Goal: Task Accomplishment & Management: Use online tool/utility

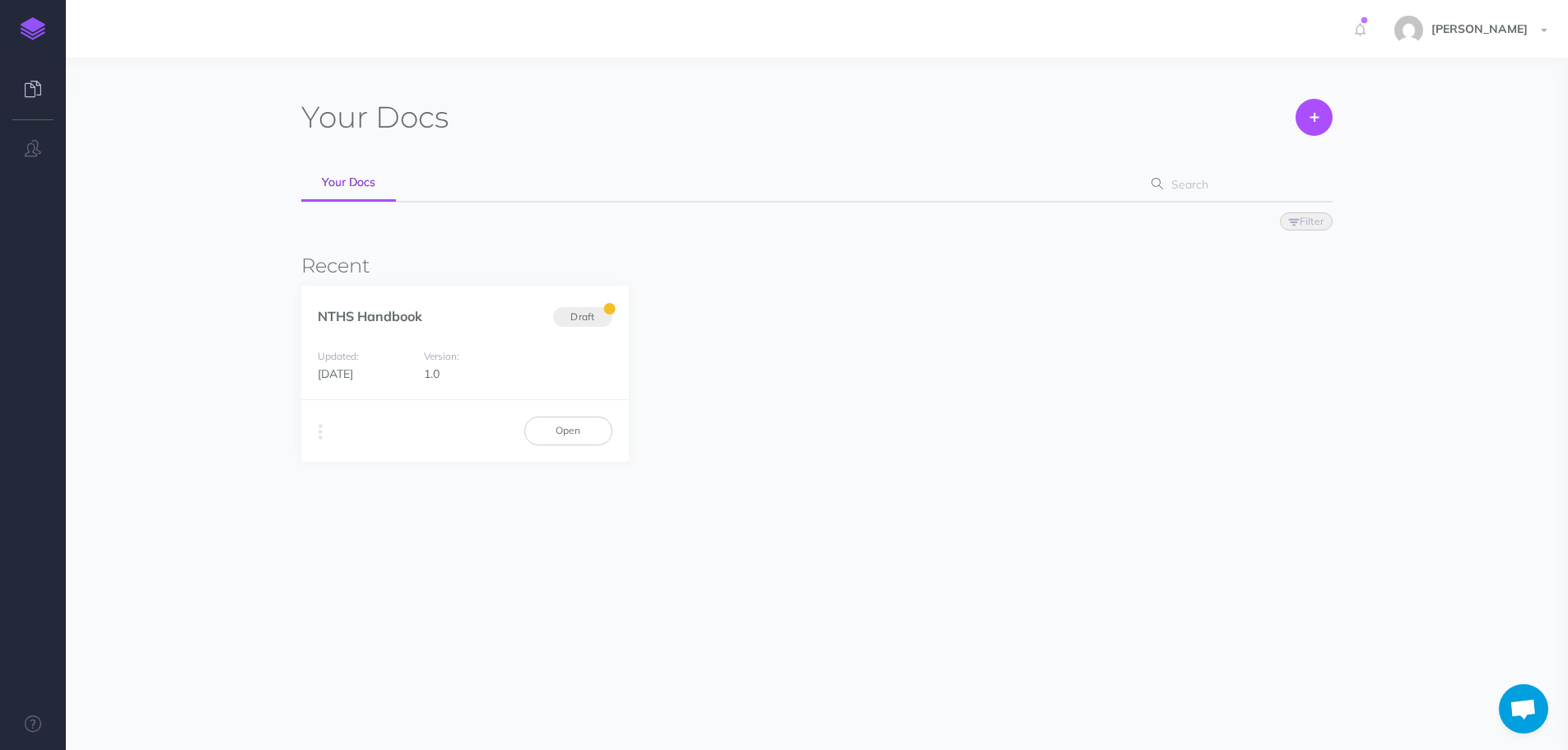
scroll to position [24, 0]
click at [569, 431] on link "Open" at bounding box center [568, 429] width 88 height 28
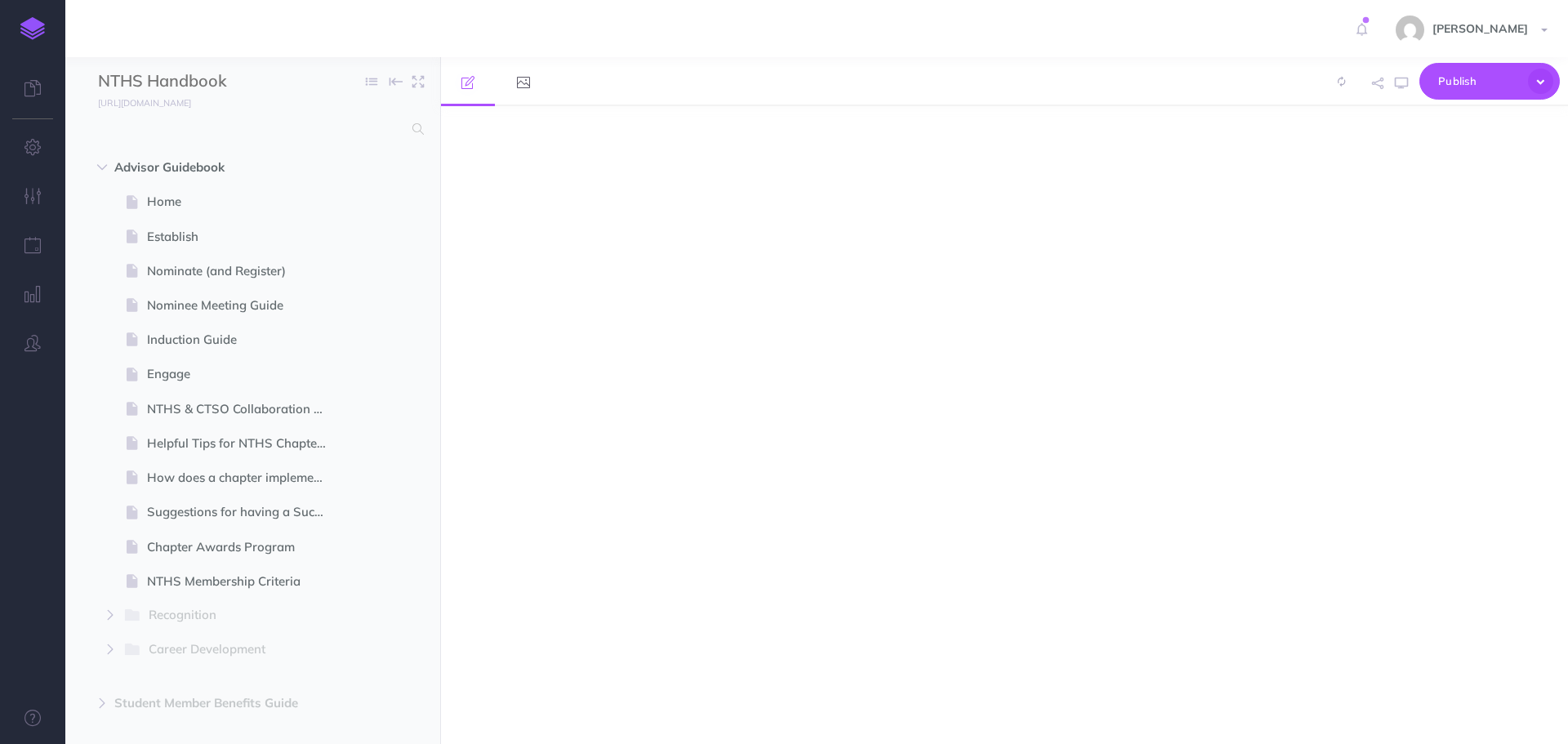
select select "null"
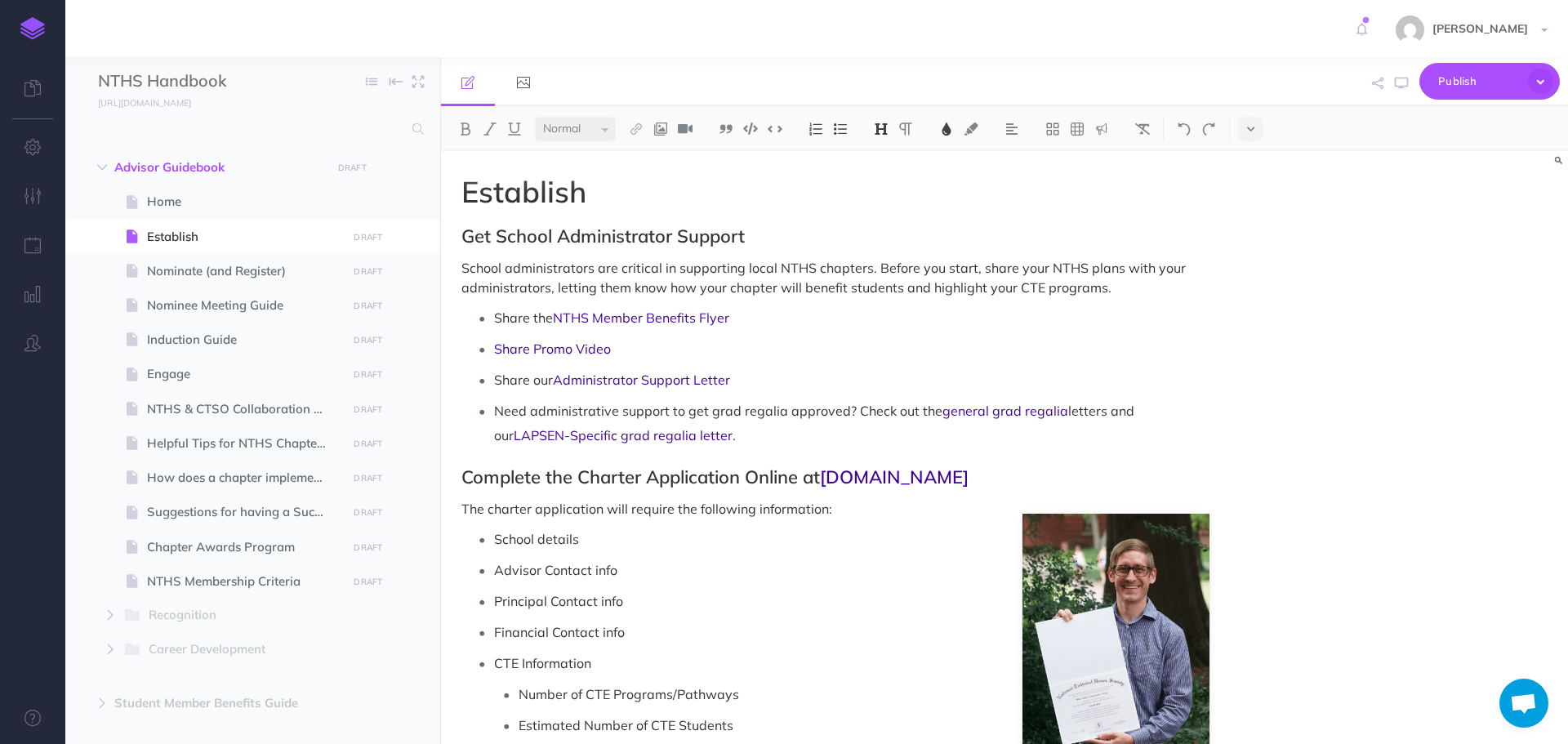
scroll to position [24, 0]
click at [179, 265] on span "Nominate (and Register)" at bounding box center [245, 271] width 196 height 20
select select "null"
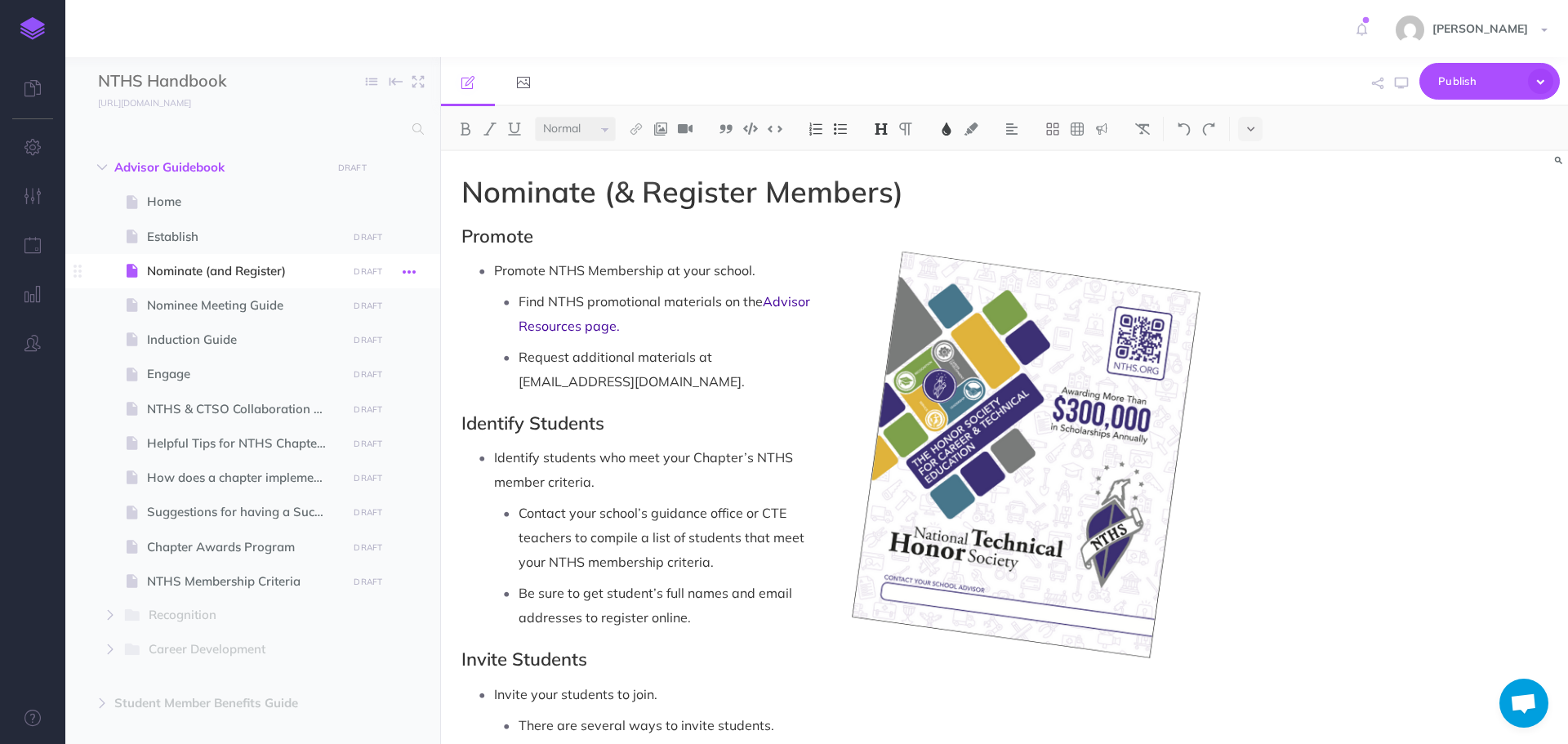
click at [409, 270] on icon "button" at bounding box center [409, 271] width 13 height 20
click at [413, 270] on icon "button" at bounding box center [409, 271] width 13 height 20
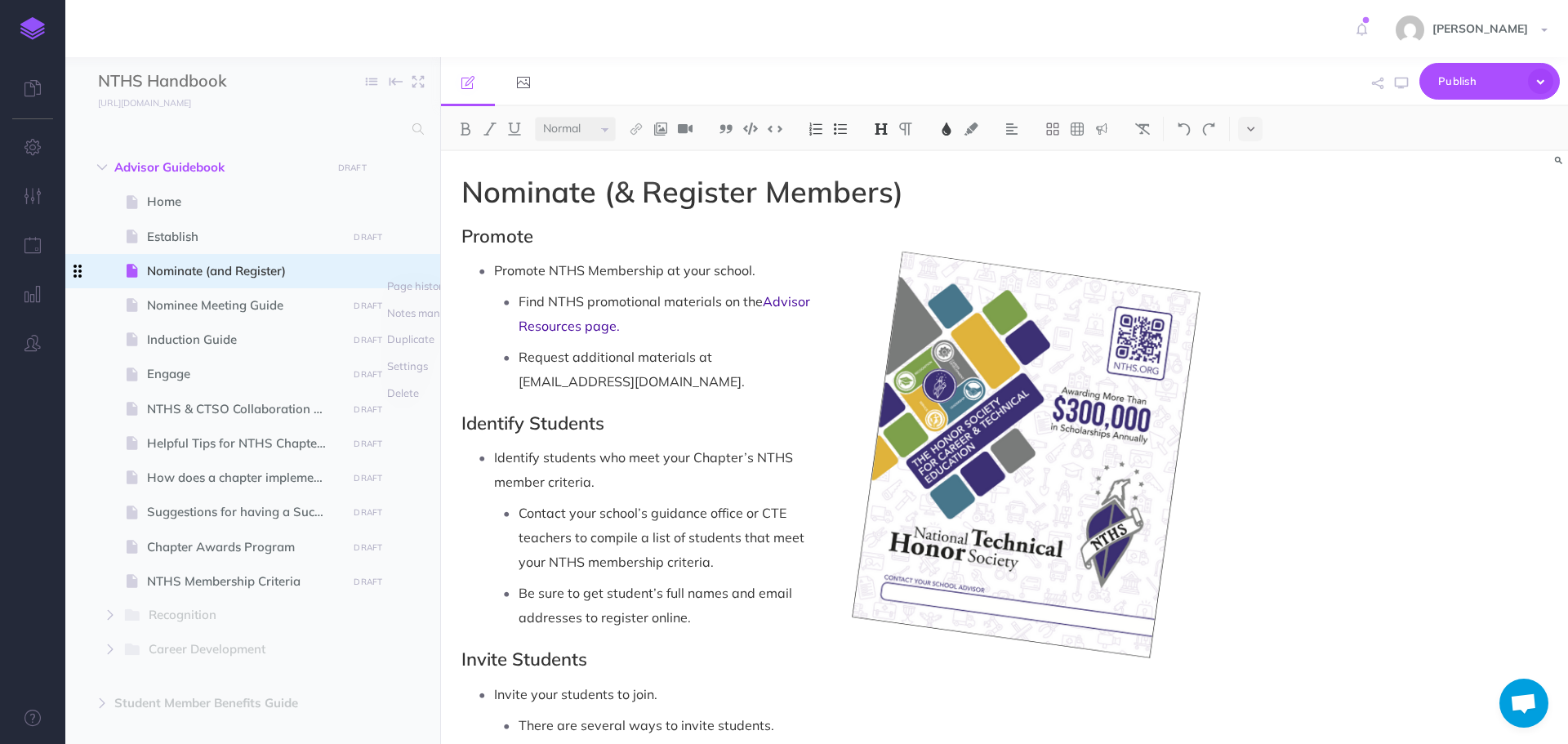
click at [79, 273] on icon at bounding box center [77, 271] width 9 height 13
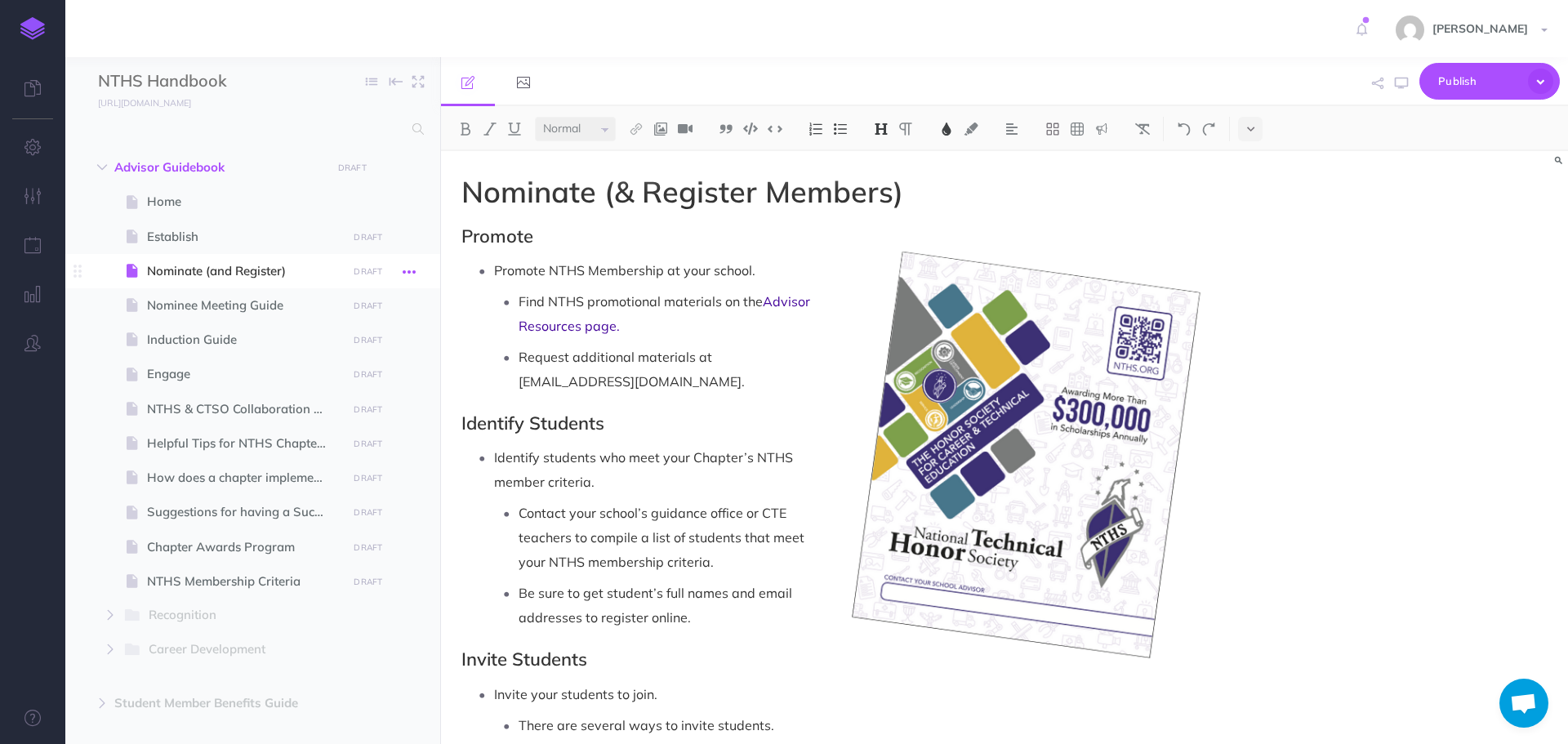
click at [412, 268] on icon "button" at bounding box center [409, 271] width 13 height 20
click at [1524, 702] on span "Open chat" at bounding box center [1523, 704] width 27 height 23
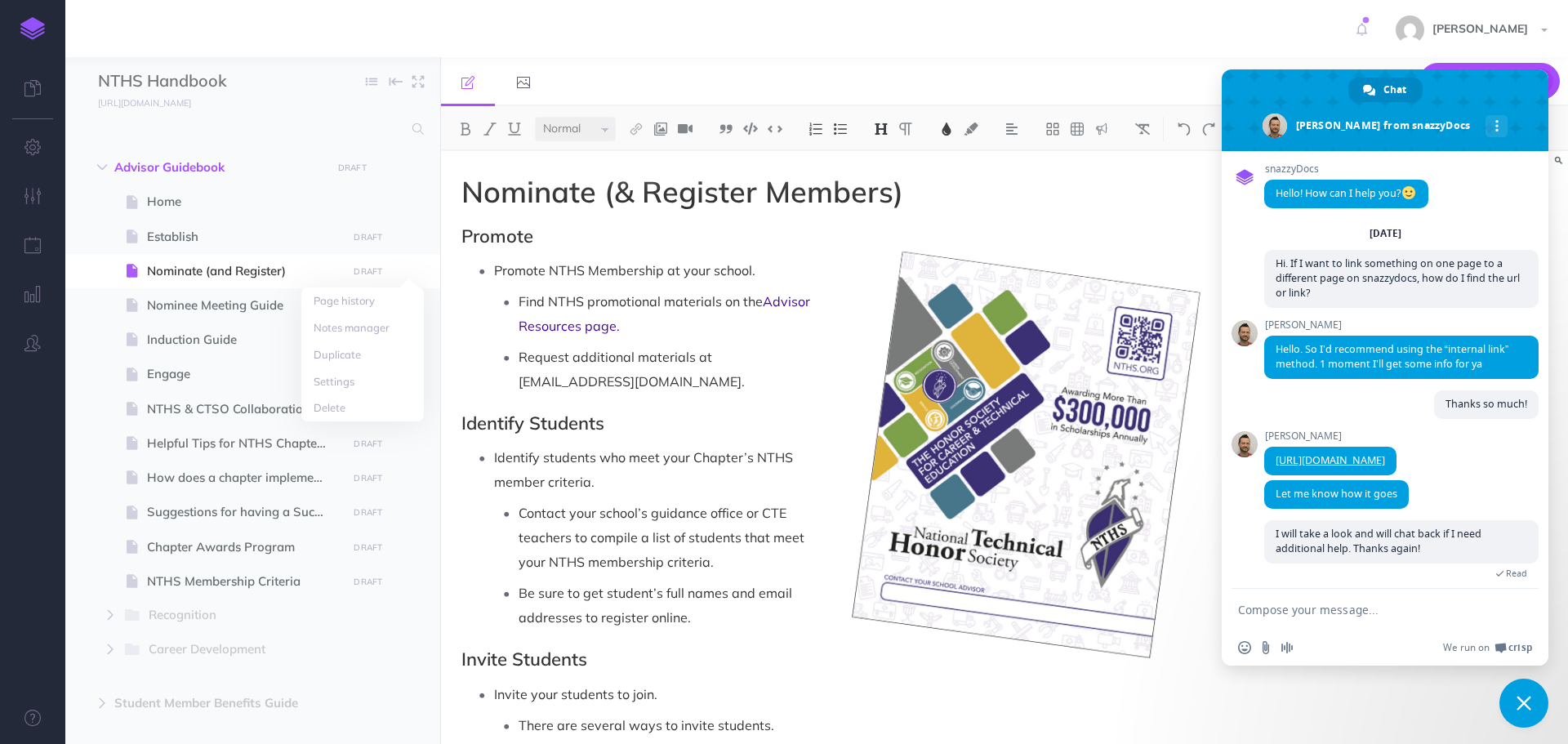
scroll to position [24, 0]
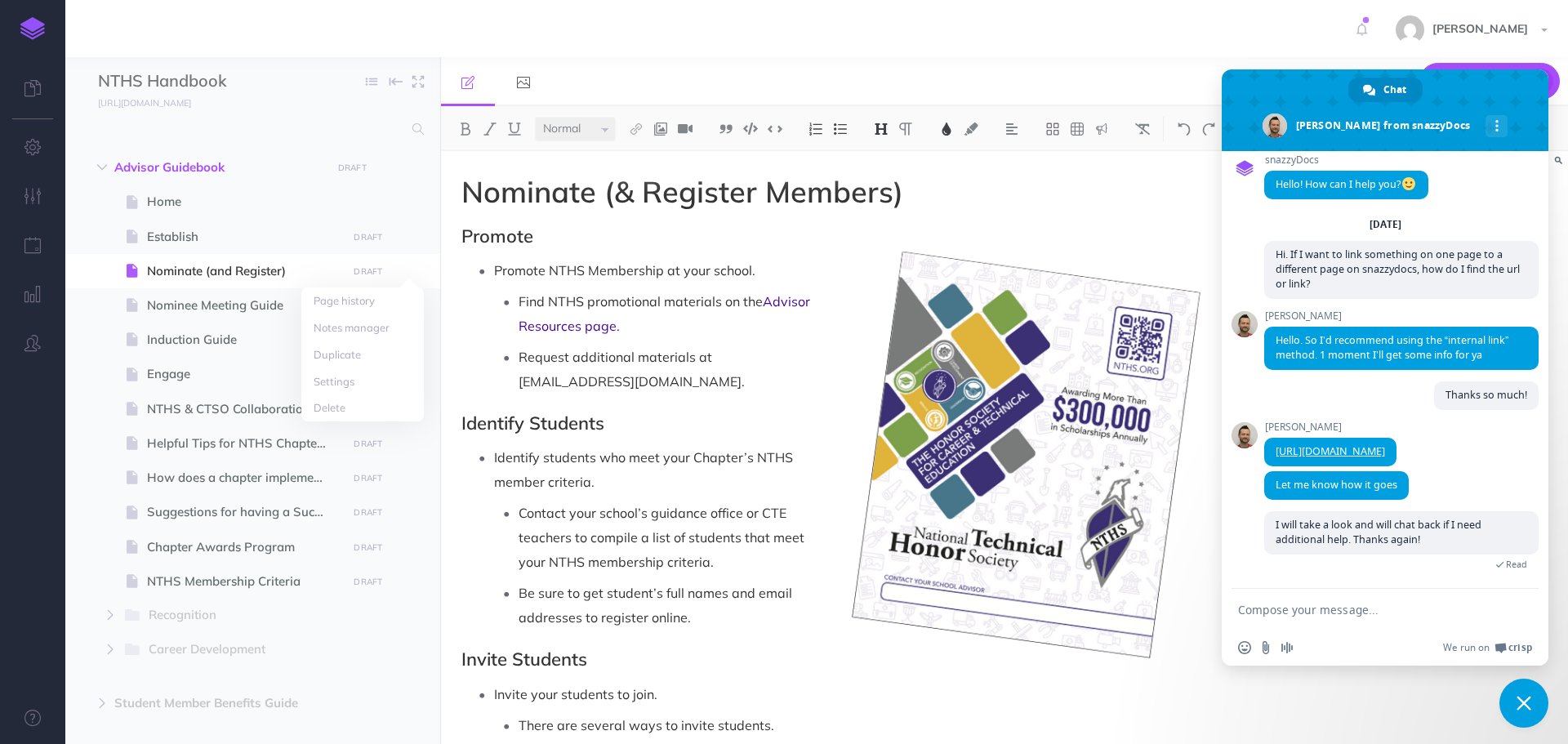
click at [1294, 616] on textarea "Compose your message..." at bounding box center [1367, 610] width 258 height 15
type textarea "Hi!"
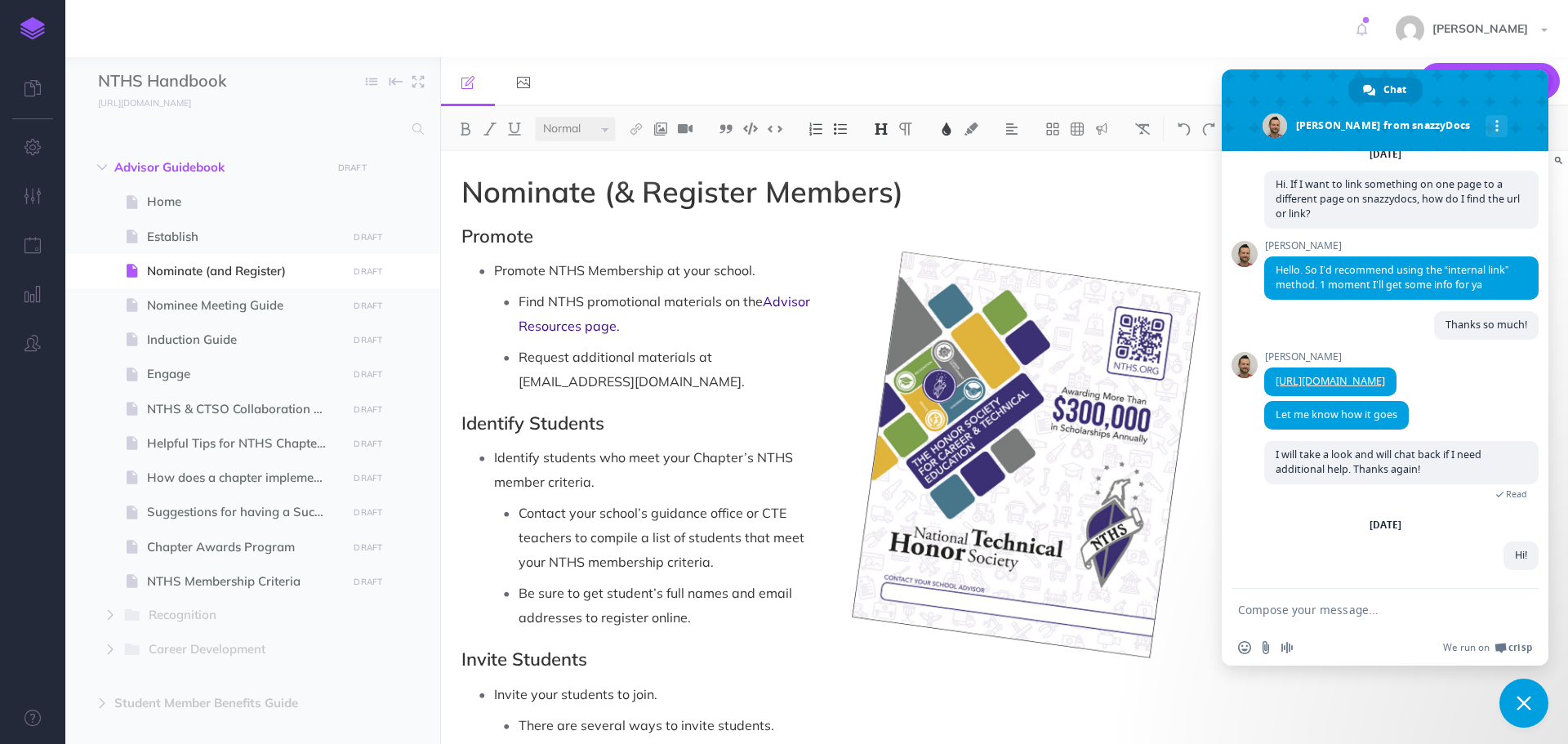
scroll to position [112, 0]
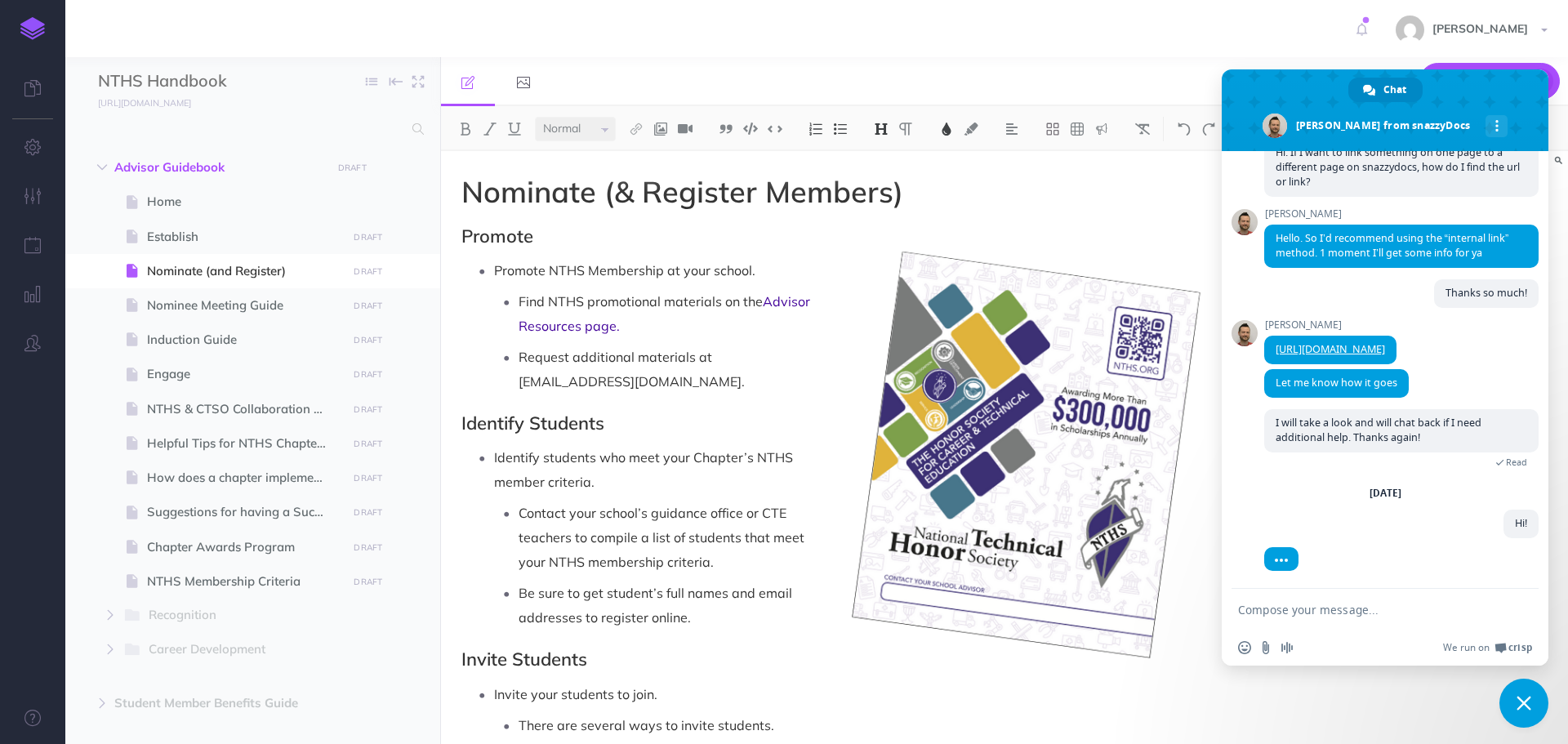
click at [1325, 610] on textarea "Compose your message..." at bounding box center [1367, 610] width 258 height 15
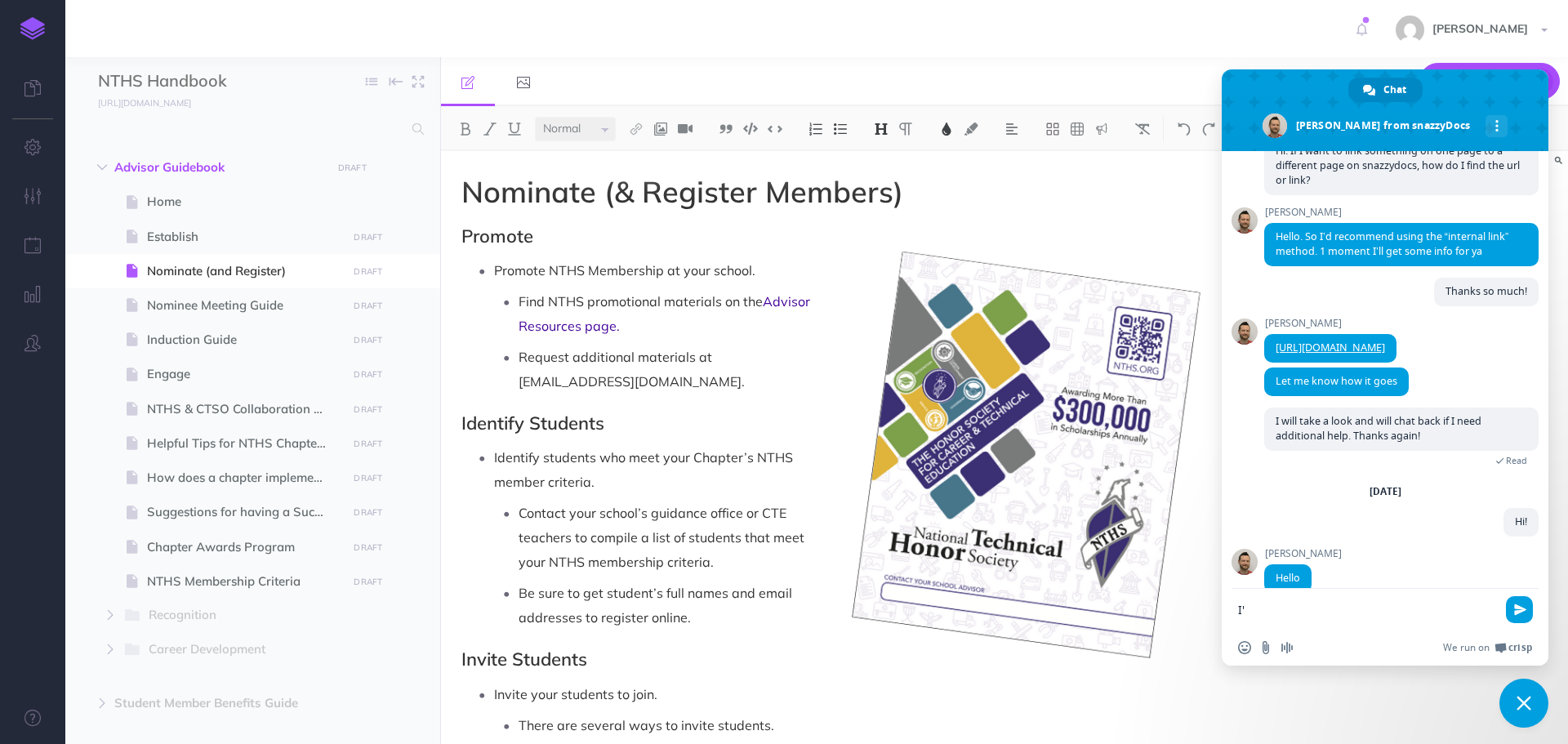
scroll to position [150, 0]
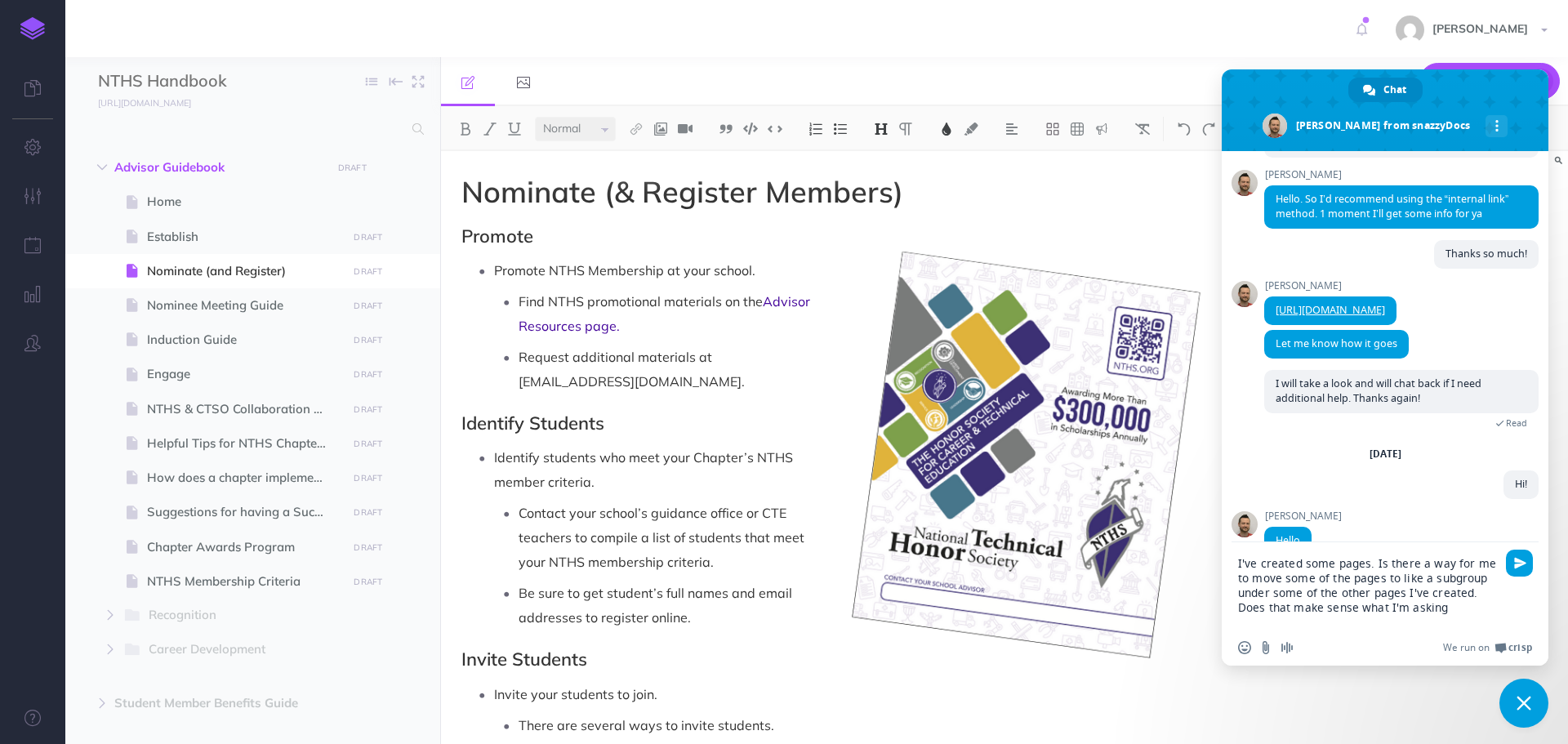
type textarea "I've created some pages. Is there a way for me to move some of the pages to lik…"
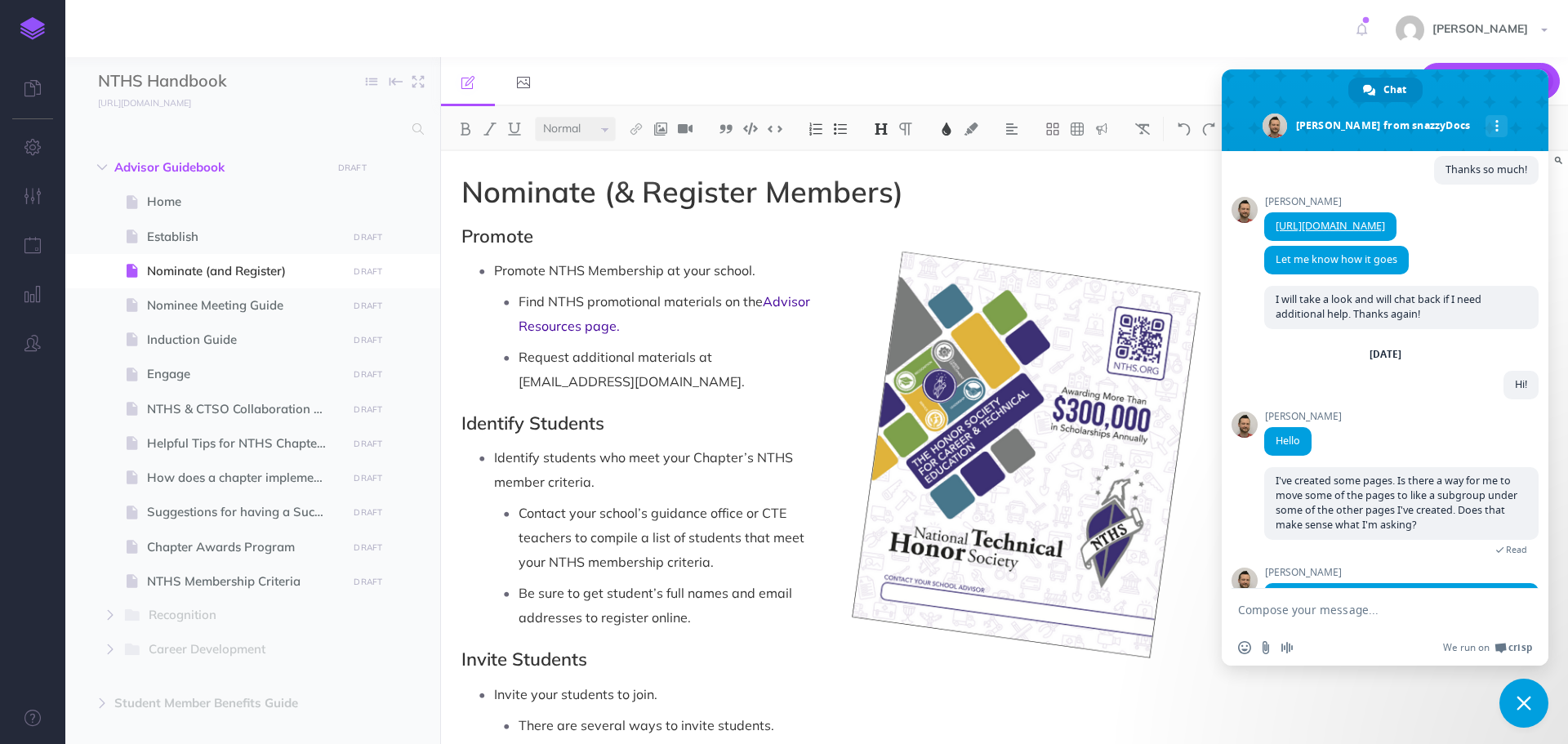
scroll to position [320, 0]
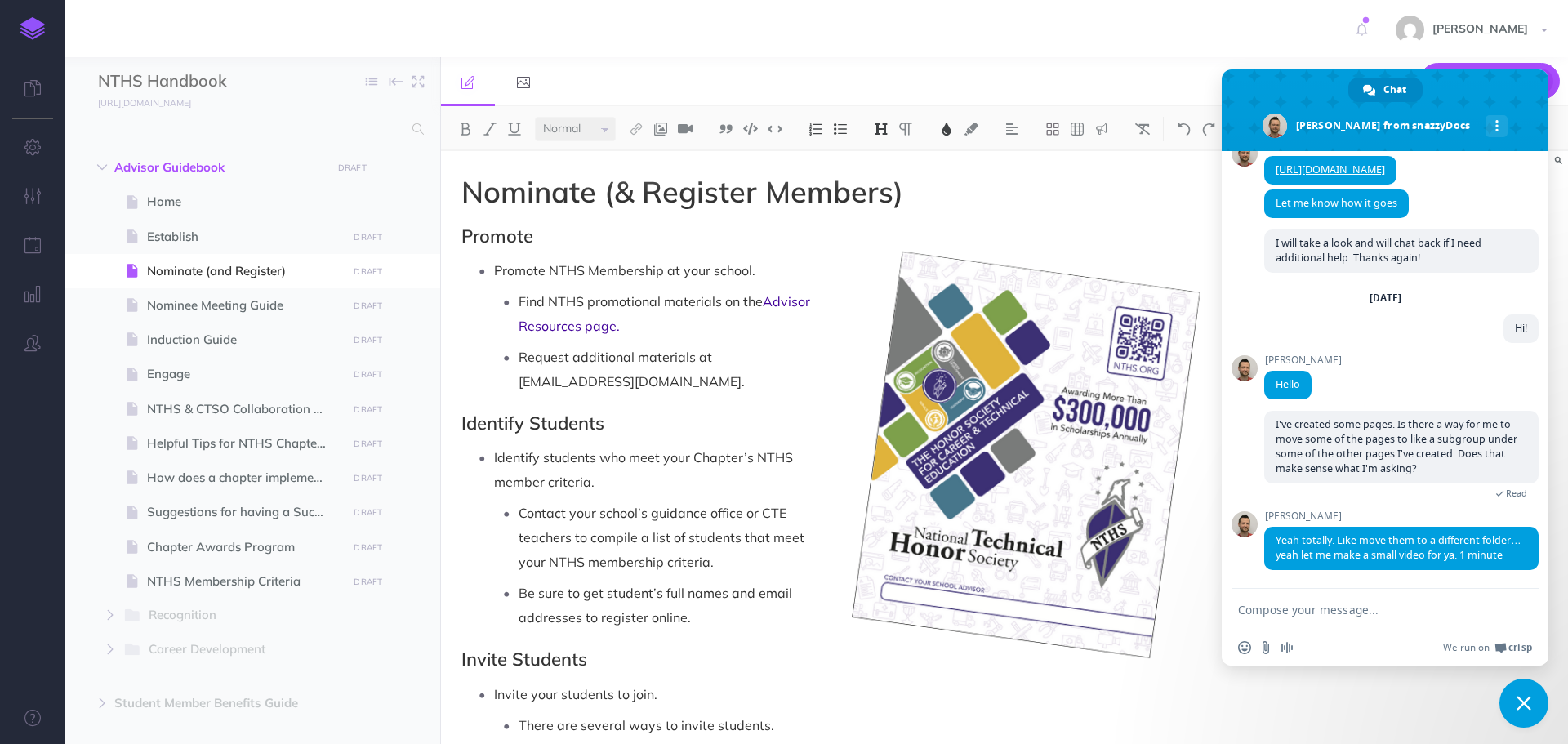
click at [1372, 606] on textarea "Compose your message..." at bounding box center [1367, 610] width 258 height 15
click at [1256, 604] on textarea "Compose your message..." at bounding box center [1367, 610] width 258 height 15
type textarea "Yes. Thank you!"
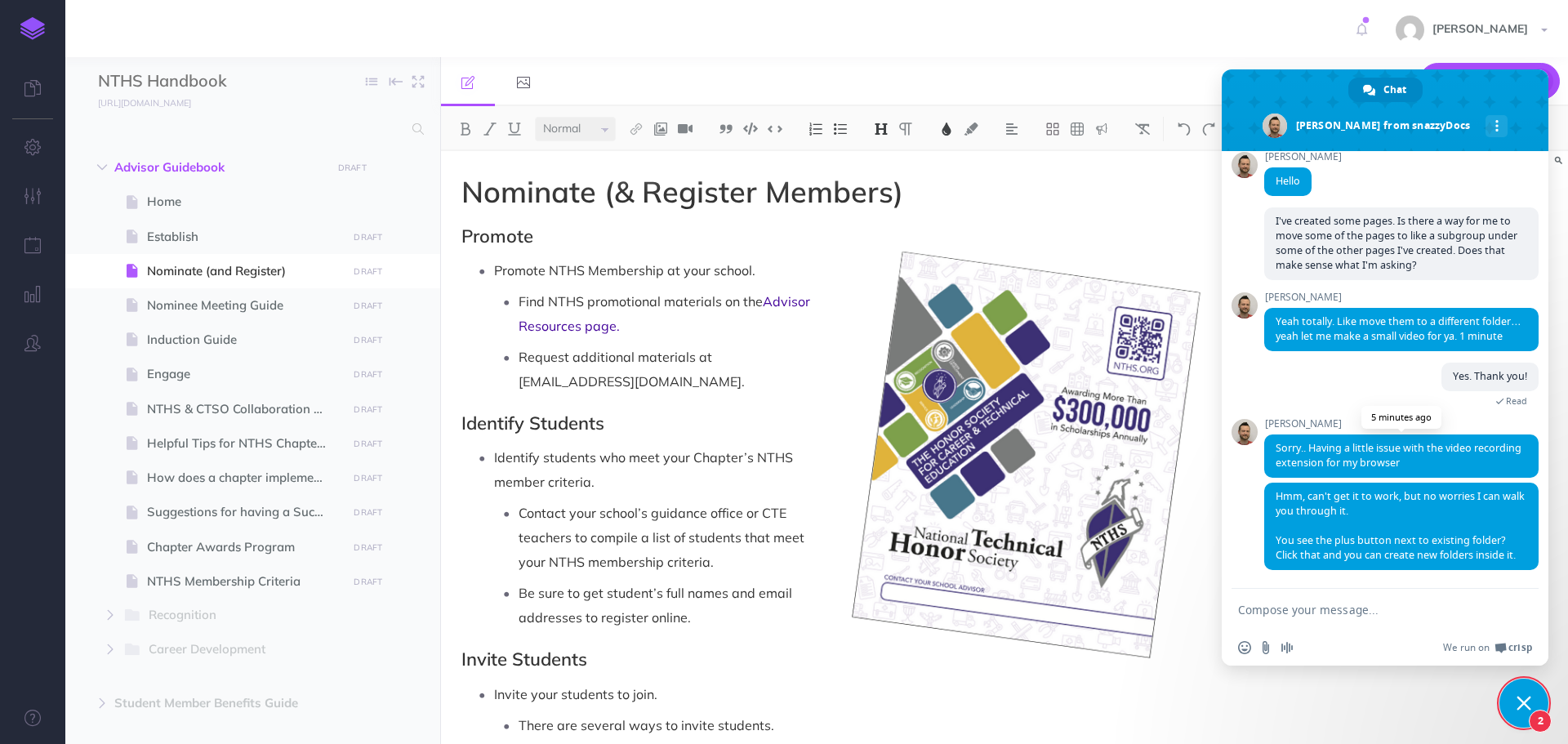
scroll to position [538, 0]
click at [1338, 611] on textarea "Compose your message..." at bounding box center [1367, 610] width 258 height 15
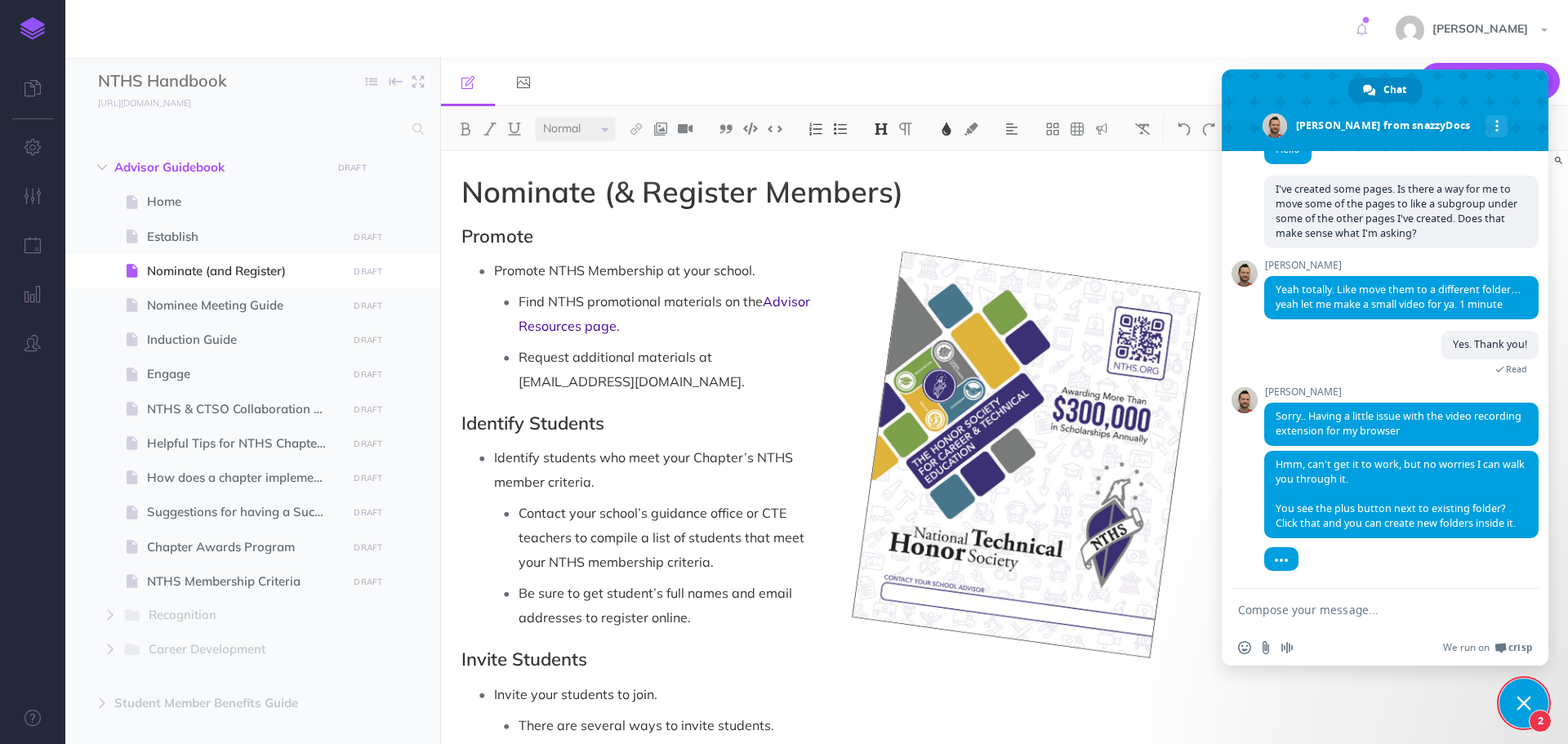
scroll to position [569, 0]
type textarea "ok thank you"
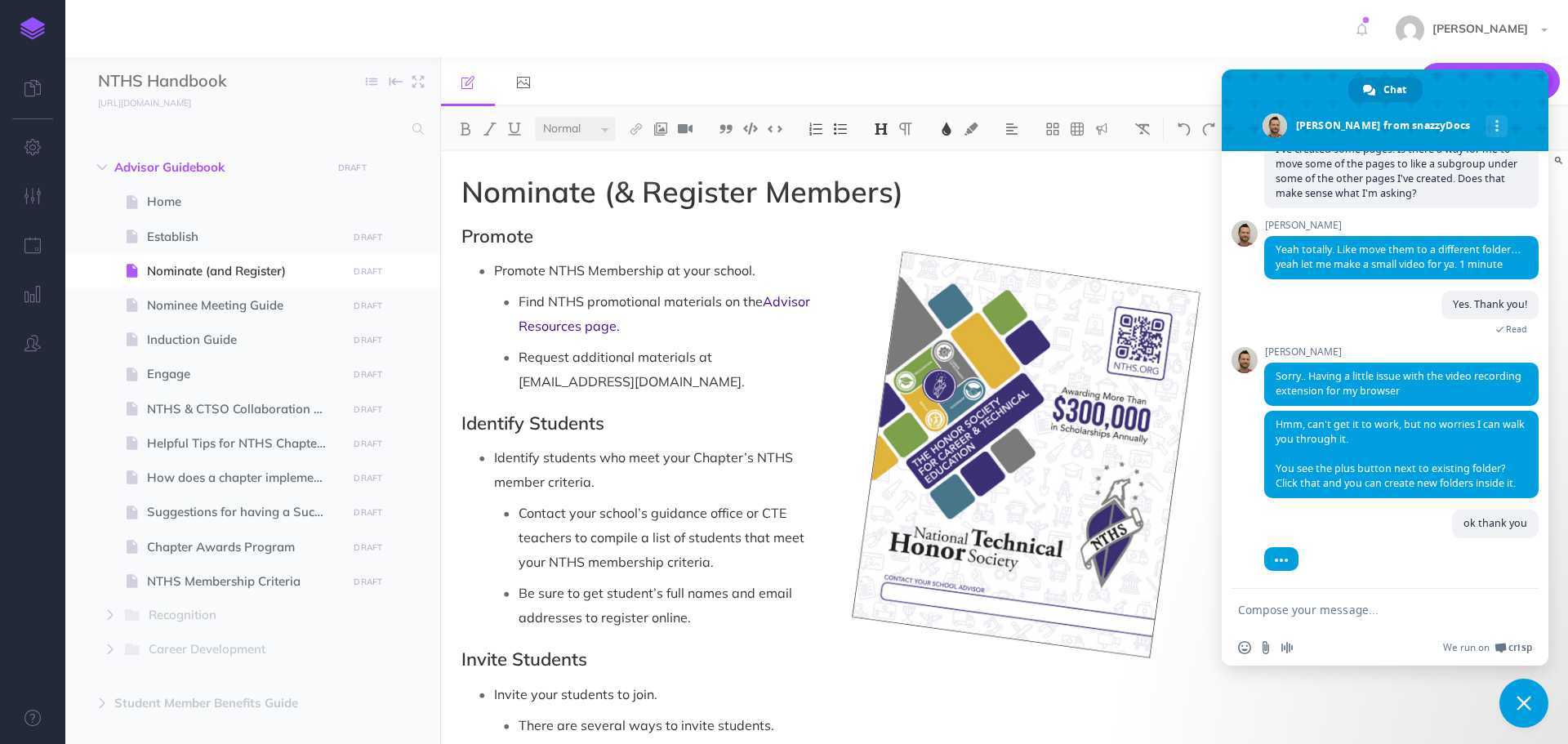
scroll to position [610, 0]
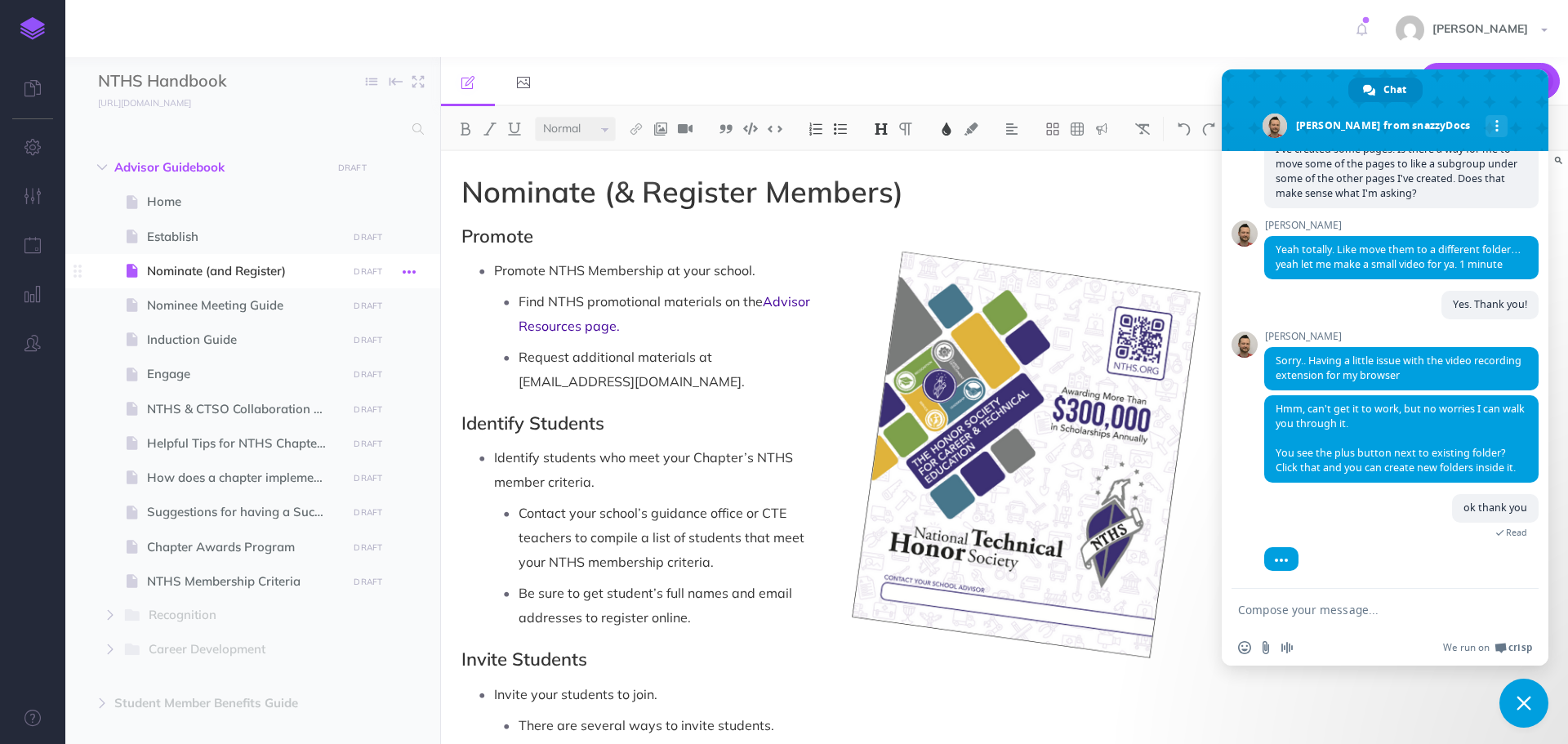
click at [413, 273] on icon "button" at bounding box center [409, 271] width 13 height 20
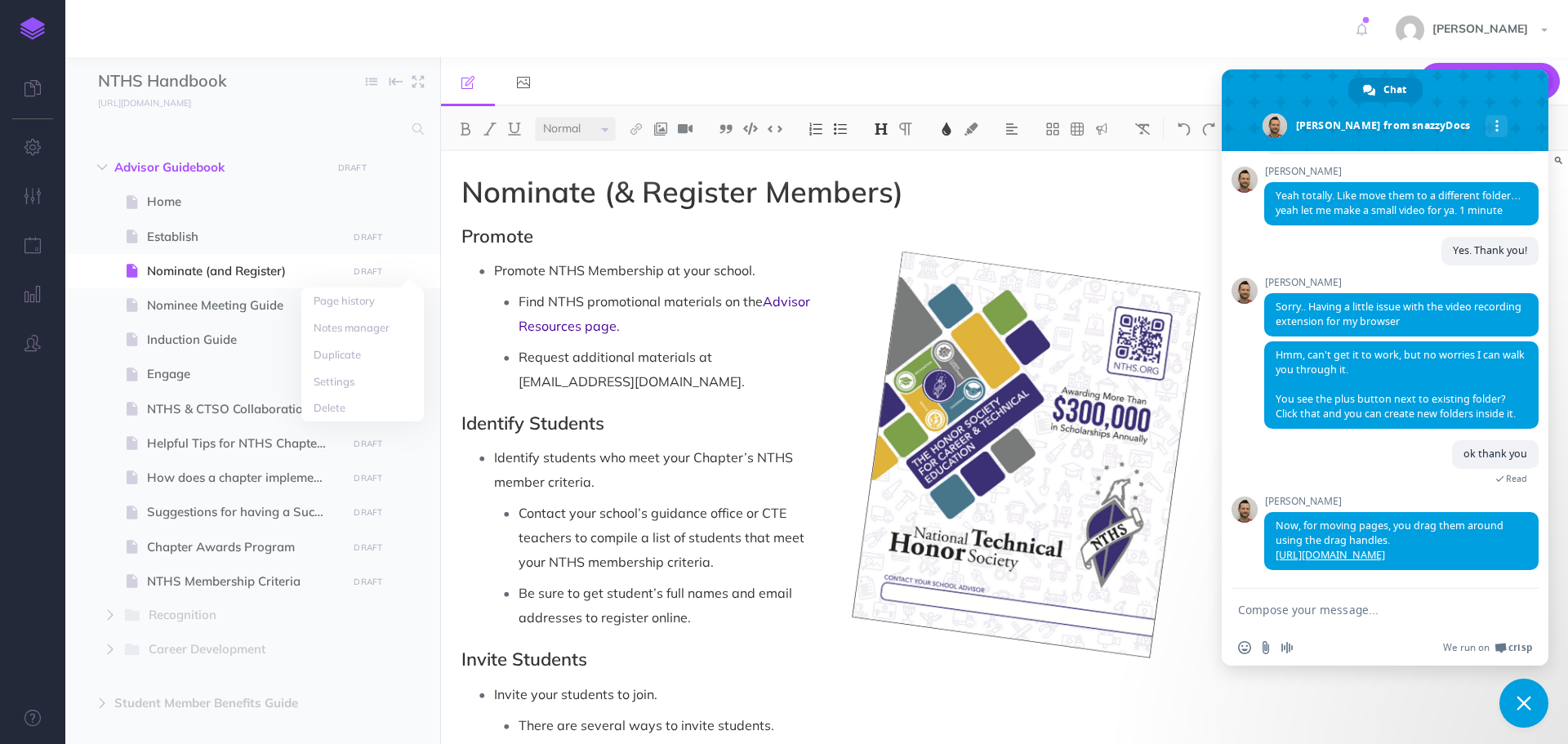
scroll to position [678, 0]
click at [1345, 548] on link "[URL][DOMAIN_NAME]" at bounding box center [1330, 554] width 110 height 14
click at [1333, 610] on textarea "Compose your message..." at bounding box center [1367, 610] width 258 height 15
type textarea "That opens another question"
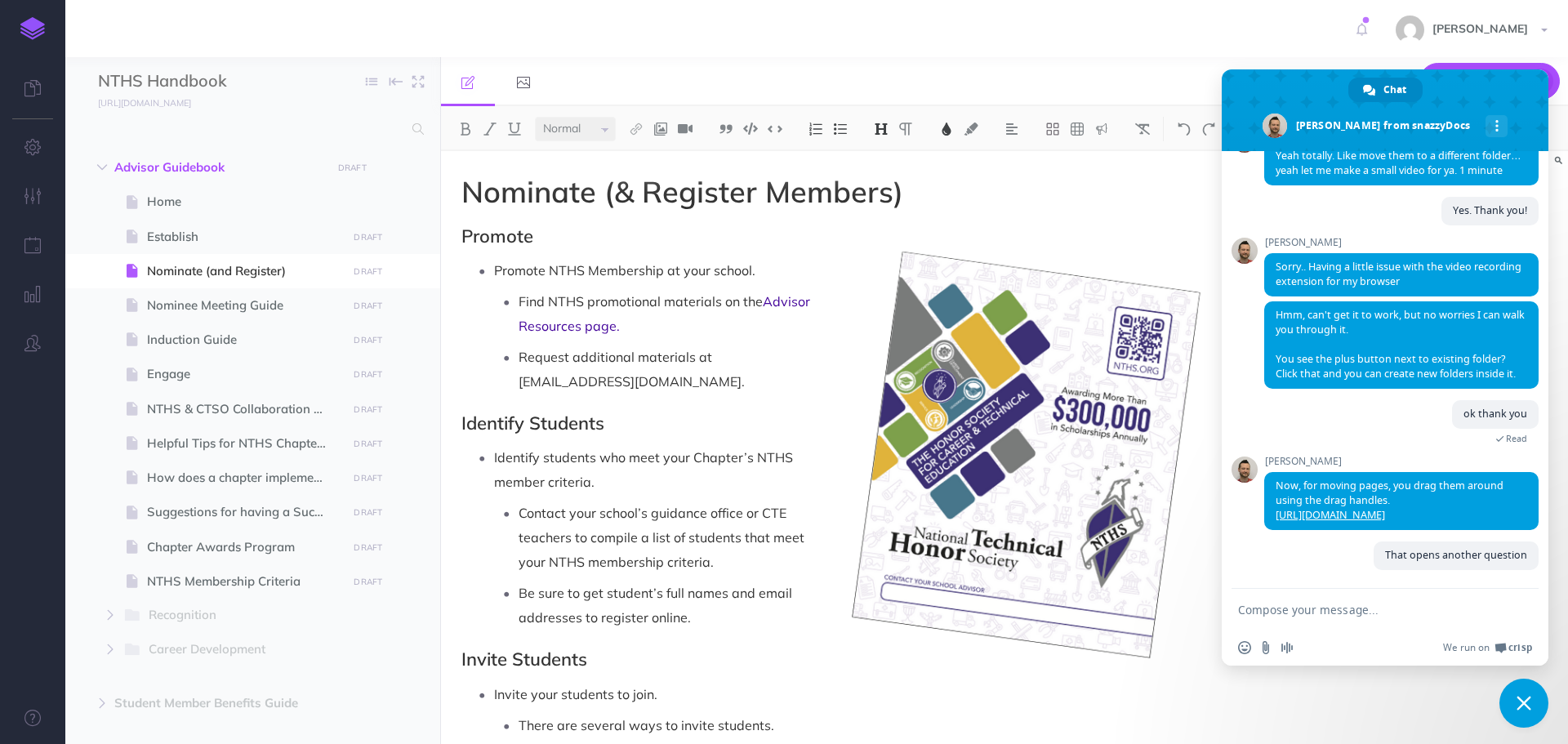
scroll to position [719, 0]
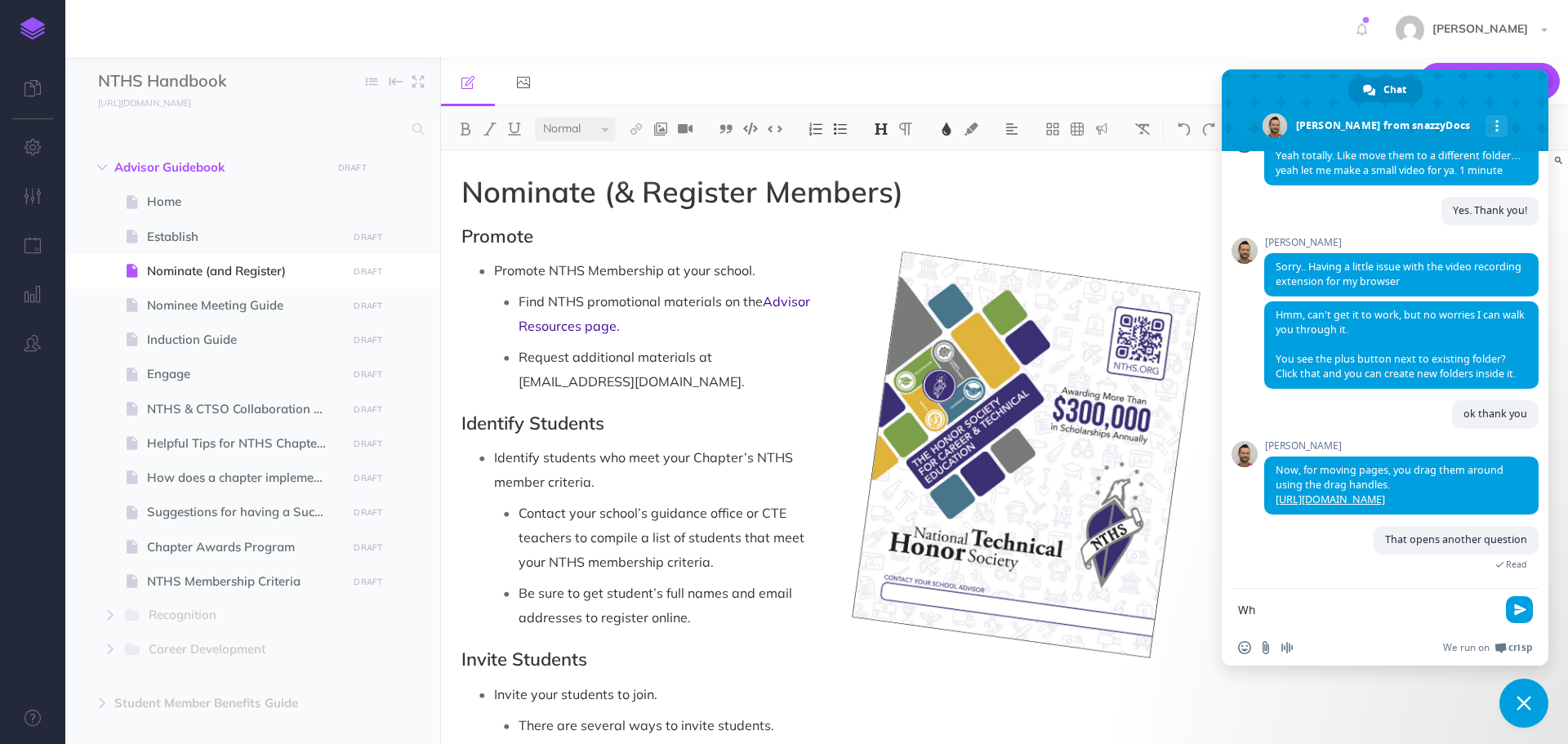
type textarea "W"
type textarea "C"
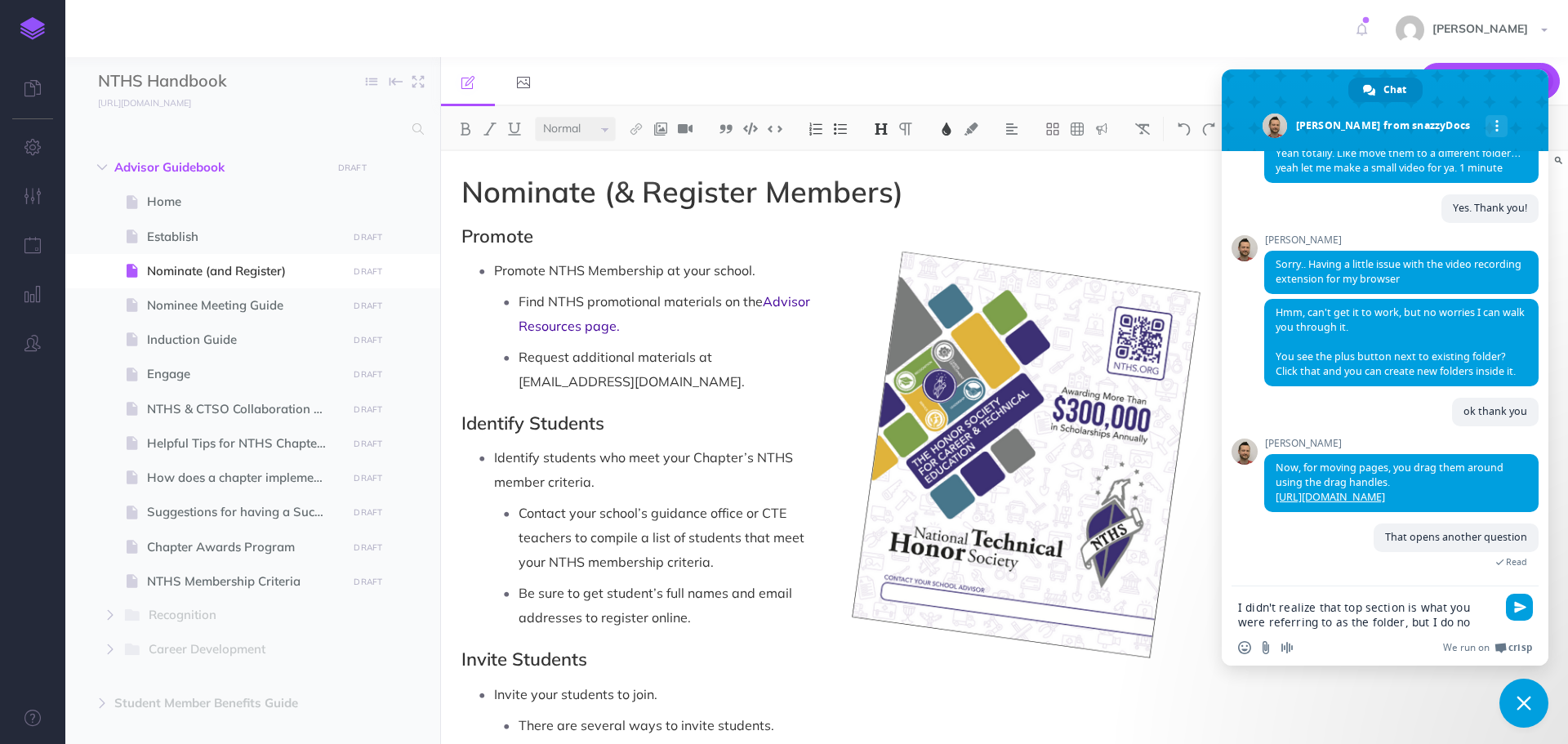
type textarea "I didn't realize that top section is what you were referring to as the folder, …"
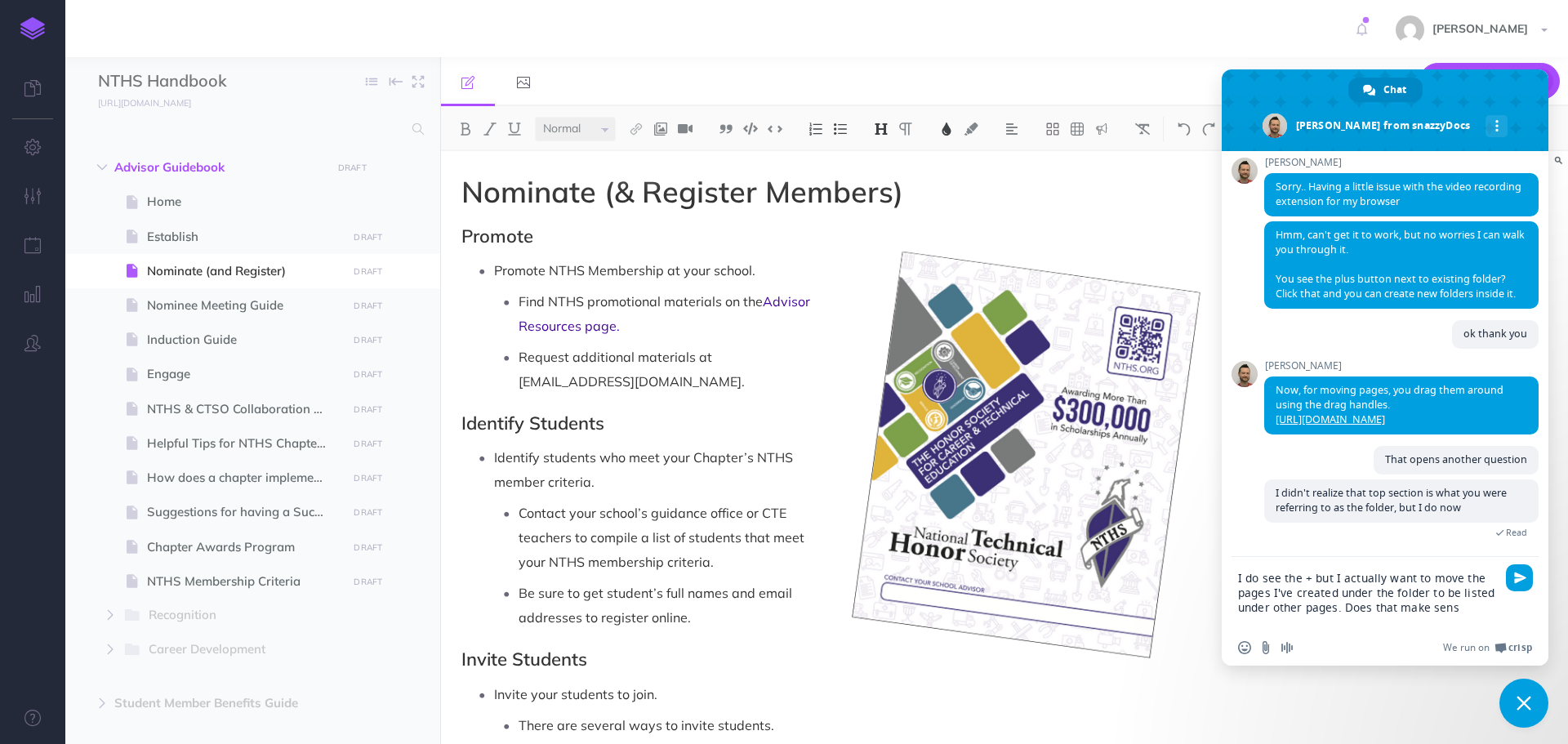
scroll to position [792, 0]
type textarea "I do see the + but I actually want to move the pages I've created under the fol…"
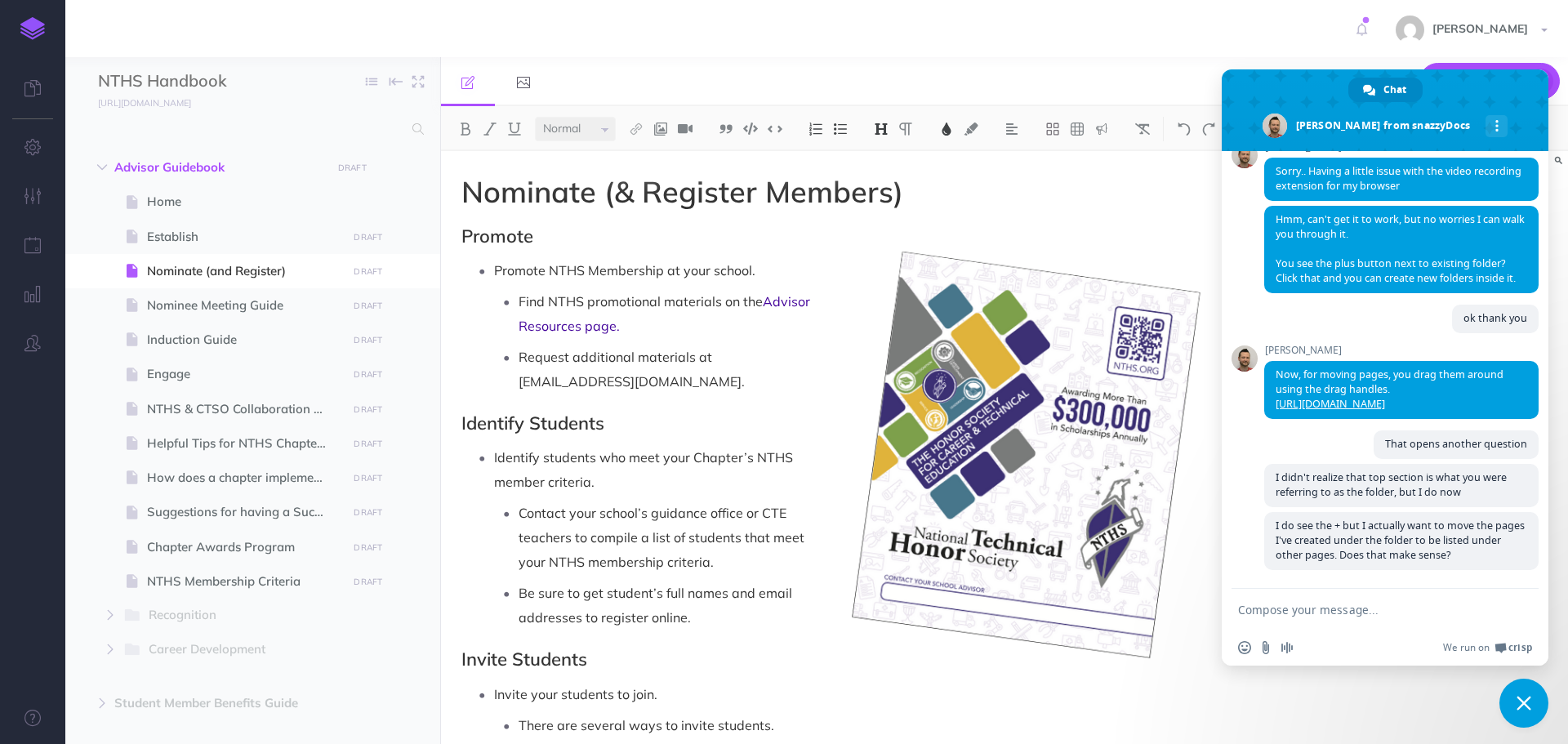
scroll to position [829, 0]
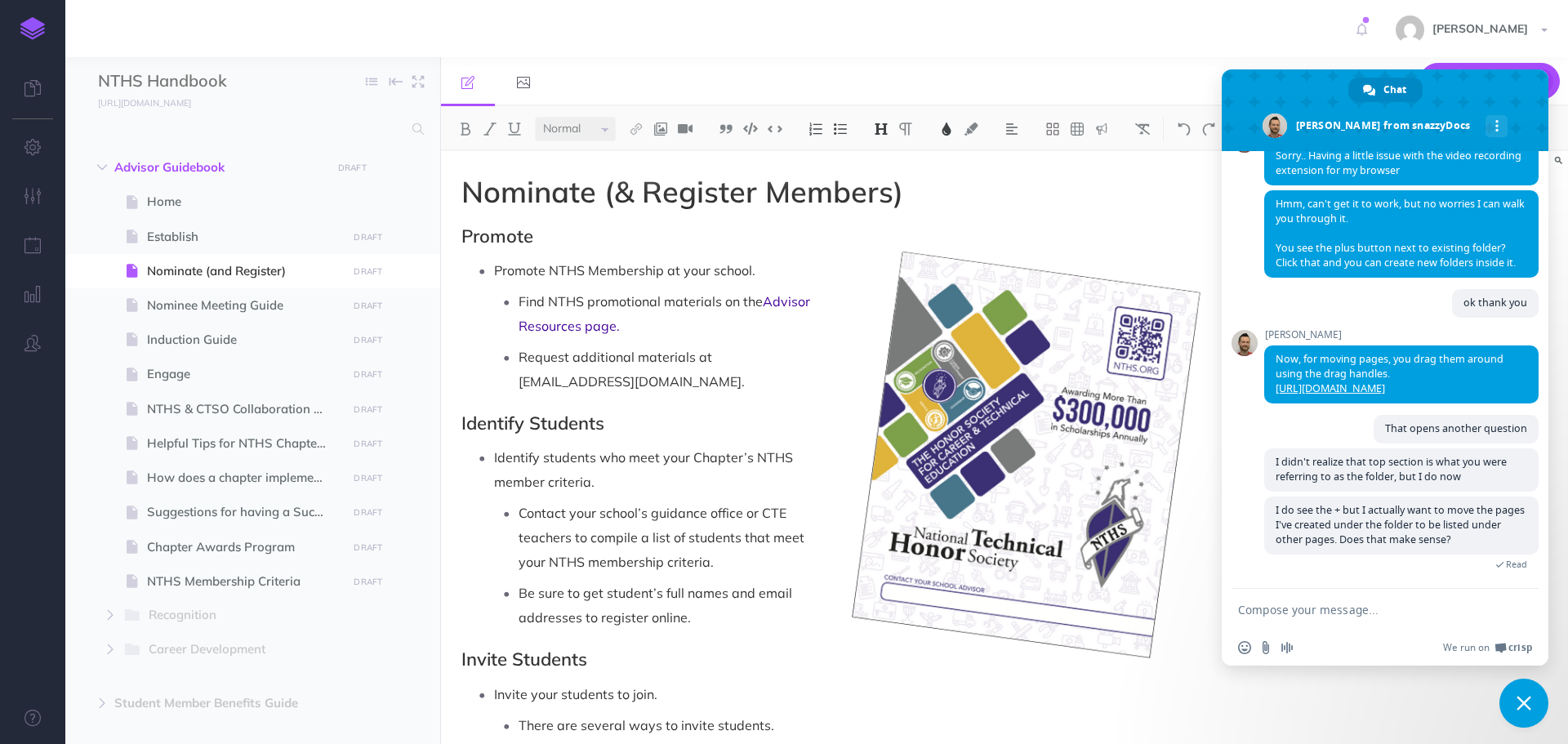
click at [1253, 606] on textarea "Compose your message..." at bounding box center [1367, 610] width 258 height 15
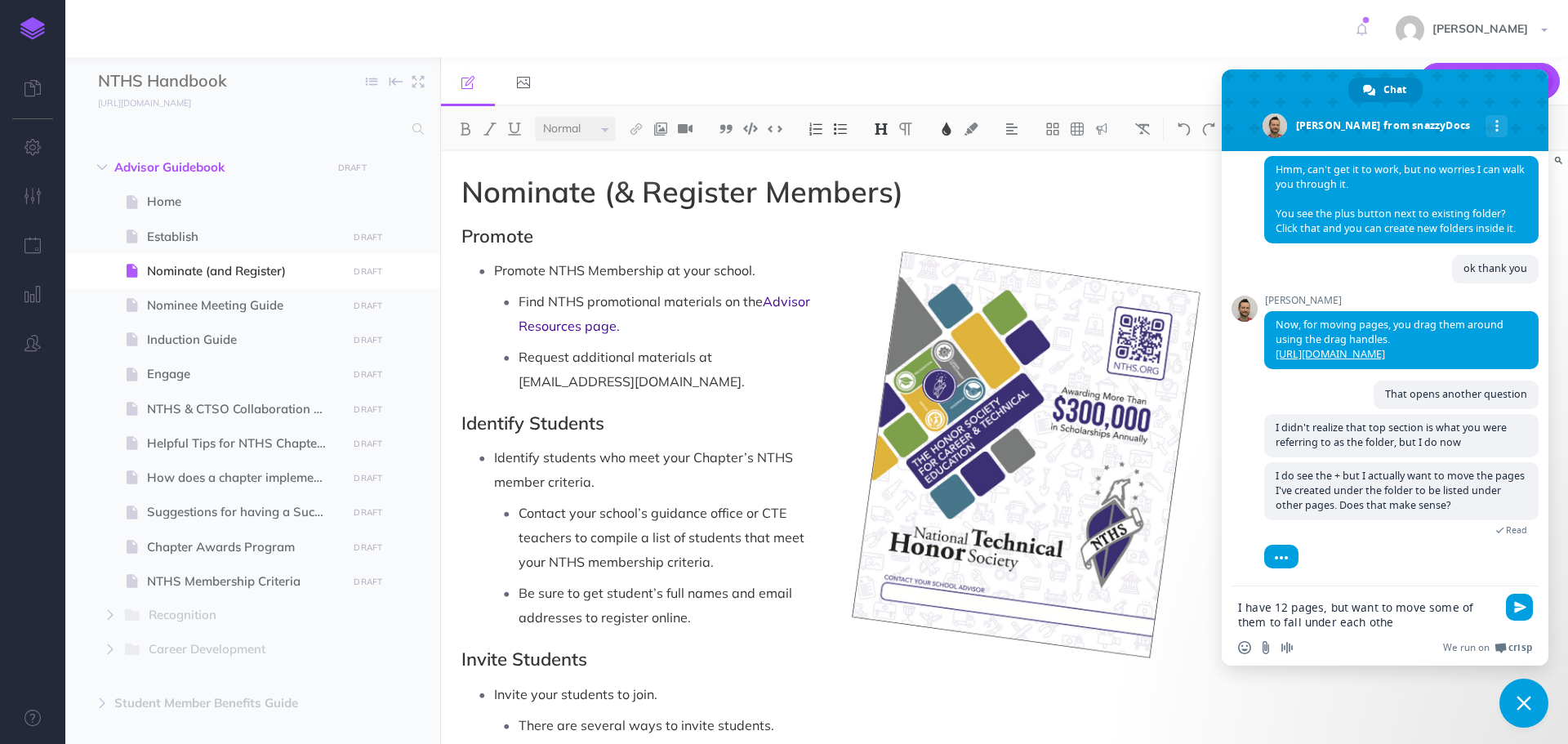
type textarea "I have 12 pages, but want to move some of them to fall under each other"
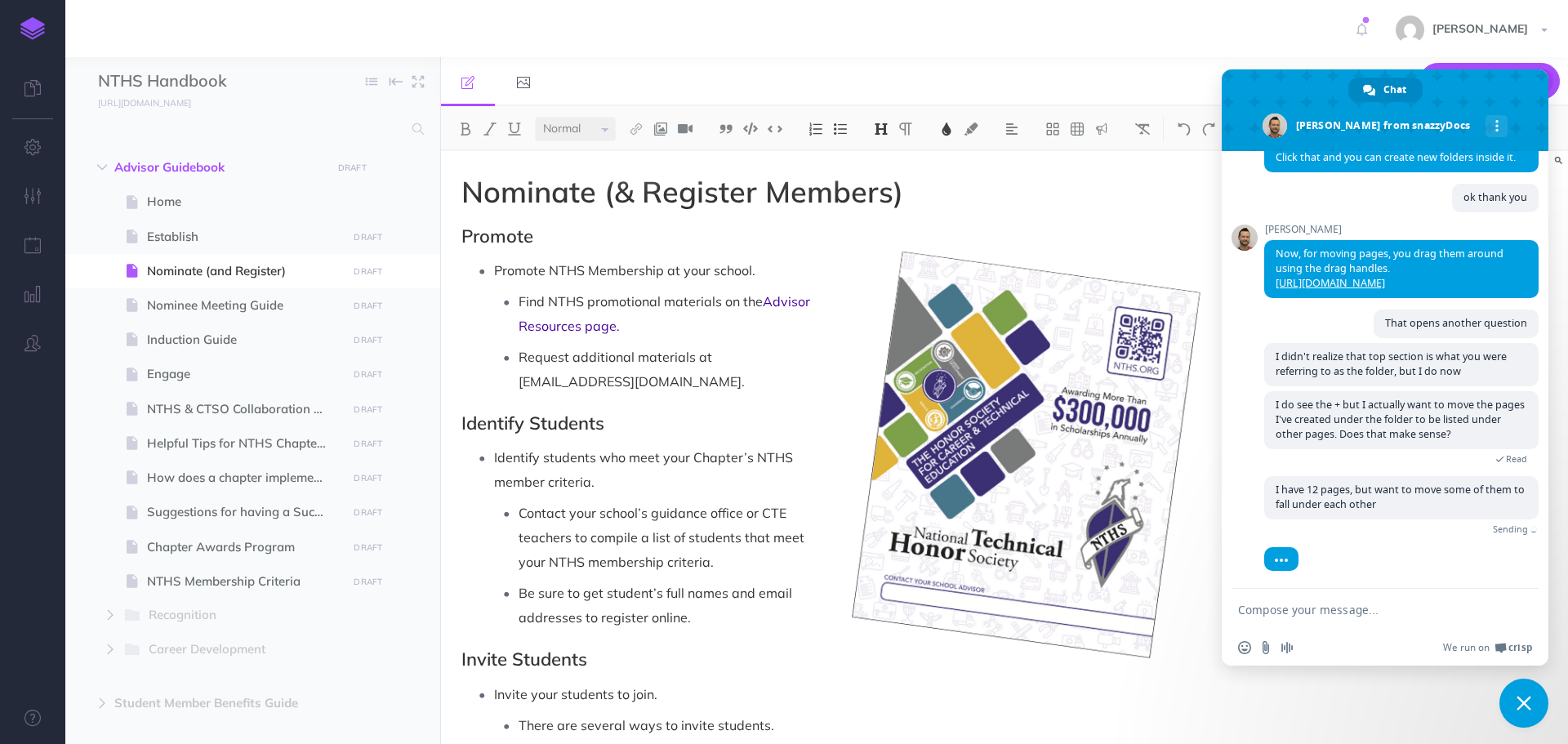
scroll to position [909, 0]
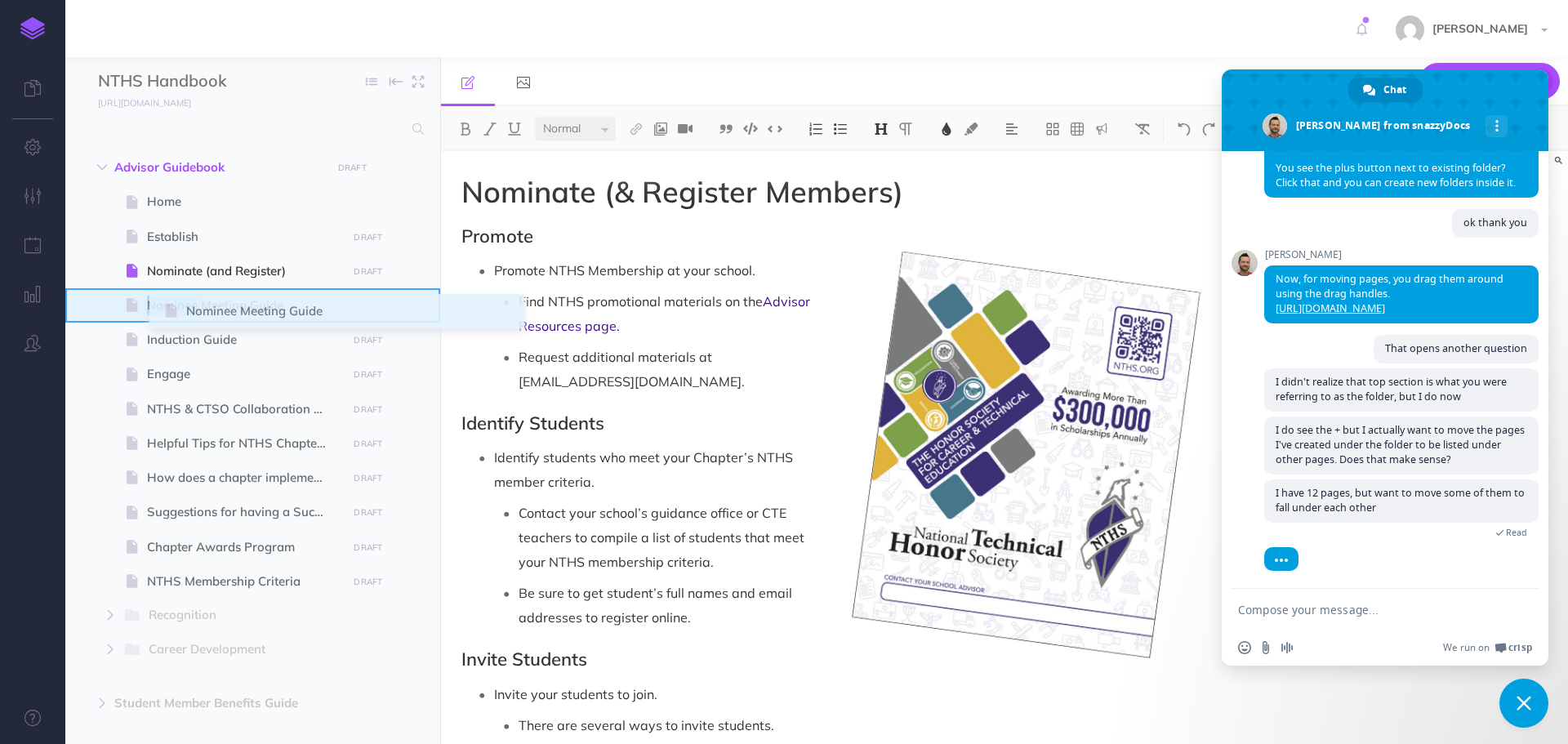
drag, startPoint x: 77, startPoint y: 309, endPoint x: 167, endPoint y: 314, distance: 90.1
click at [167, 314] on span "Nominee Meeting Guide DRAFT Publish these changes Nevermind Publish Page histor…" at bounding box center [310, 305] width 375 height 34
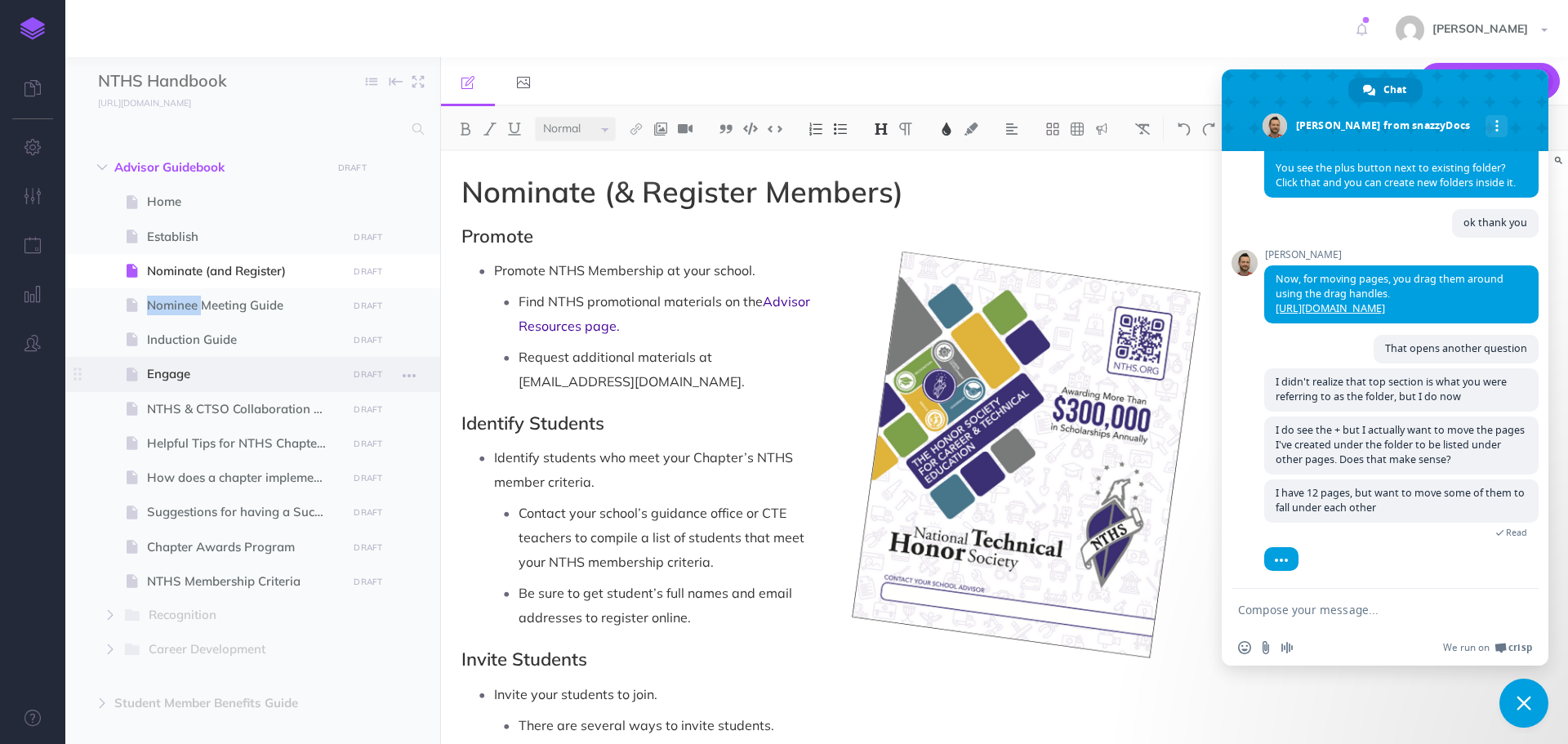
select select "null"
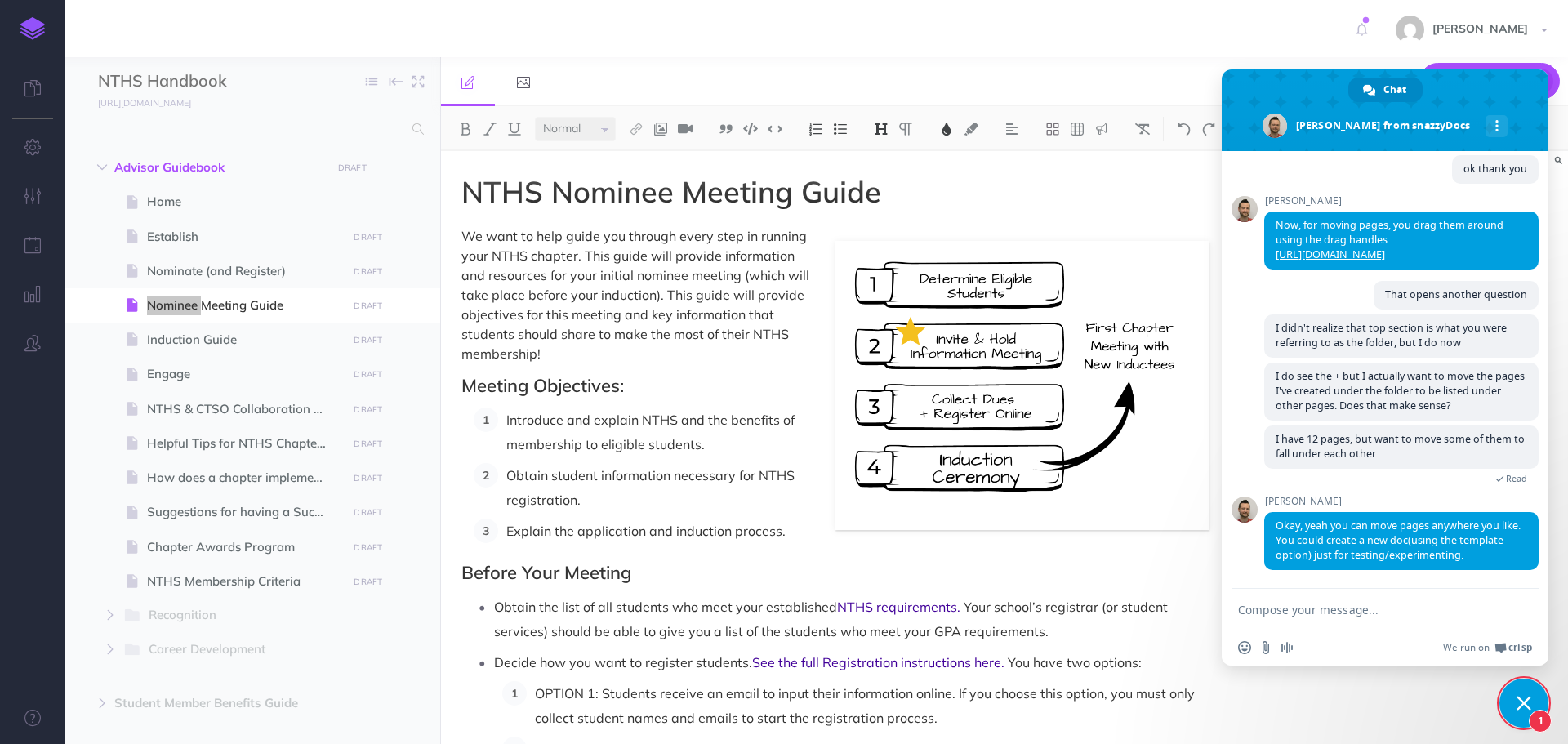
scroll to position [963, 0]
click at [1371, 610] on textarea "Compose your message..." at bounding box center [1367, 610] width 258 height 15
type textarea "W"
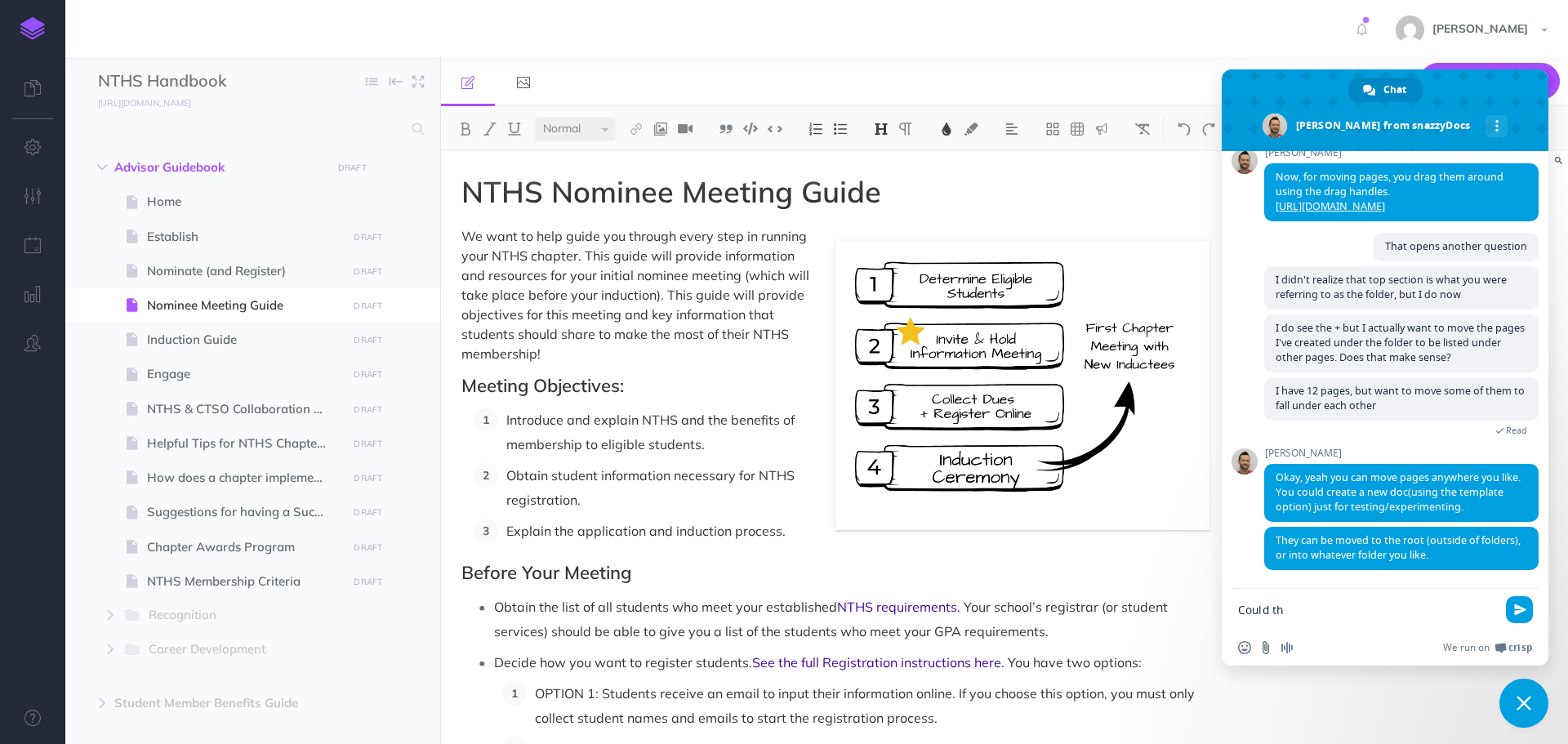
scroll to position [1011, 0]
type textarea "C"
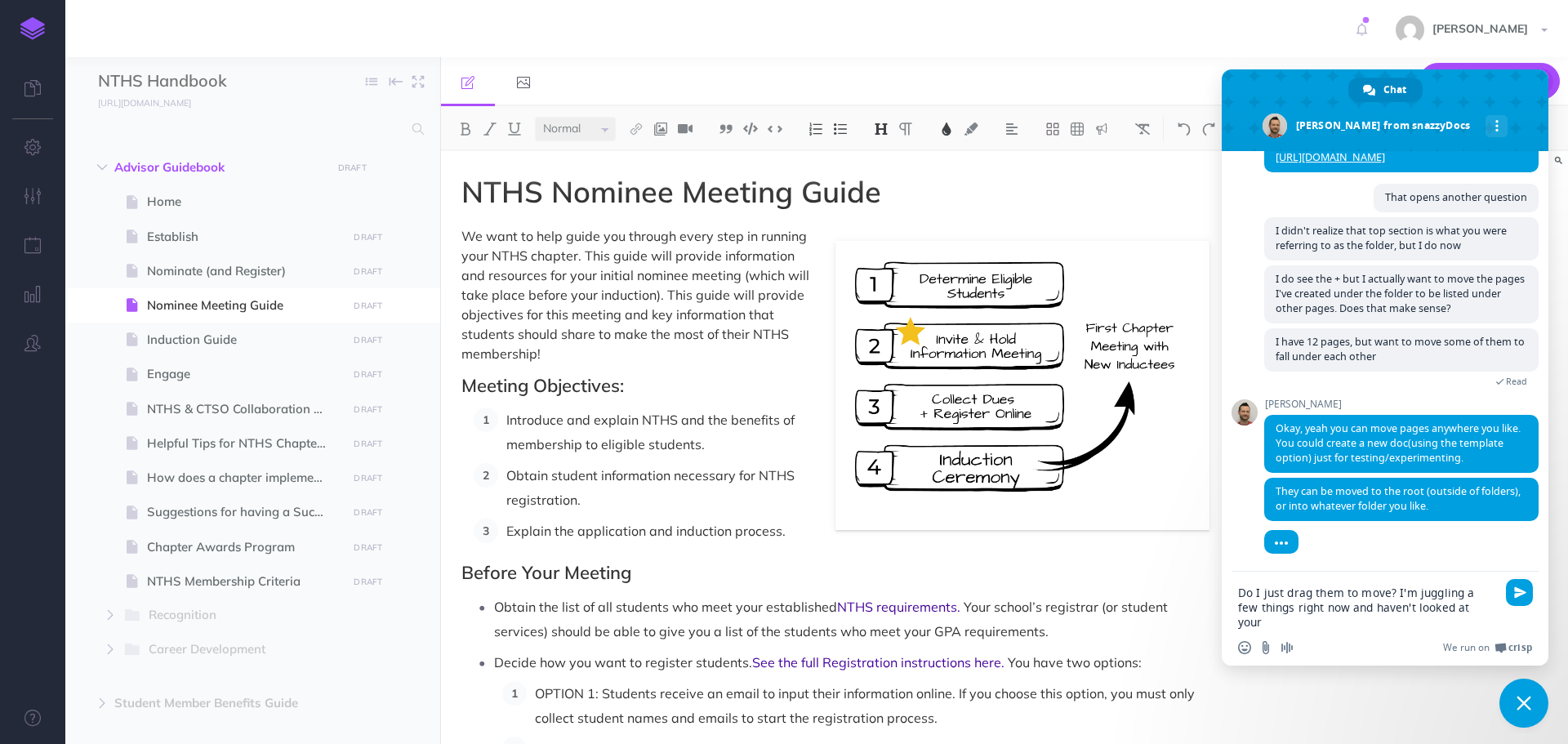
scroll to position [1028, 0]
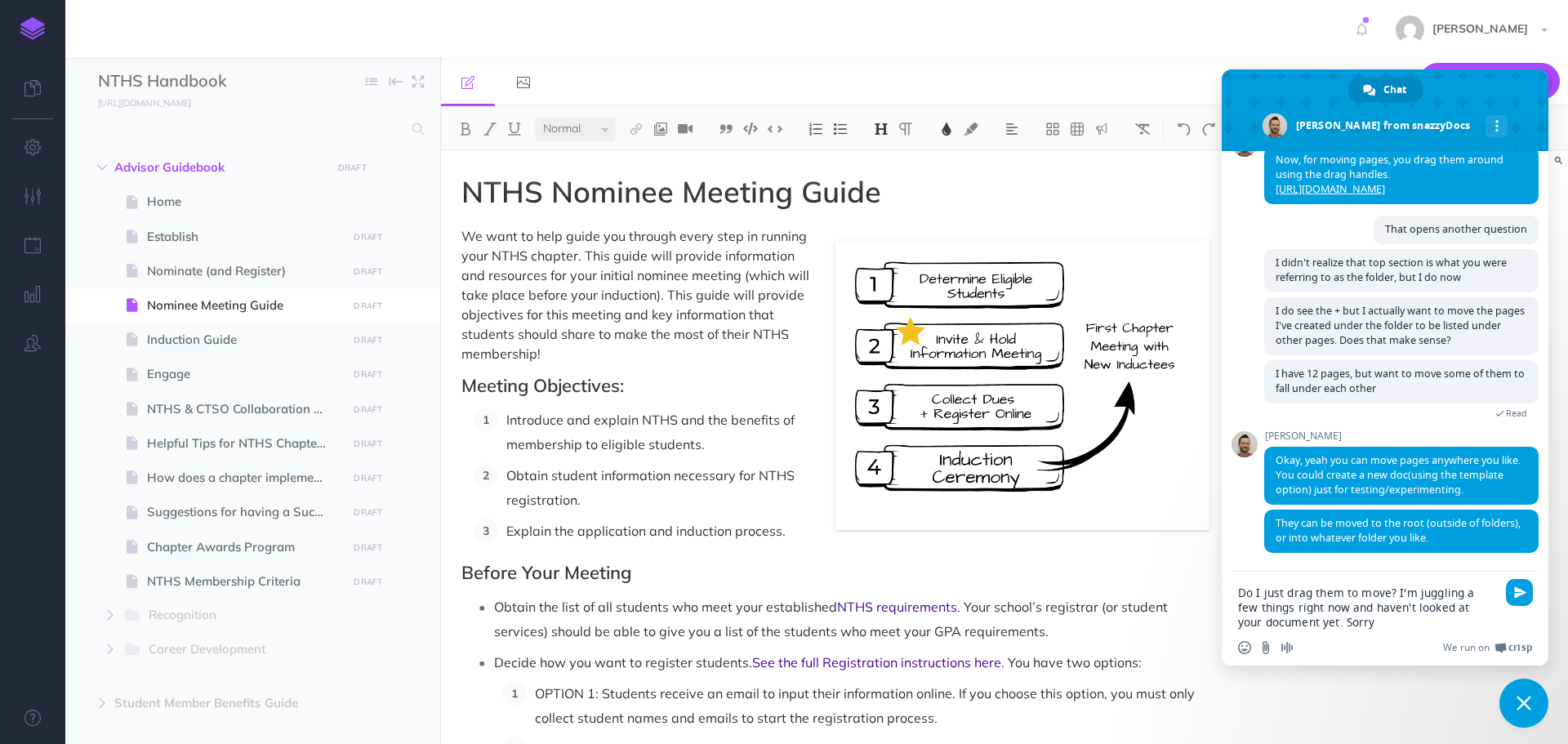
type textarea "Do I just drag them to move? I'm juggling a few things right now and haven't lo…"
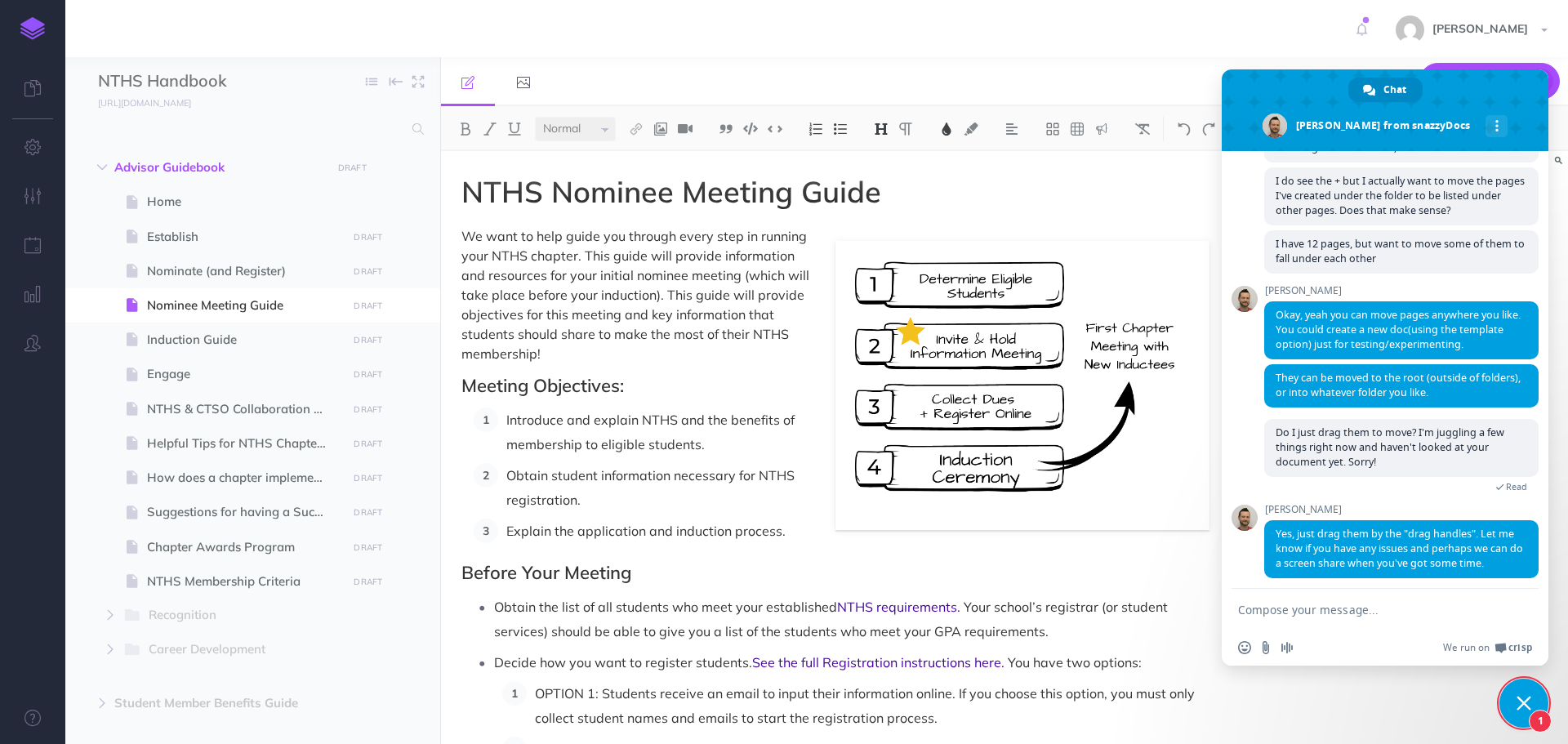
scroll to position [1166, 0]
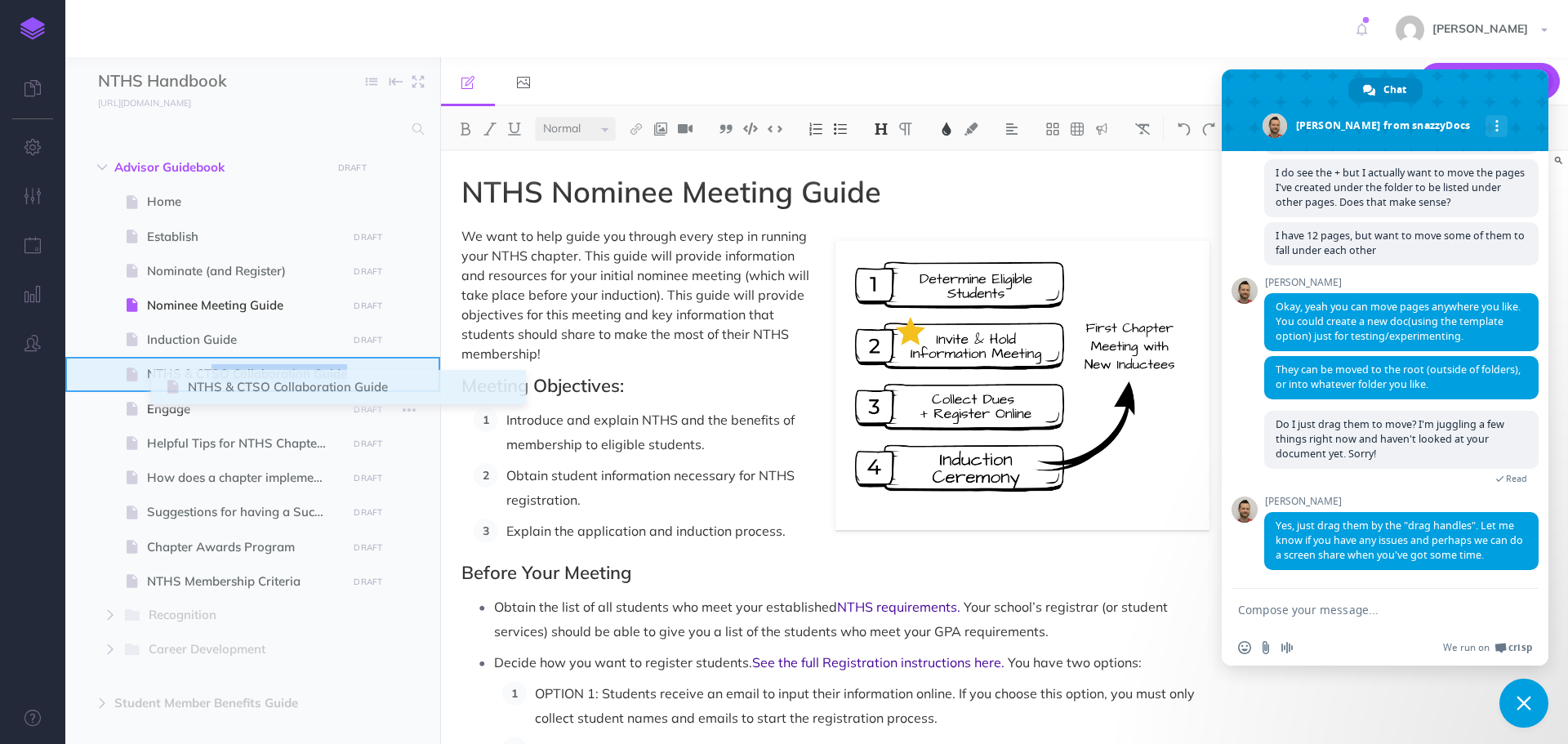
drag, startPoint x: 81, startPoint y: 410, endPoint x: 169, endPoint y: 388, distance: 90.7
drag, startPoint x: 80, startPoint y: 414, endPoint x: 80, endPoint y: 370, distance: 44.0
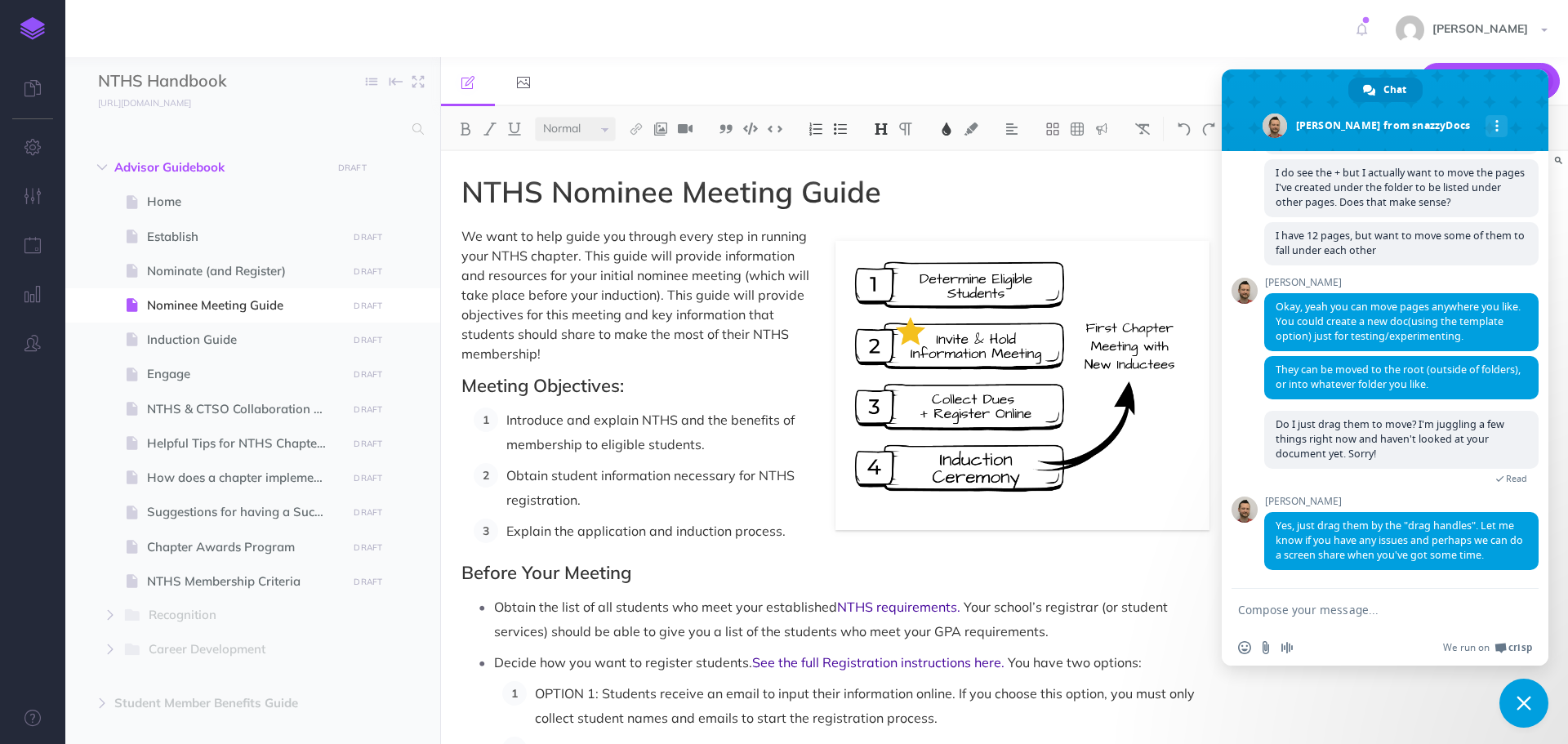
click at [1371, 613] on textarea "Compose your message..." at bounding box center [1367, 610] width 258 height 15
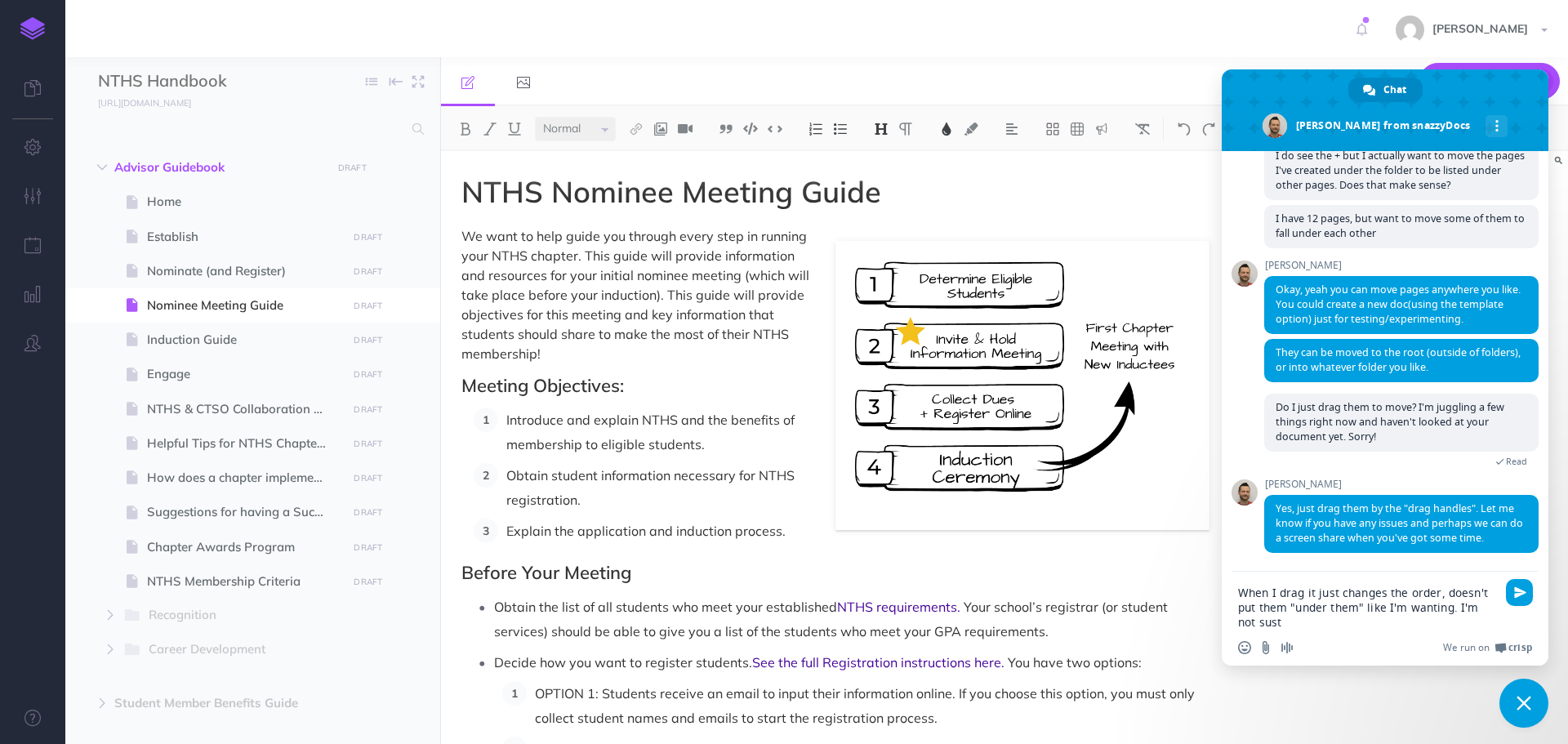
click at [1277, 625] on textarea "When I drag it just changes the order, doesn't put them "under them" like I'm w…" at bounding box center [1367, 607] width 258 height 44
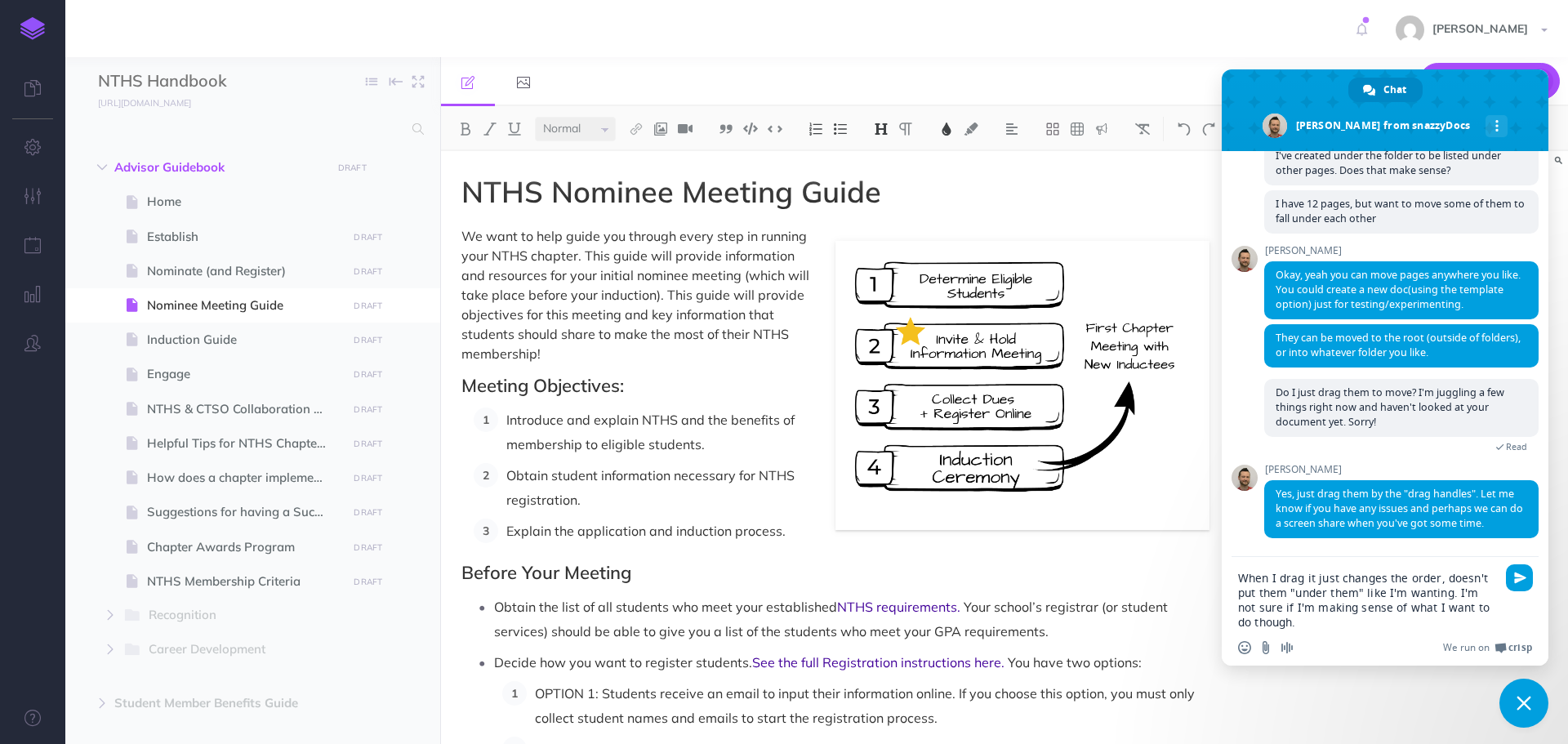
type textarea "When I drag it just changes the order, doesn't put them "under them" like I'm w…"
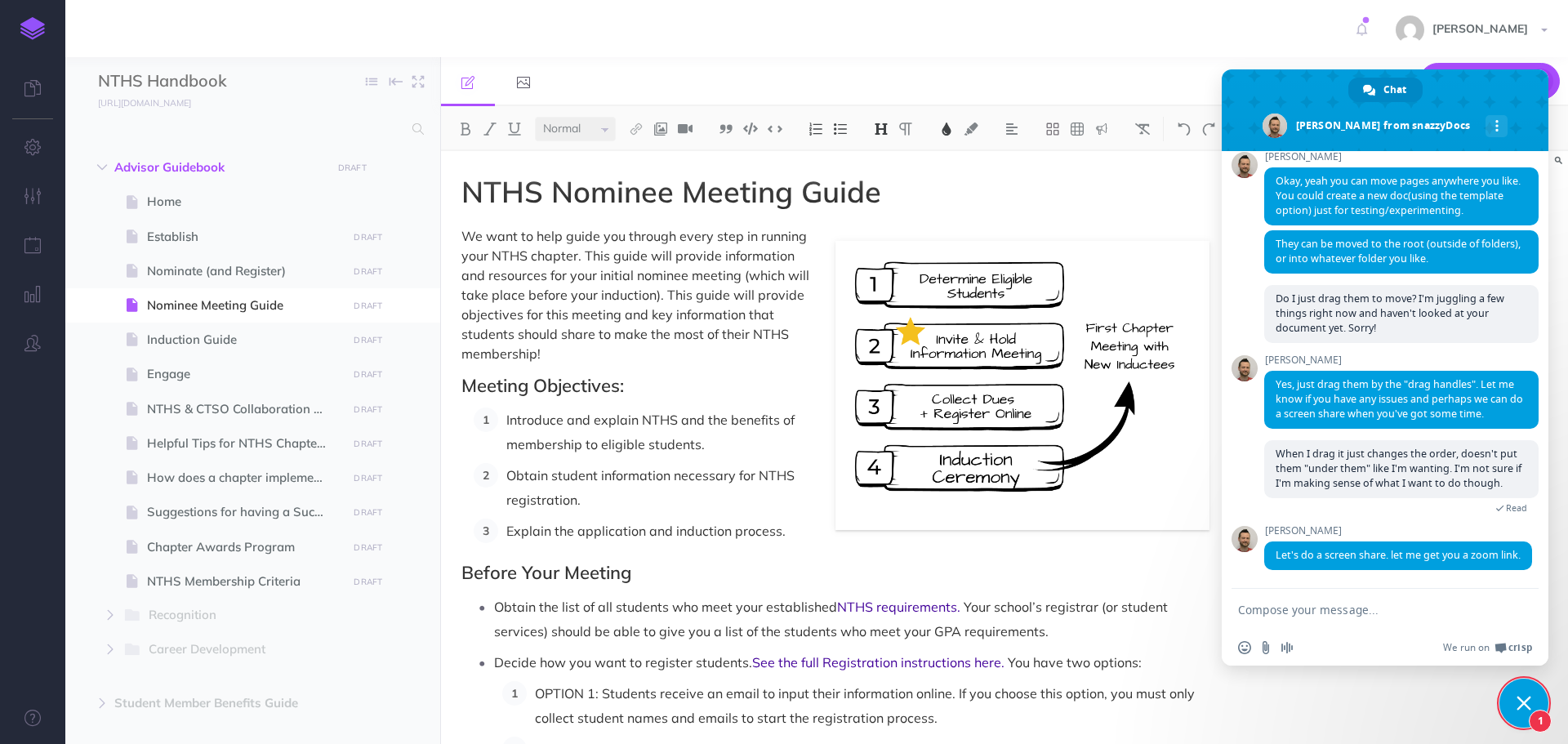
scroll to position [1322, 0]
click at [1413, 604] on textarea "Compose your message..." at bounding box center [1367, 610] width 258 height 15
type textarea "ok thank you!"
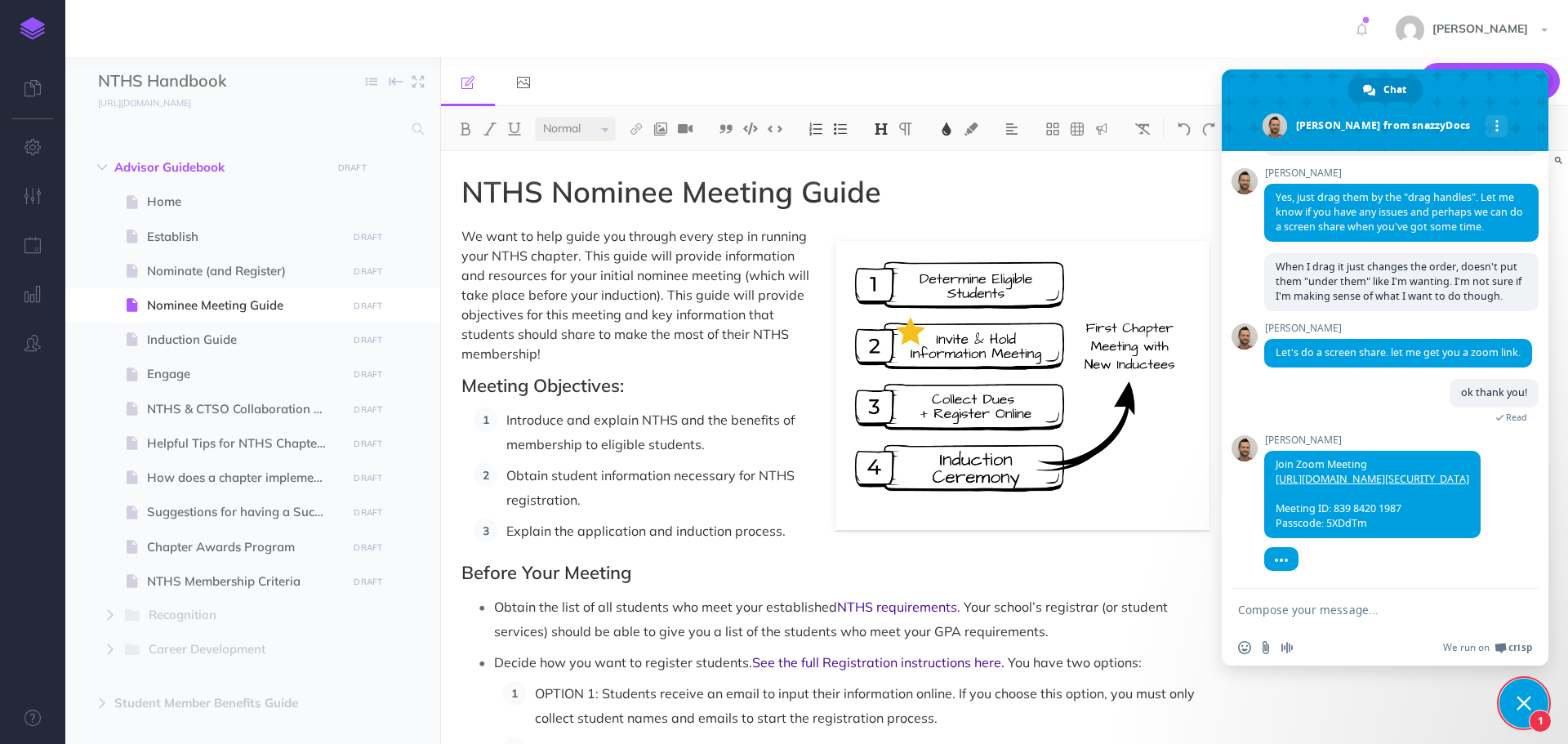
scroll to position [1523, 0]
click at [1373, 472] on link "[URL][DOMAIN_NAME][SECURITY_DATA]" at bounding box center [1372, 479] width 194 height 14
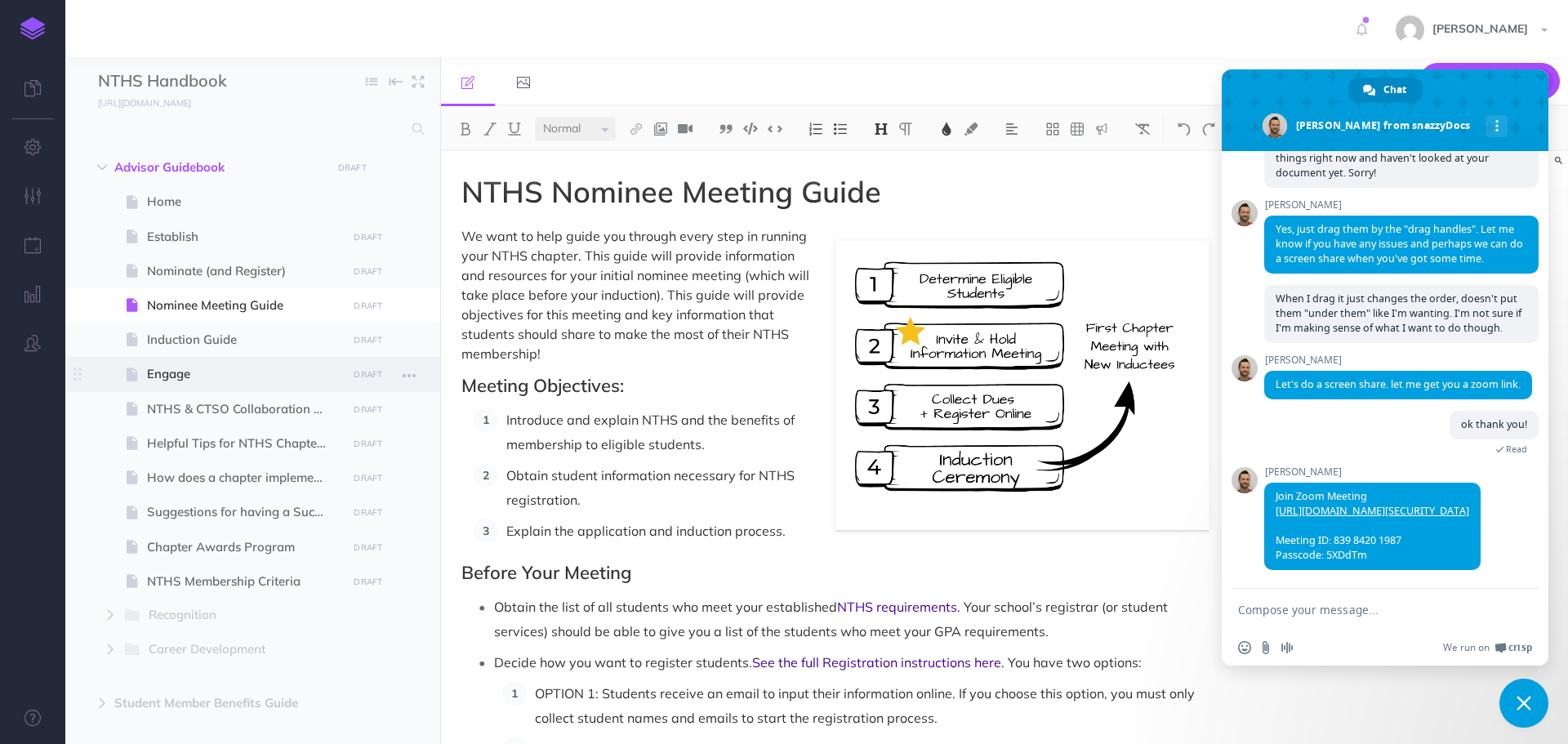
click at [165, 379] on span "Engage" at bounding box center [245, 374] width 196 height 20
select select "null"
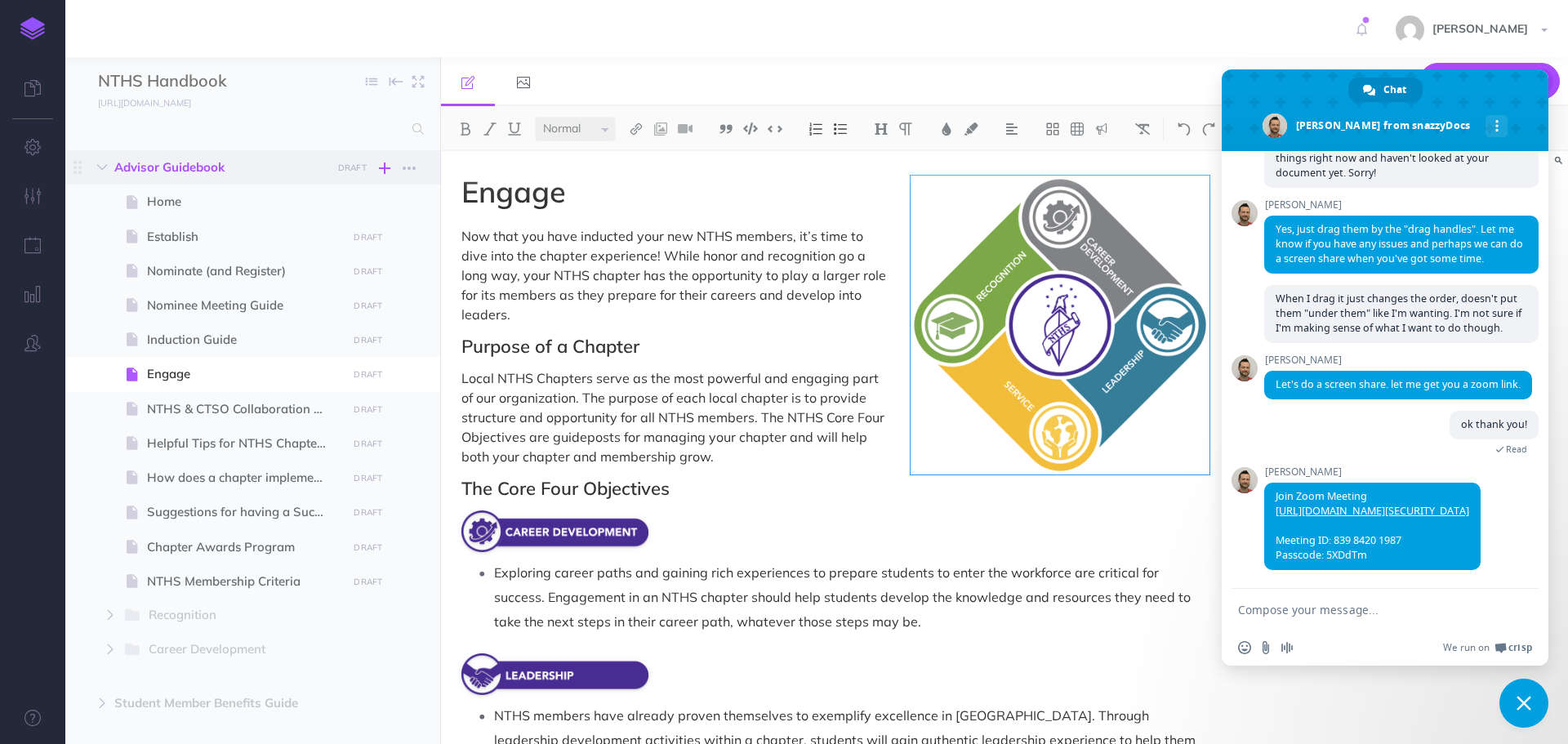
click at [379, 168] on icon "button" at bounding box center [384, 168] width 11 height 20
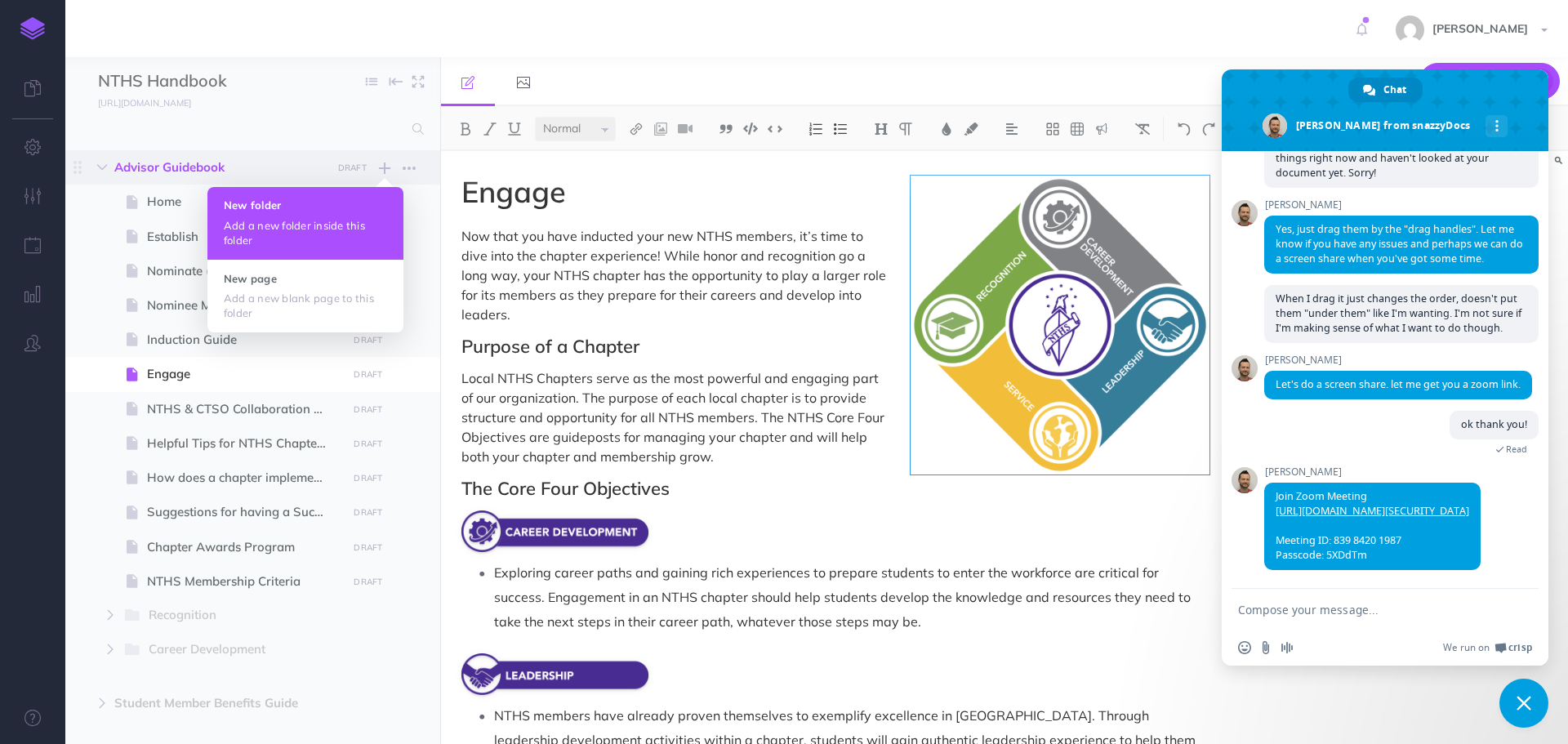
click at [341, 216] on button "New folder Add a new folder inside this folder" at bounding box center [305, 223] width 196 height 72
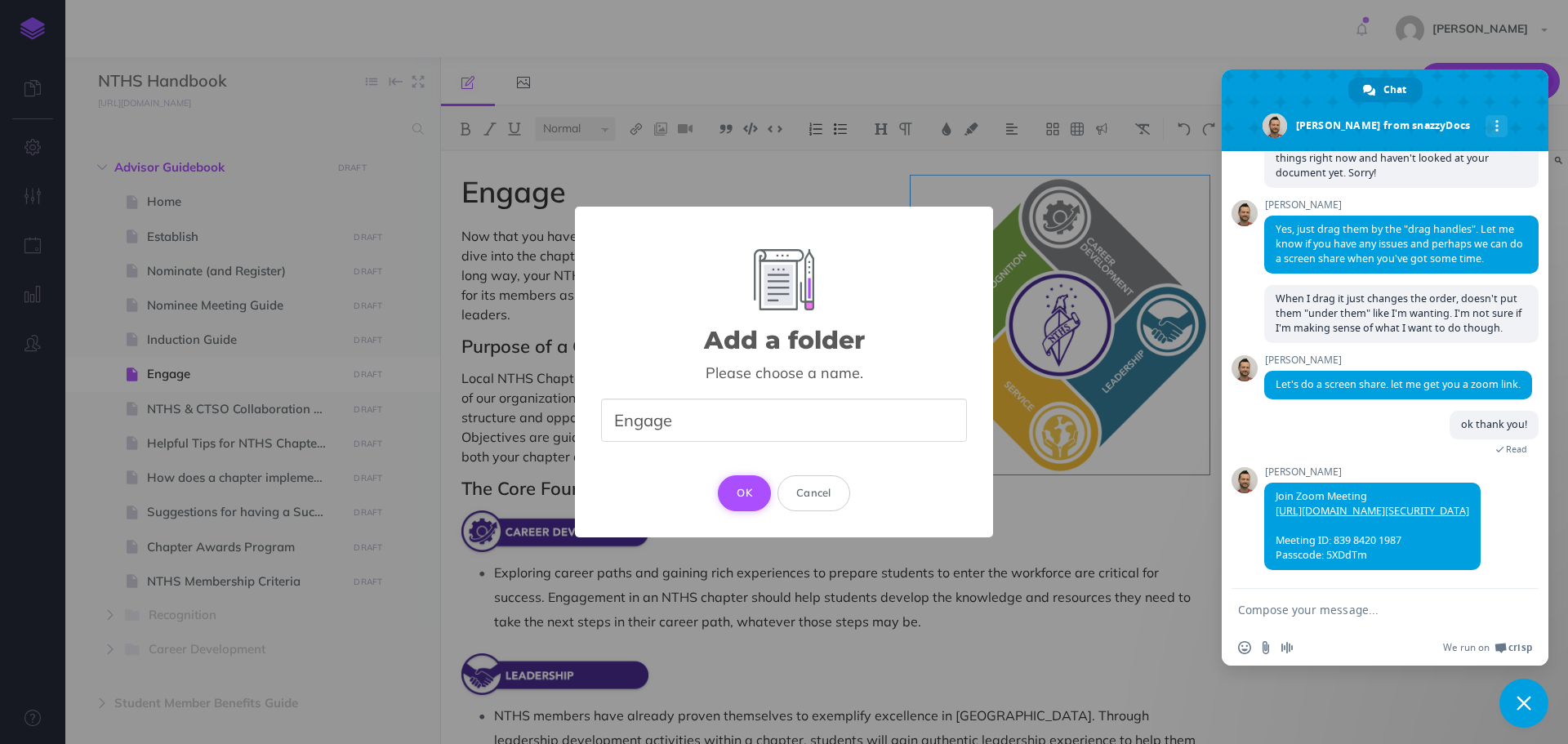
click at [752, 483] on button "OK" at bounding box center [744, 493] width 53 height 36
type input "Engage2"
click at [736, 484] on button "OK" at bounding box center [744, 493] width 53 height 36
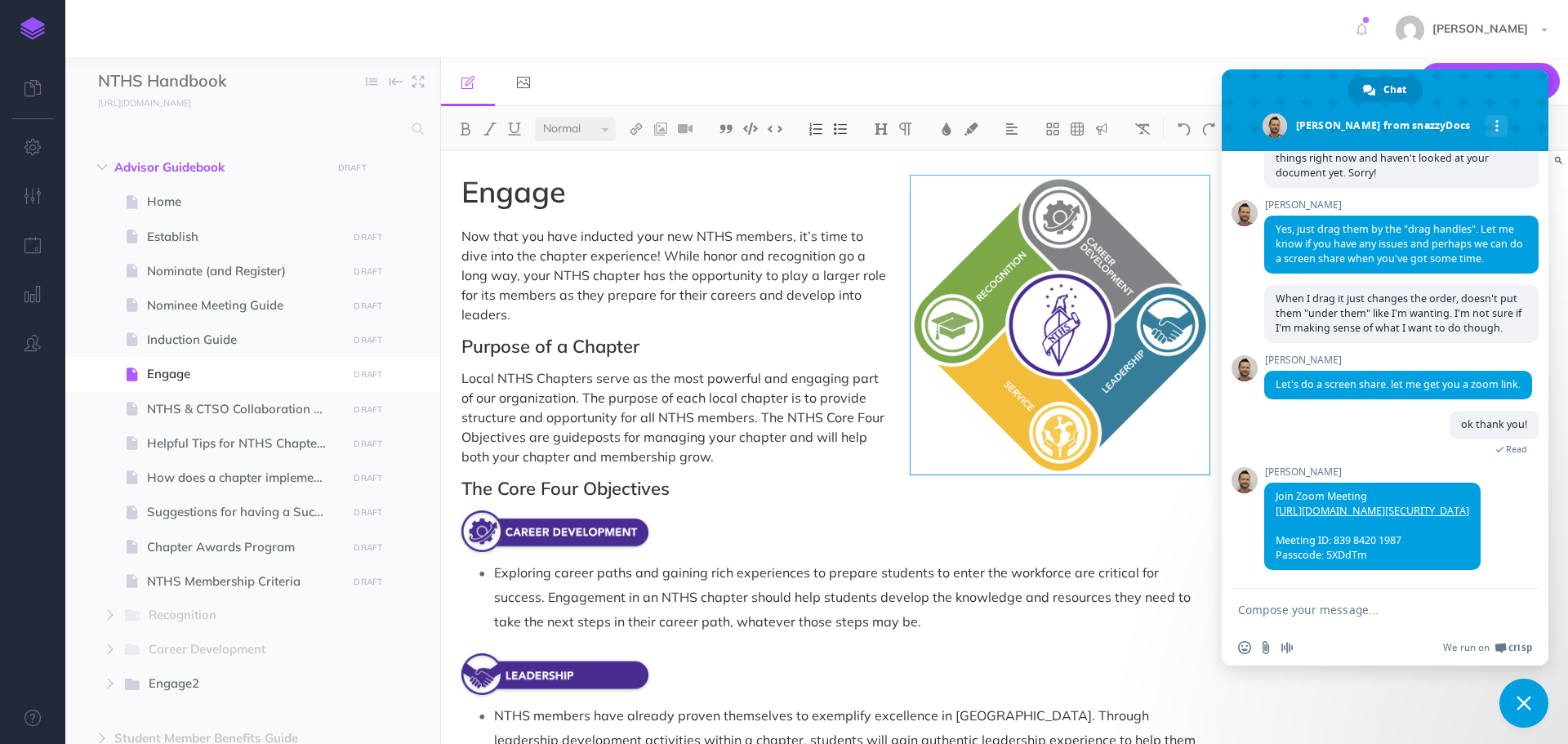
select select "null"
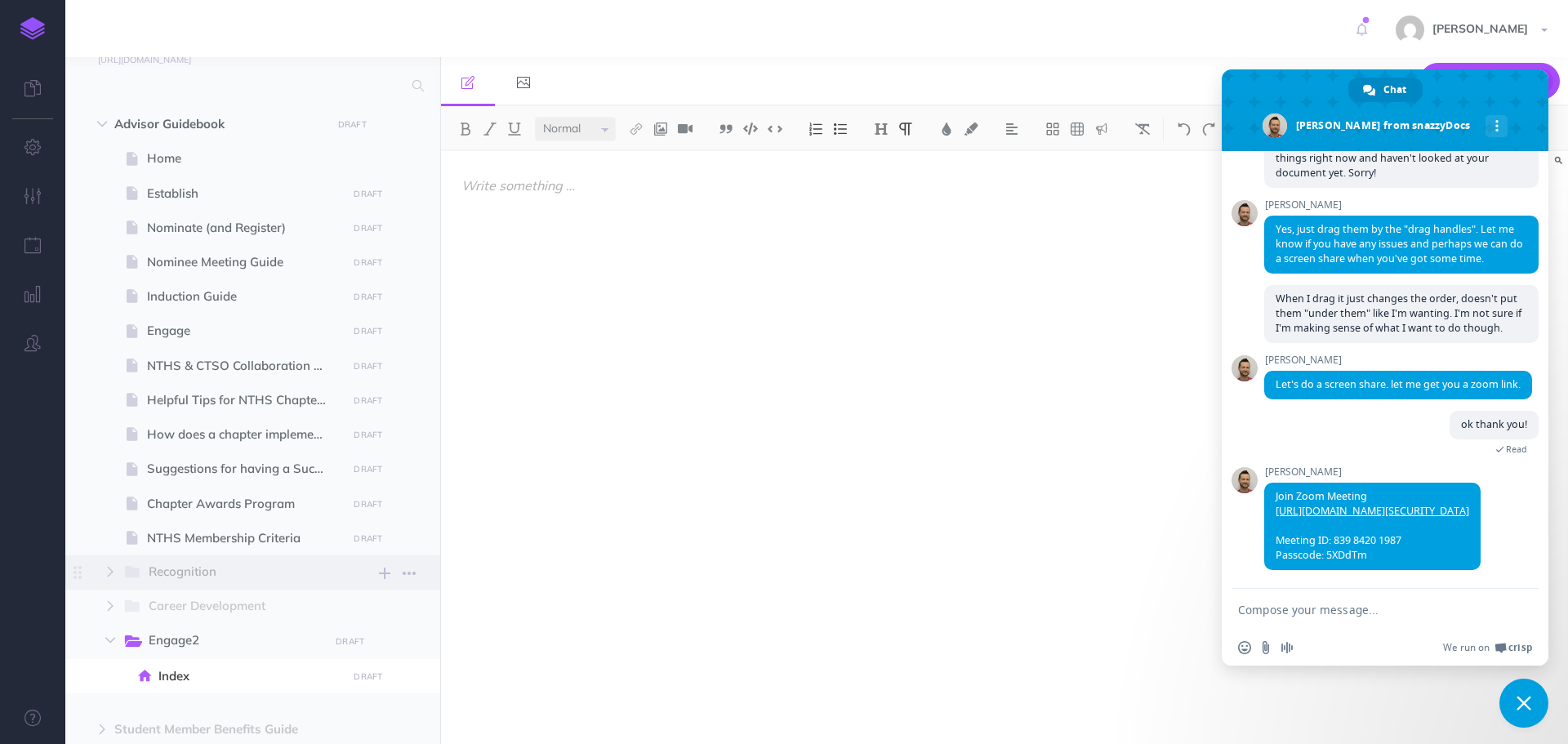
scroll to position [81, 0]
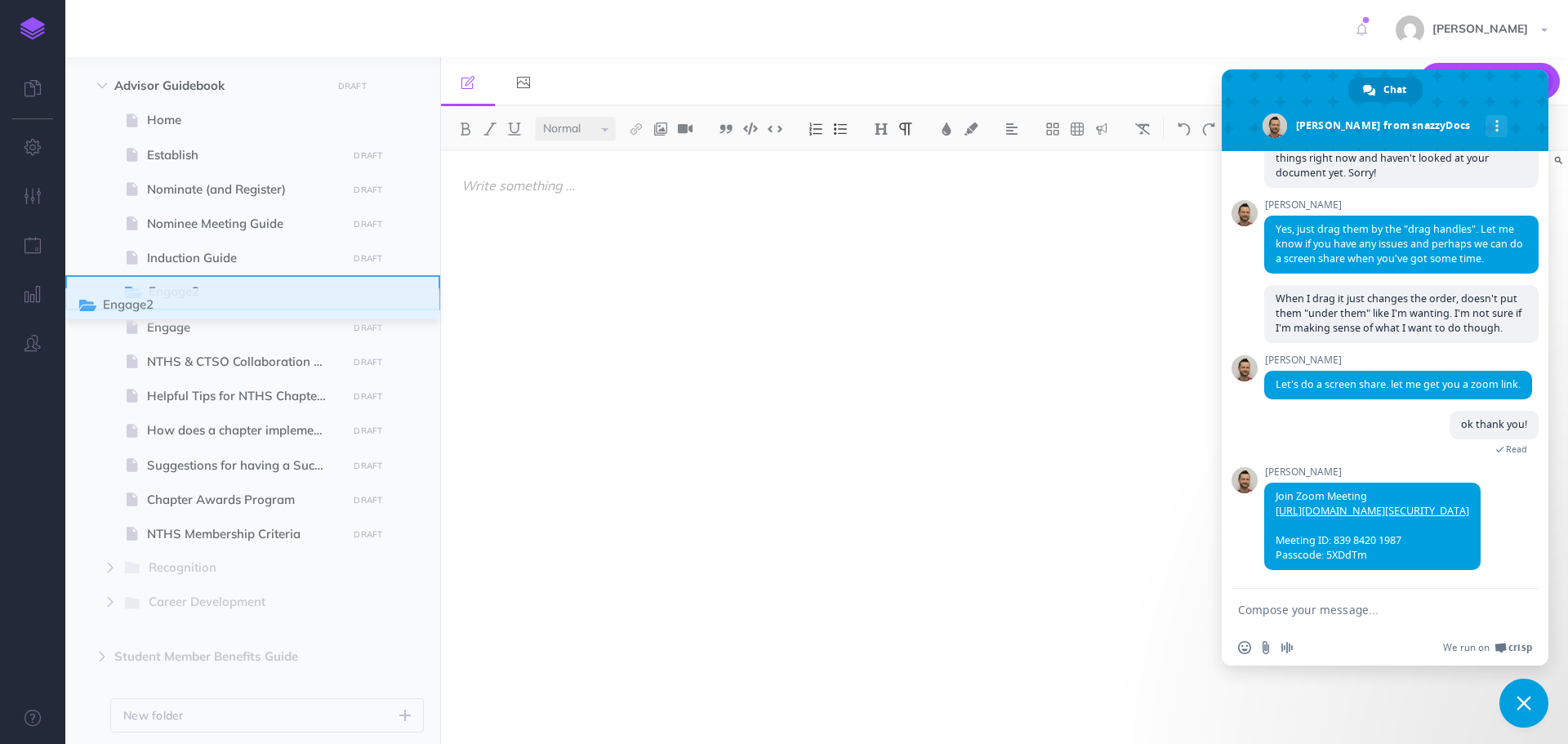
drag, startPoint x: 77, startPoint y: 602, endPoint x: 82, endPoint y: 305, distance: 297.0
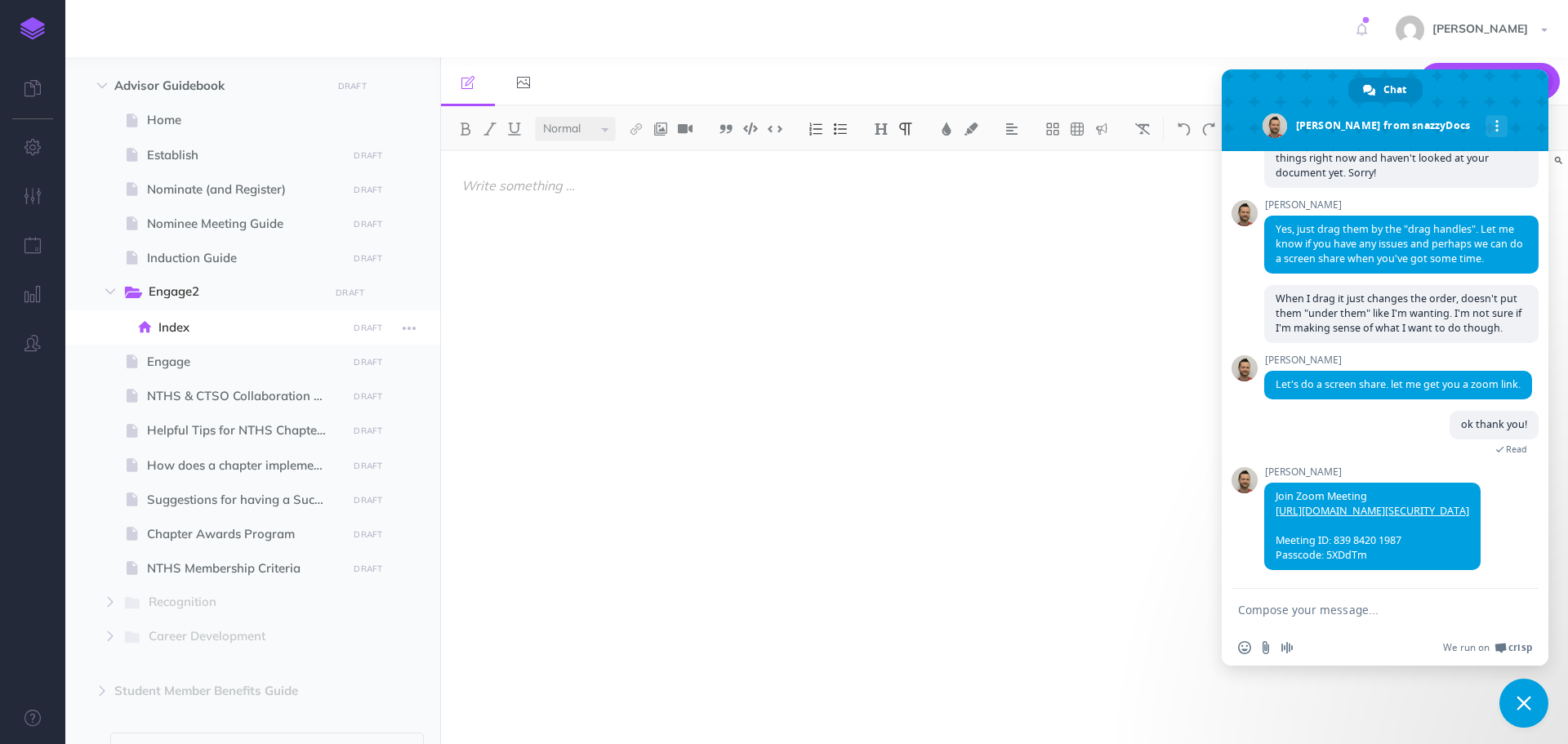
click at [263, 335] on span "Index" at bounding box center [250, 327] width 184 height 20
click at [410, 363] on icon "button" at bounding box center [409, 362] width 13 height 20
click at [360, 473] on link "Settings" at bounding box center [363, 472] width 123 height 27
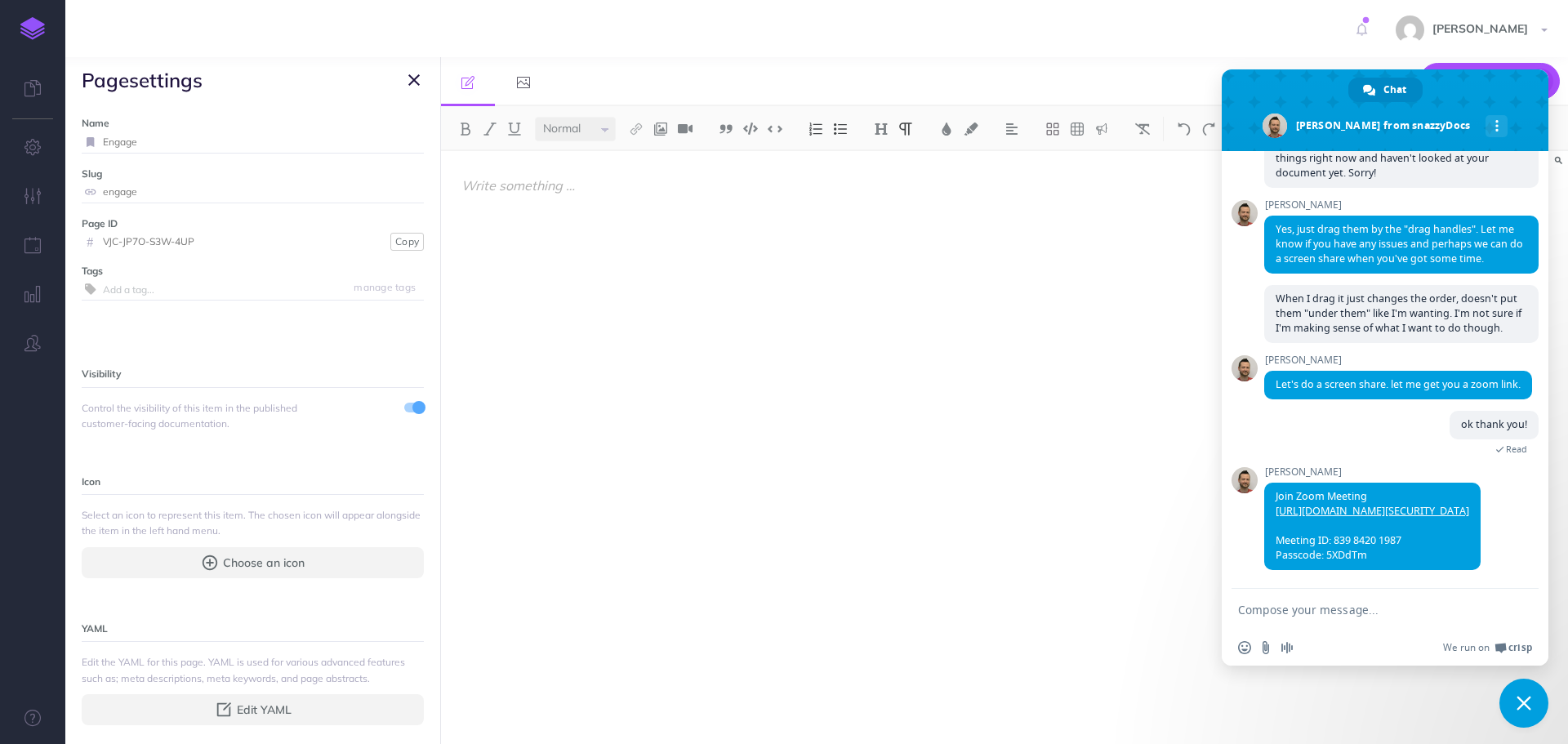
click at [191, 141] on input "Engage" at bounding box center [264, 142] width 321 height 21
type input "Engage1"
click at [399, 137] on small "Save" at bounding box center [404, 142] width 21 height 12
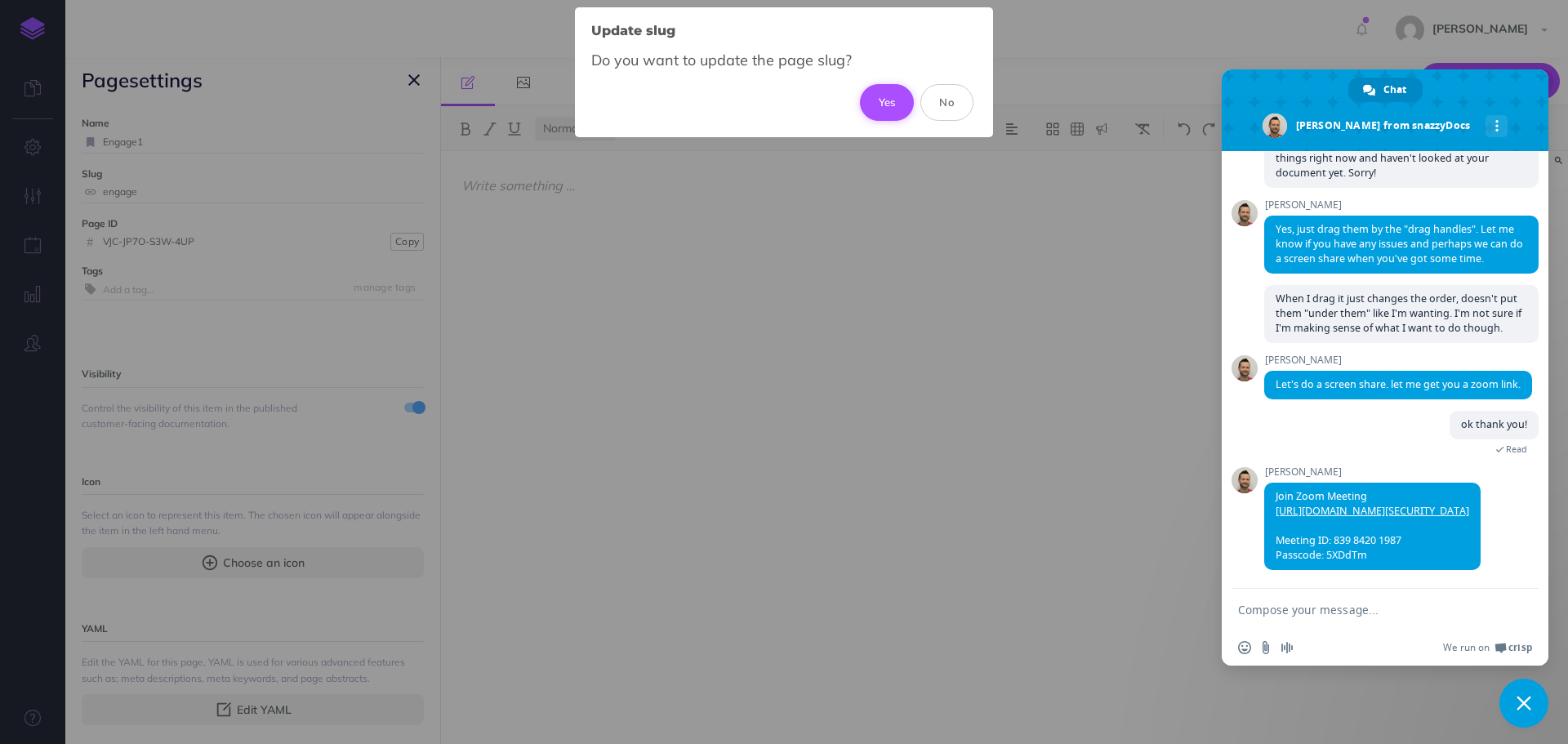
click at [886, 110] on button "Yes" at bounding box center [887, 102] width 55 height 36
type input "engage1"
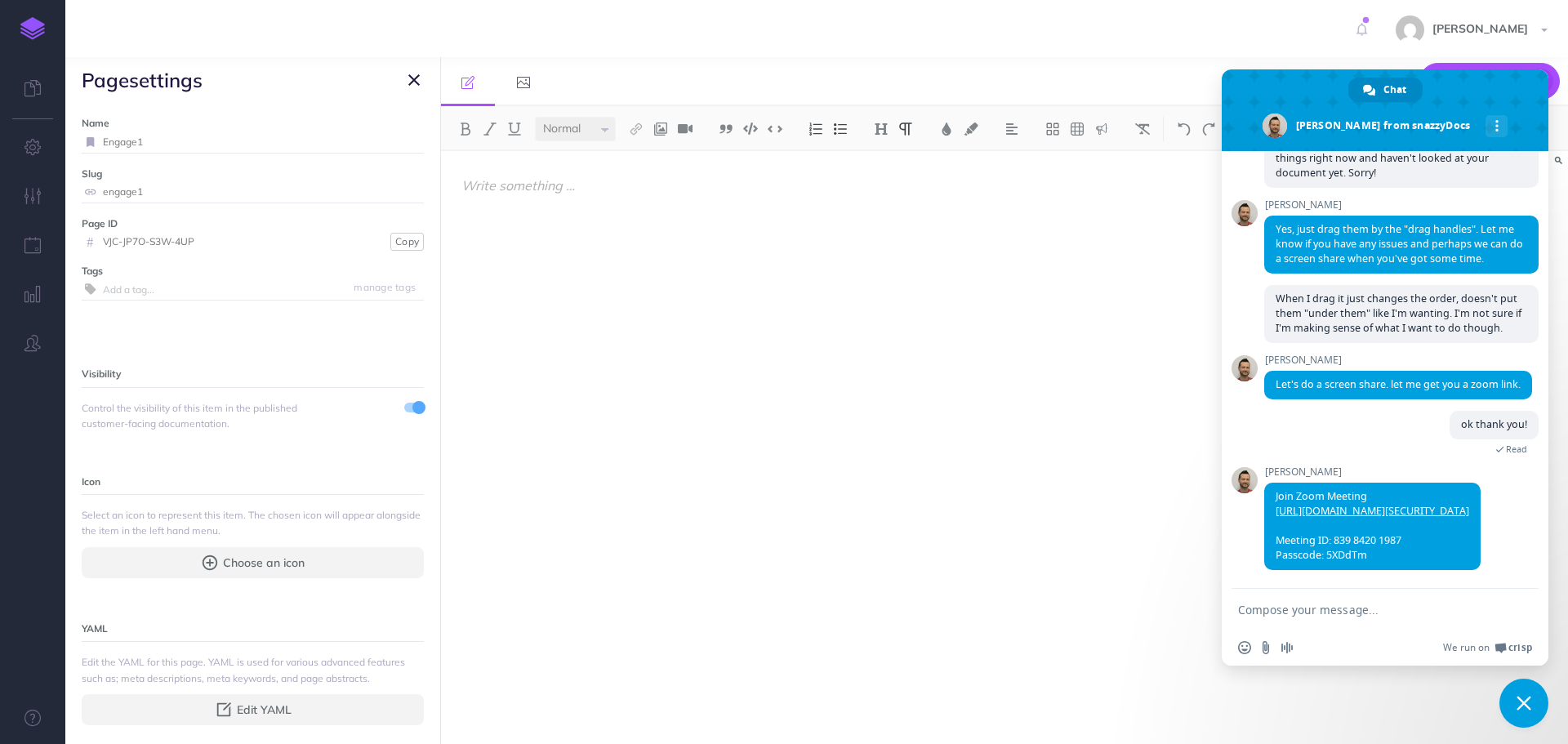
click at [416, 85] on icon "button" at bounding box center [414, 79] width 11 height 20
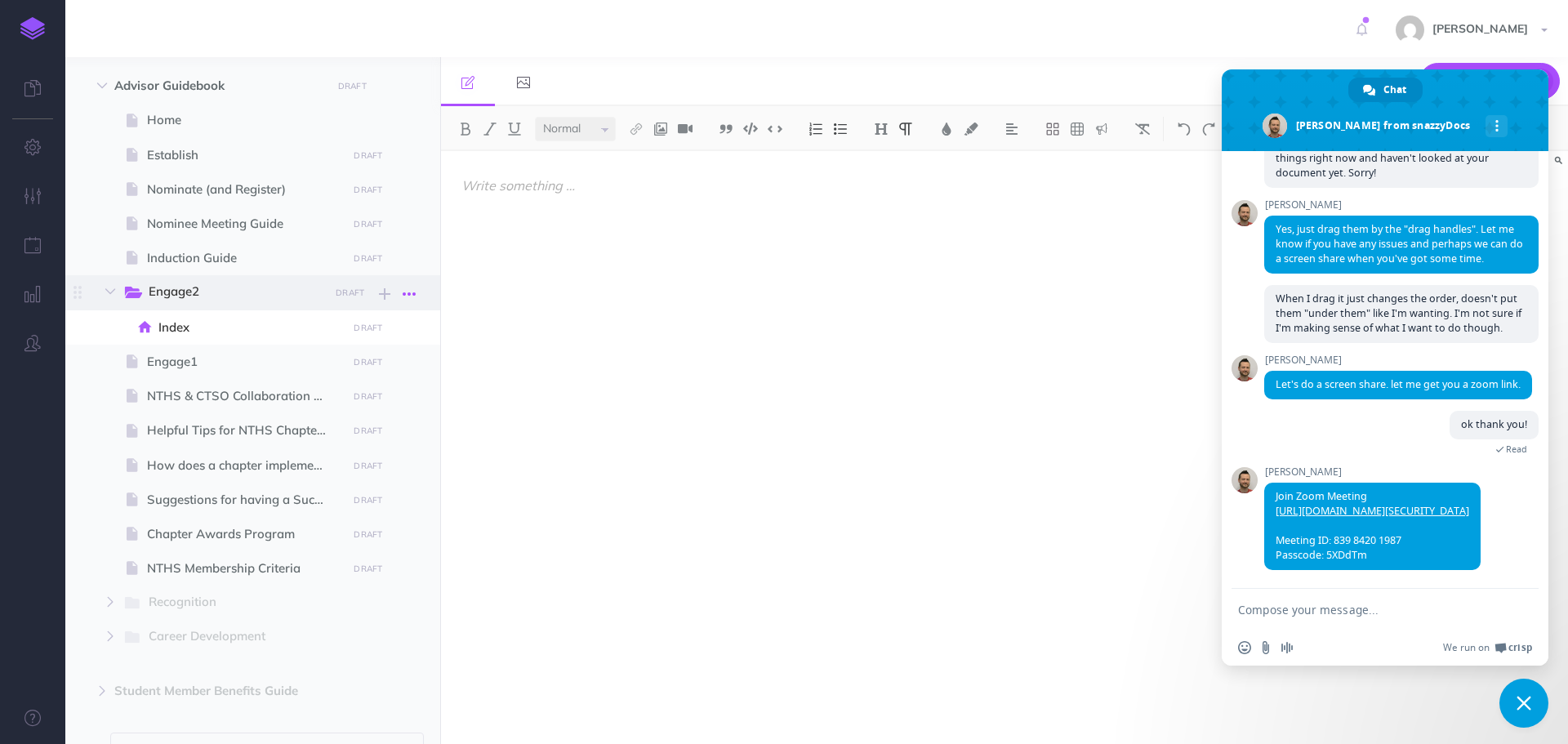
click at [408, 297] on icon "button" at bounding box center [409, 294] width 13 height 20
click at [358, 365] on link "Settings" at bounding box center [363, 376] width 123 height 27
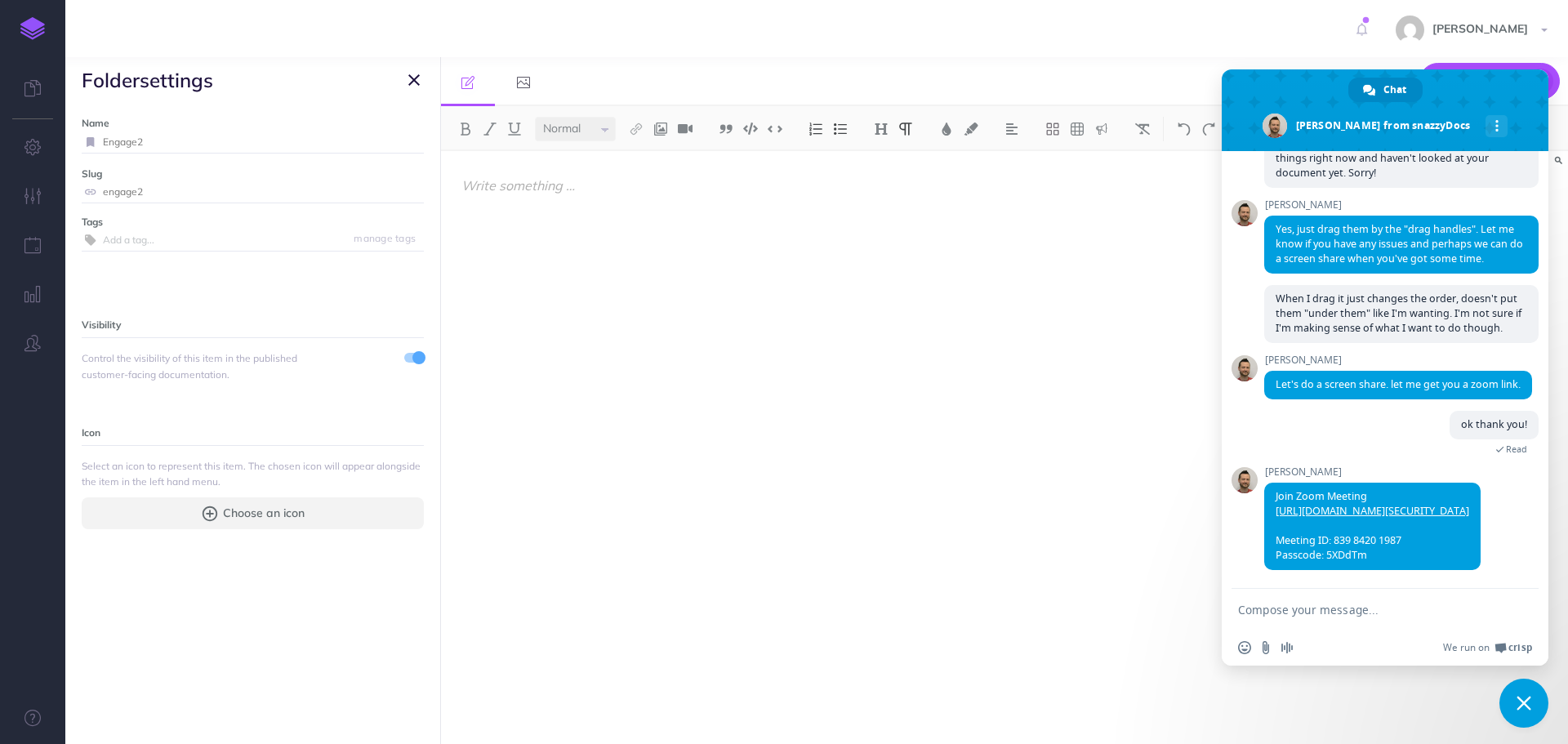
click at [172, 131] on input "Engage2" at bounding box center [264, 142] width 321 height 21
type input "Engage"
click at [388, 137] on button "Save" at bounding box center [403, 142] width 31 height 15
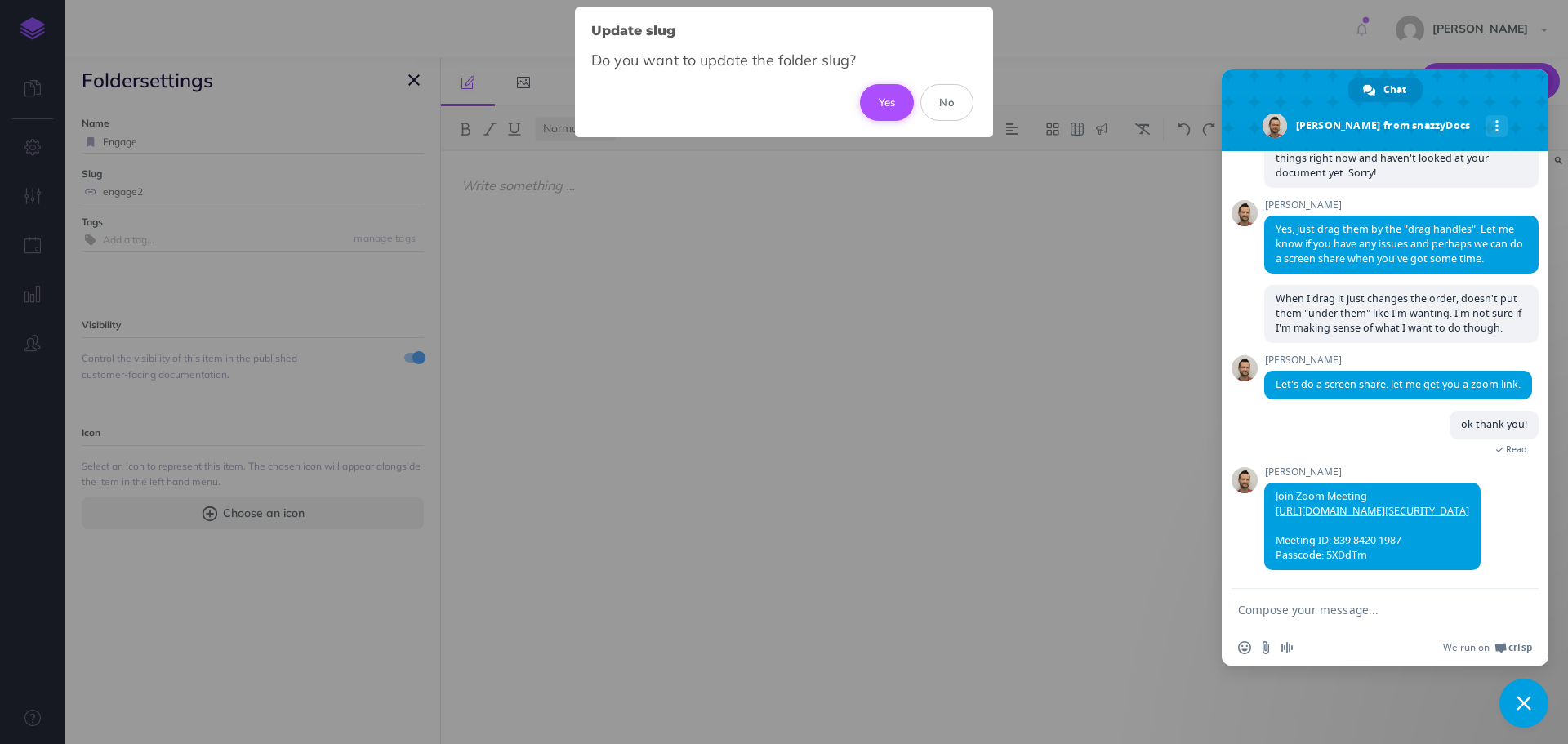
click at [882, 93] on button "Yes" at bounding box center [887, 102] width 55 height 36
type input "engage"
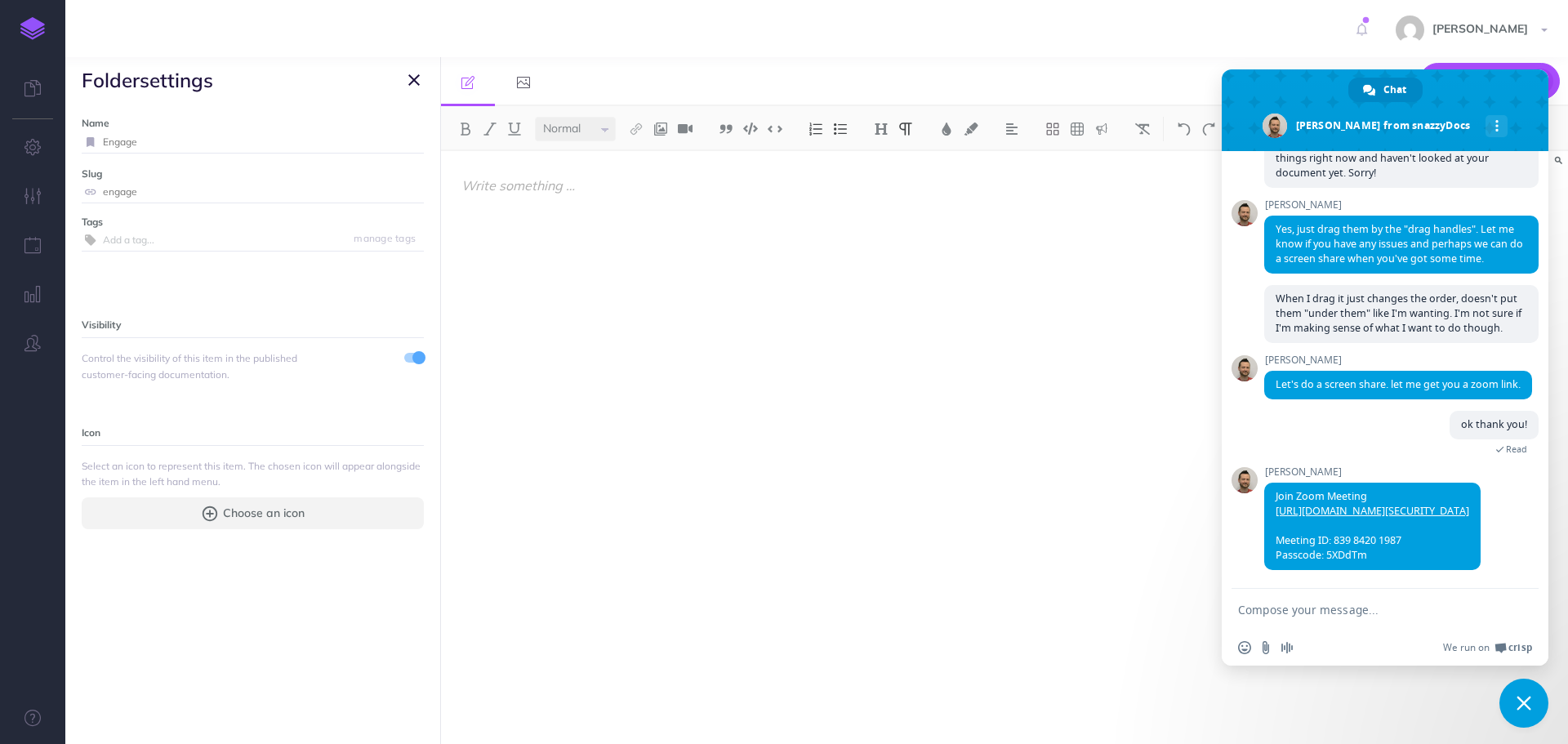
click at [416, 77] on icon "button" at bounding box center [414, 79] width 11 height 20
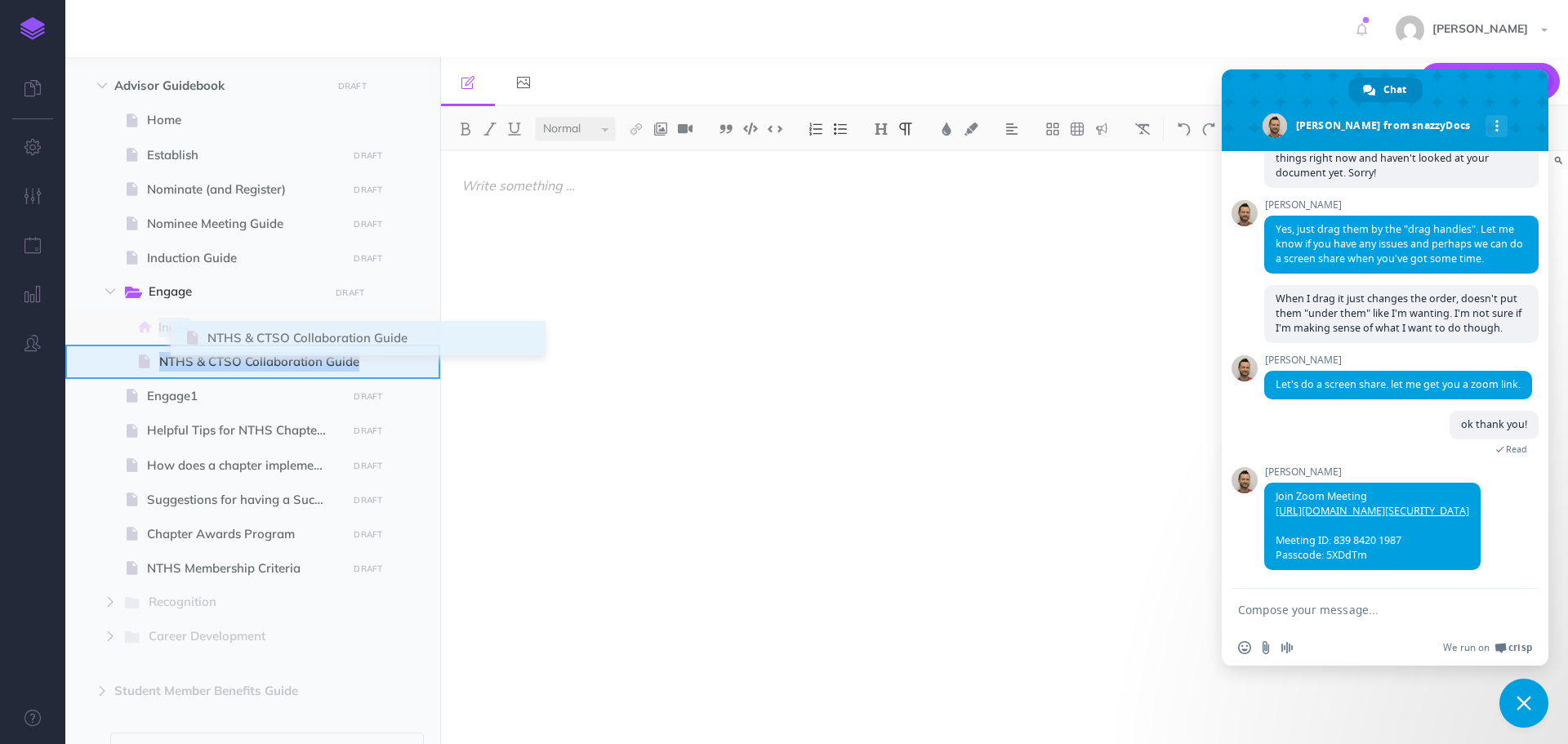
drag, startPoint x: 80, startPoint y: 396, endPoint x: 189, endPoint y: 338, distance: 123.5
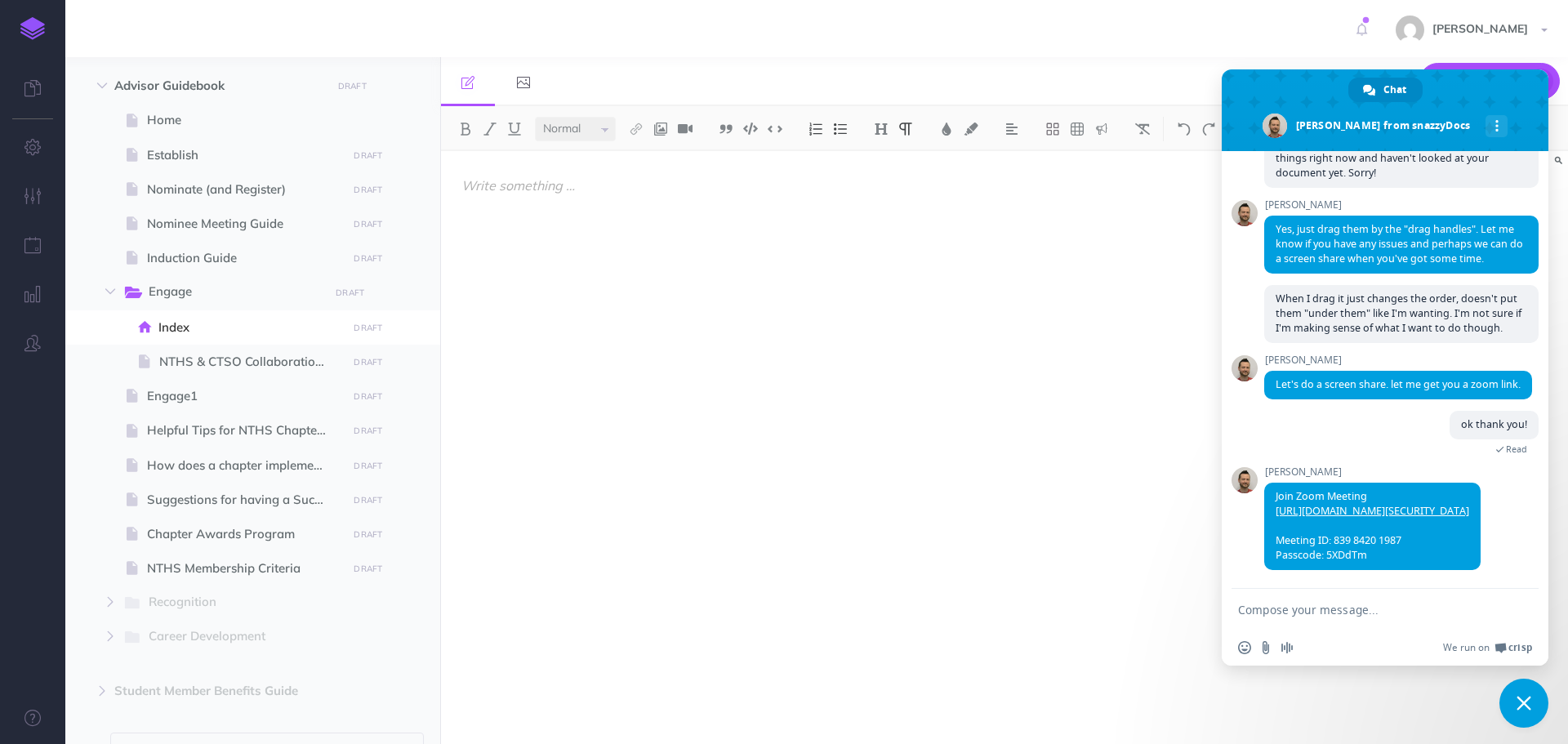
click at [418, 24] on div "Peyton Holland Settings Account Settings Teams Create Team Support Documentatio…" at bounding box center [784, 28] width 1543 height 58
click at [205, 396] on span "Engage1" at bounding box center [245, 396] width 196 height 20
select select "null"
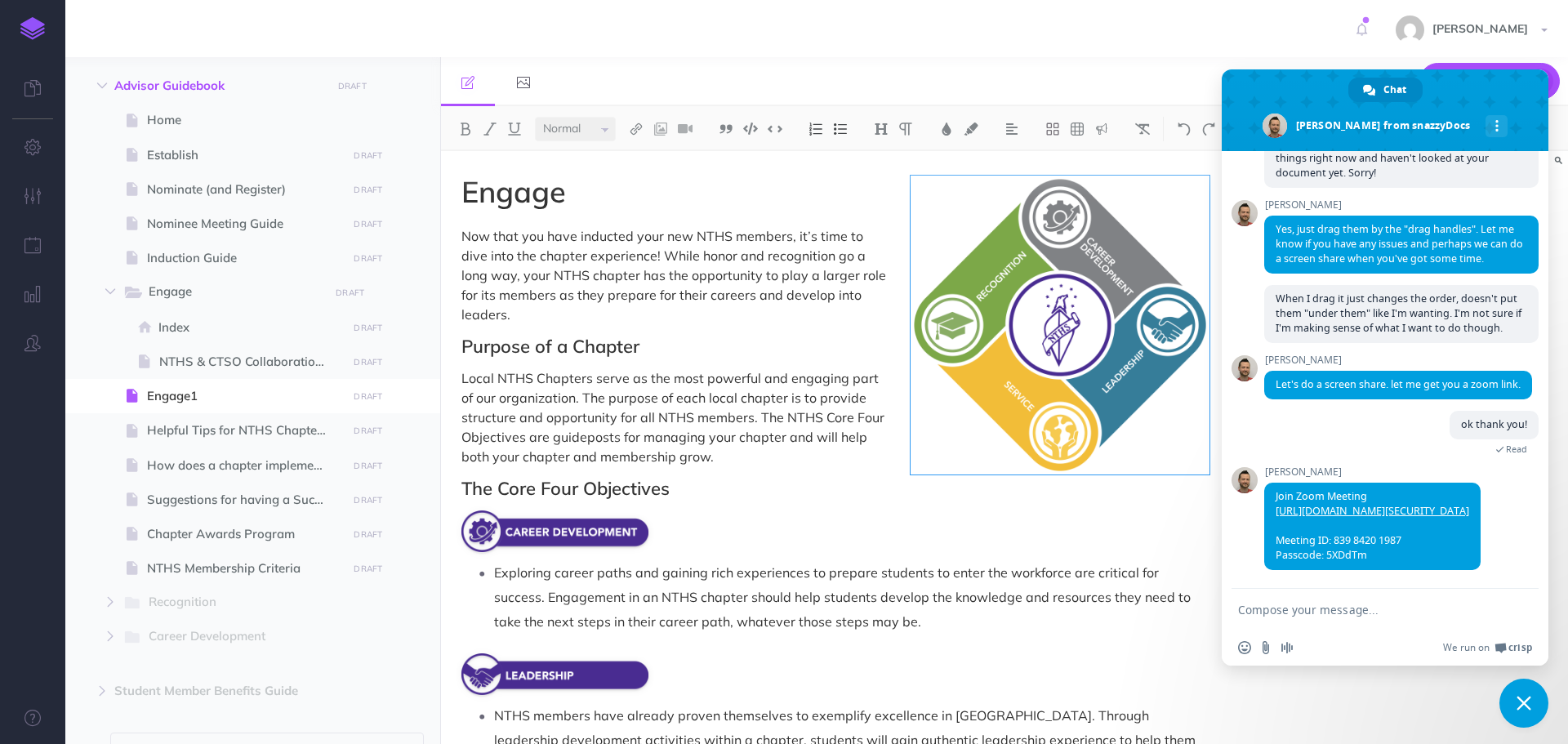
click at [703, 278] on span "Now that you have inducted your new NTHS members, it’s time to dive into the ch…" at bounding box center [674, 275] width 428 height 94
drag, startPoint x: 1525, startPoint y: 695, endPoint x: 1409, endPoint y: 611, distance: 143.2
click at [1525, 694] on span "Close chat" at bounding box center [1524, 702] width 49 height 49
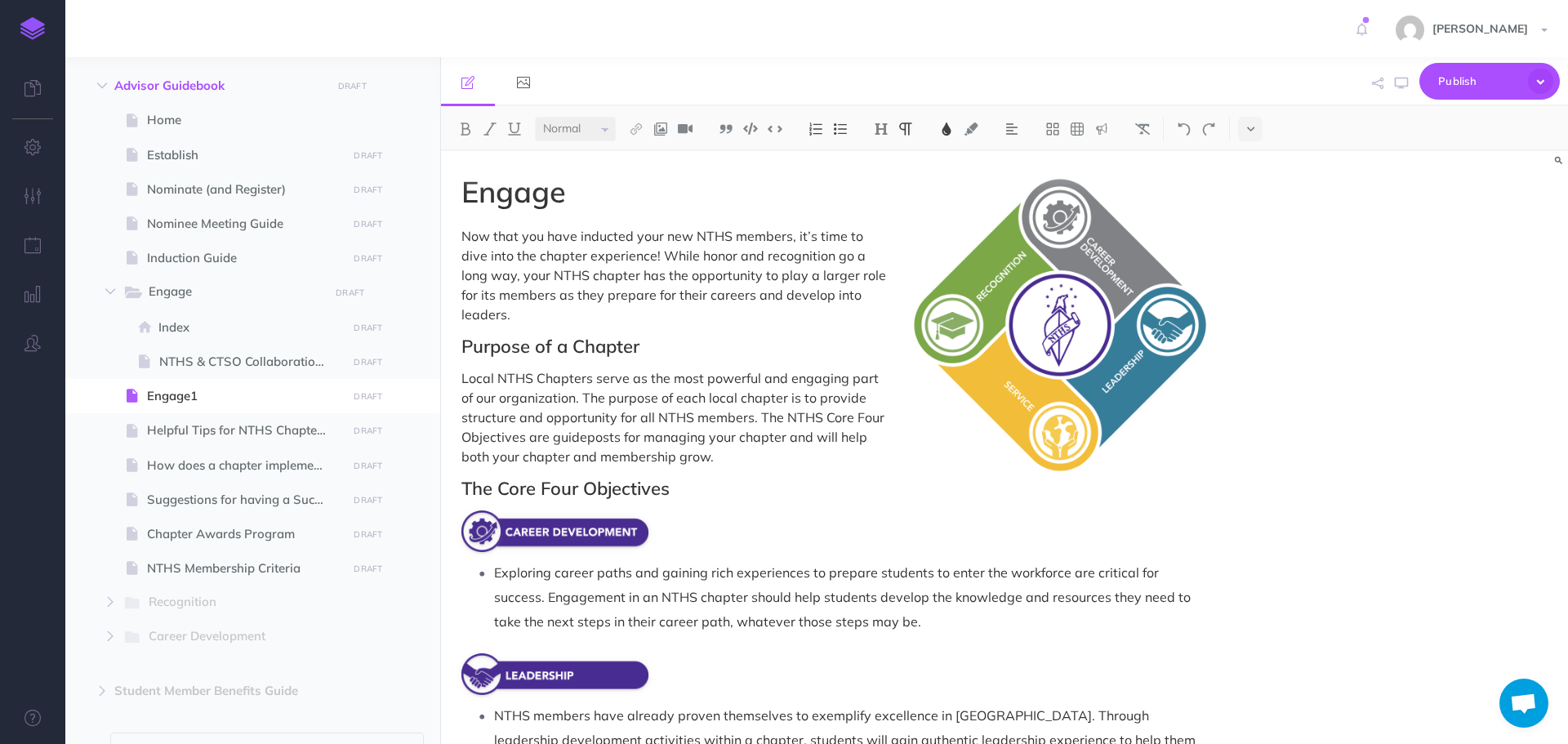
click at [826, 443] on p "Local NTHS Chapters serve as the most powerful and engaging part of our organiz…" at bounding box center [835, 417] width 748 height 98
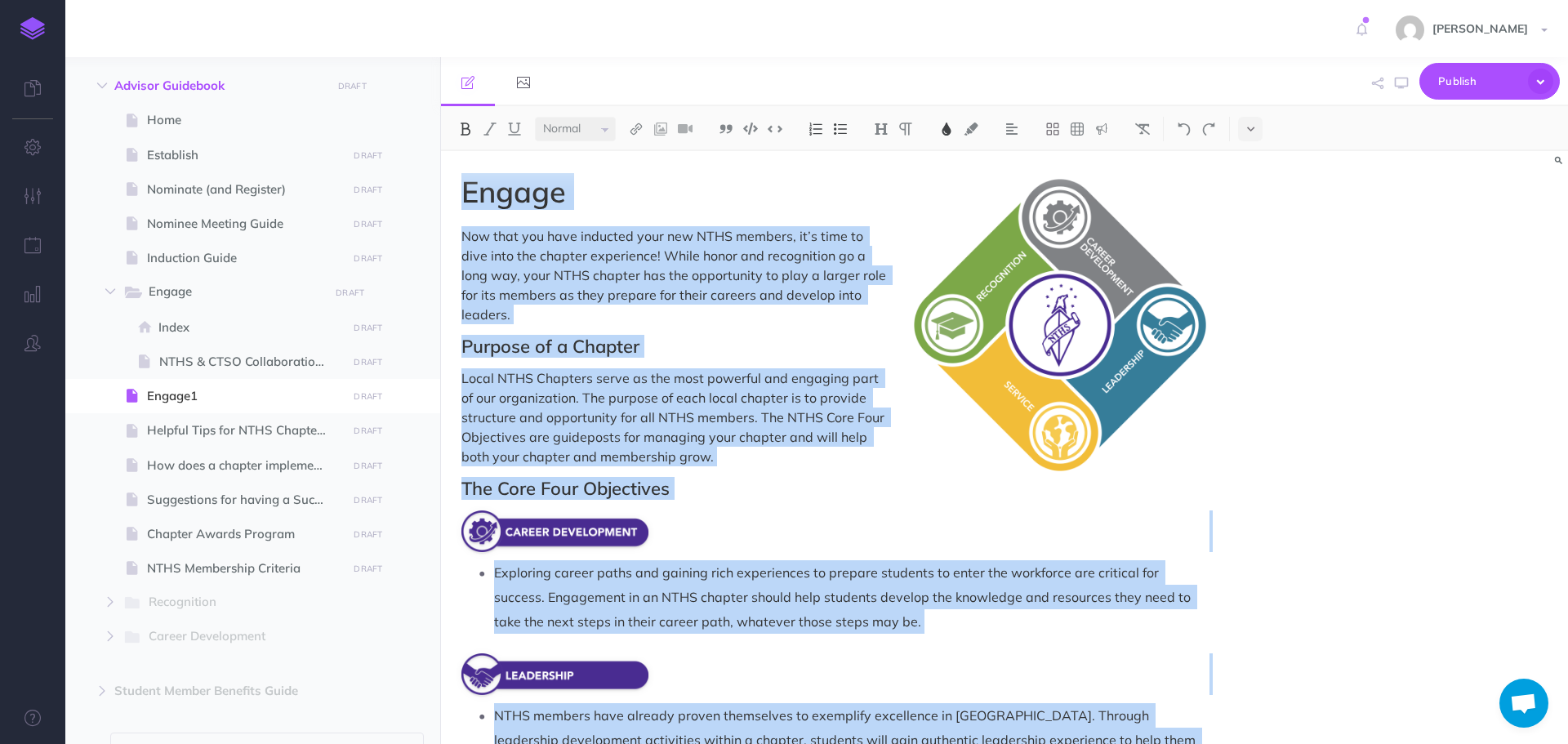
copy div "Engage Now that you have inducted your new NTHS members, it’s time to dive into…"
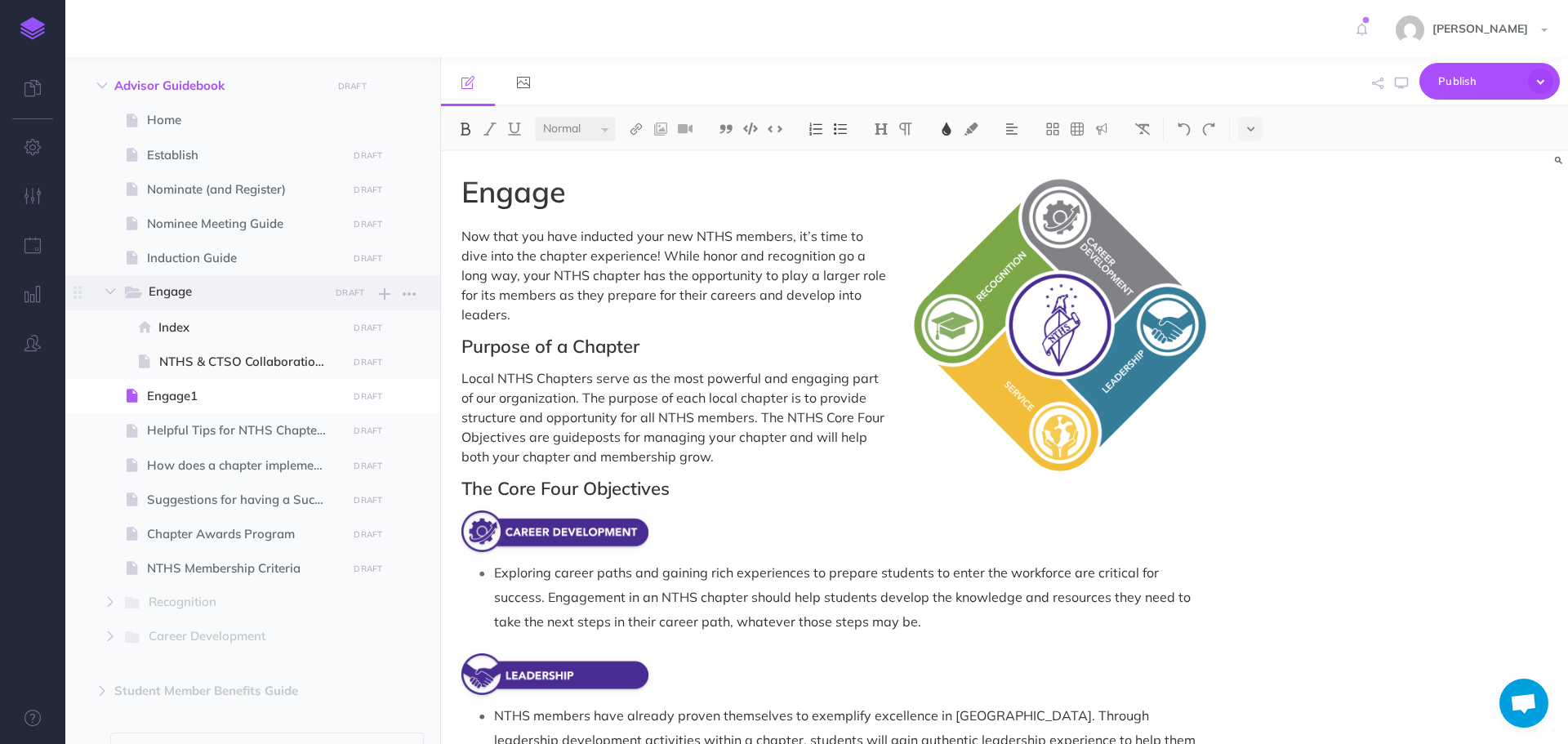
click at [199, 286] on span "Engage" at bounding box center [232, 292] width 169 height 21
select select "null"
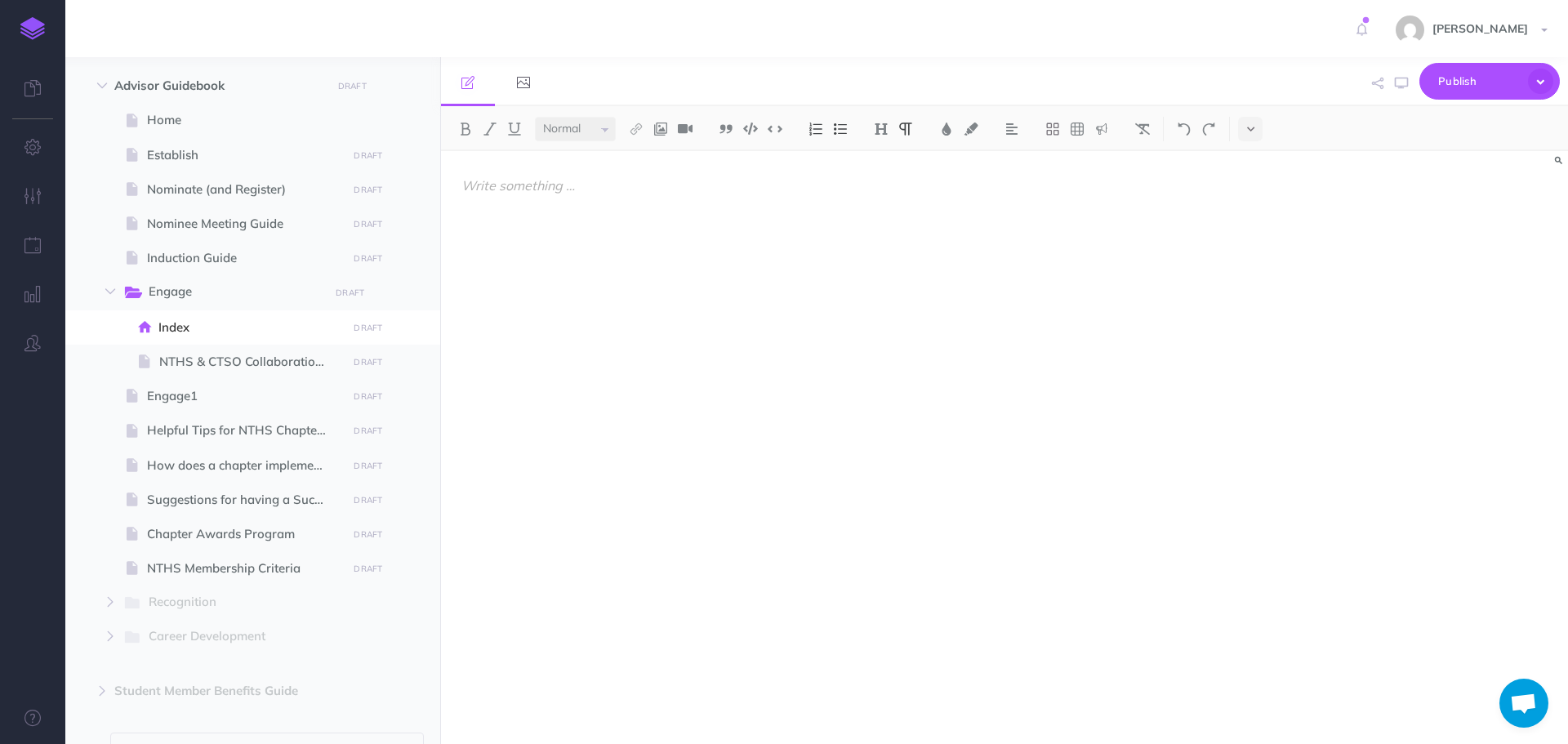
click at [773, 236] on div at bounding box center [835, 439] width 789 height 576
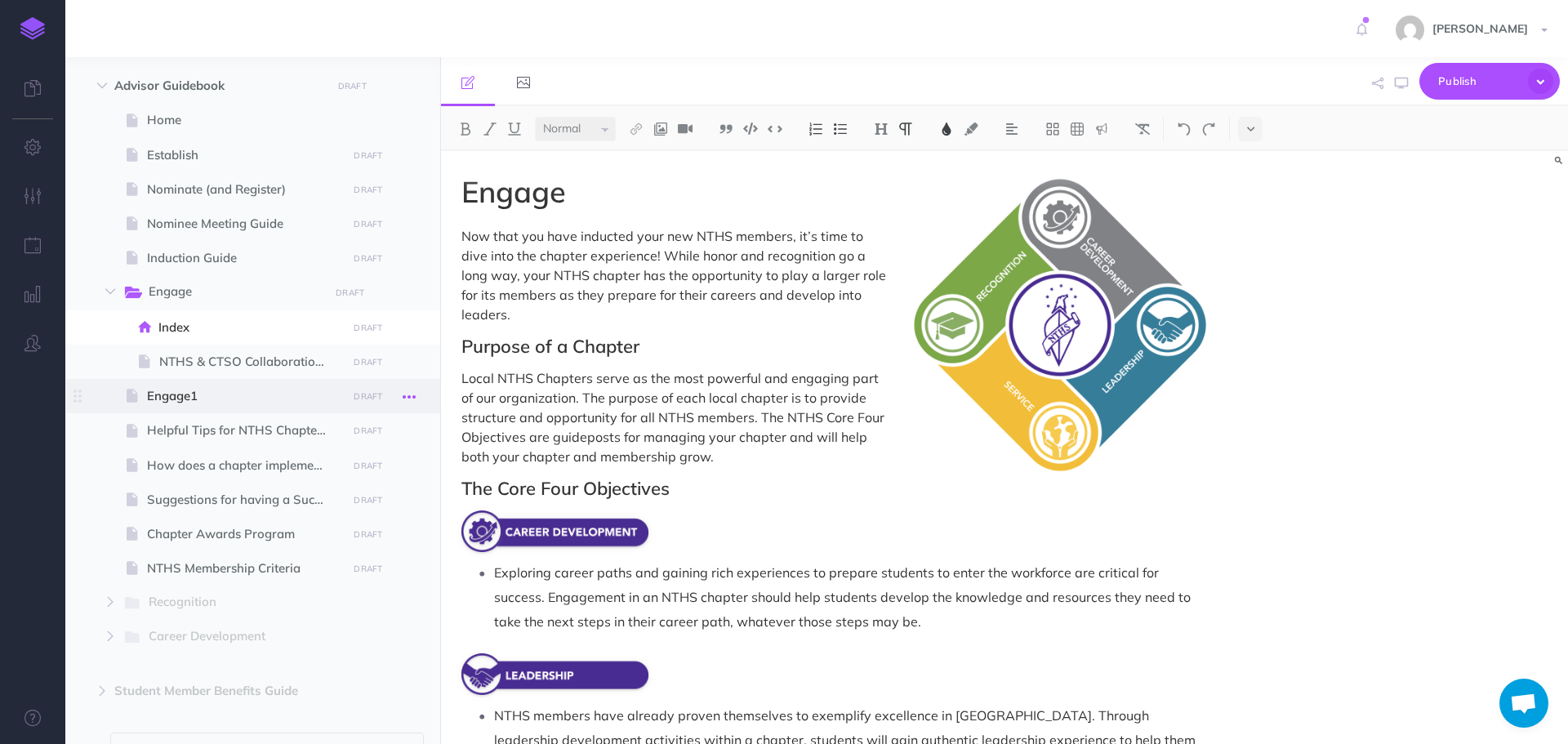
click at [418, 395] on button "button" at bounding box center [409, 396] width 29 height 21
click at [346, 529] on link "Delete" at bounding box center [363, 533] width 123 height 27
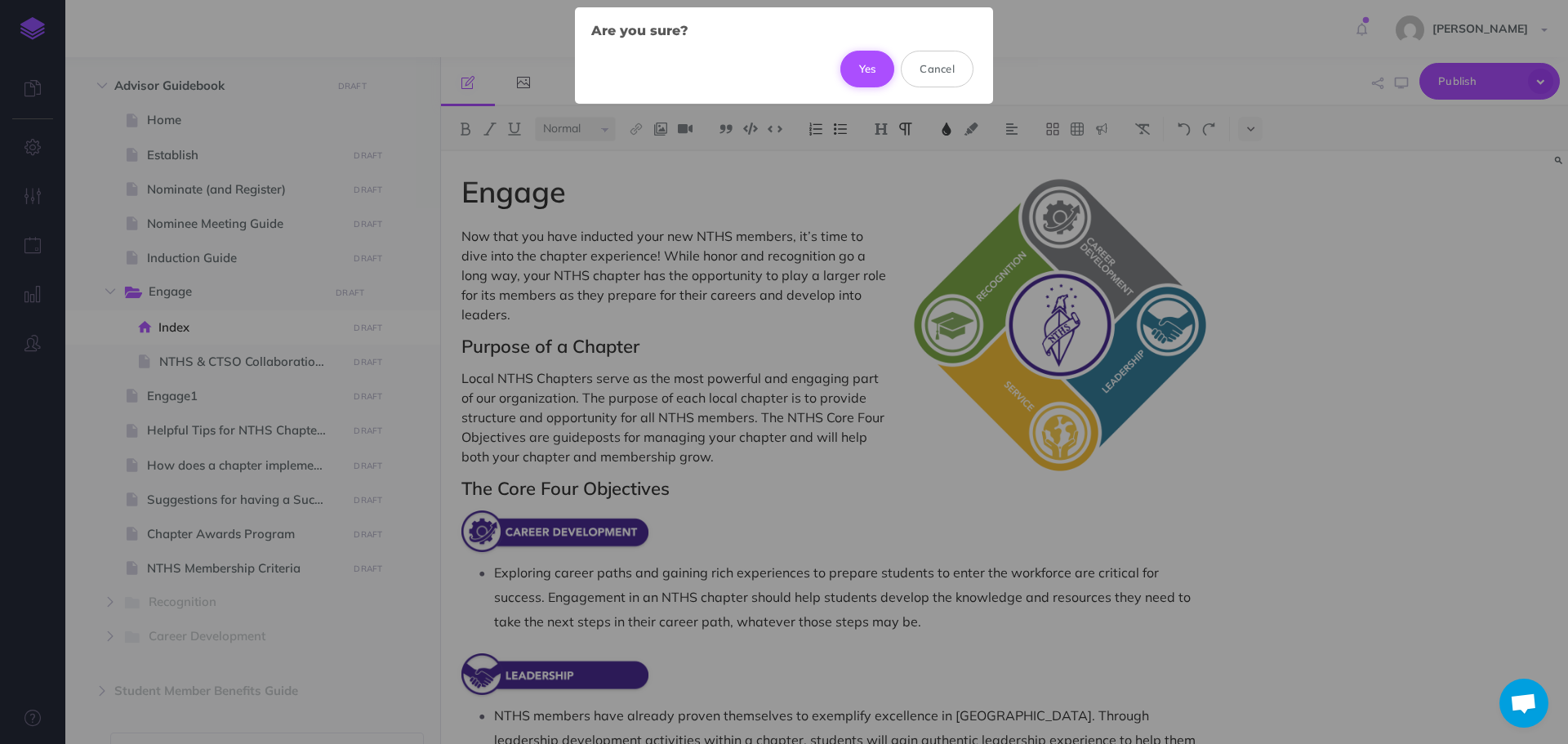
click at [855, 67] on button "Yes" at bounding box center [868, 69] width 55 height 36
select select "null"
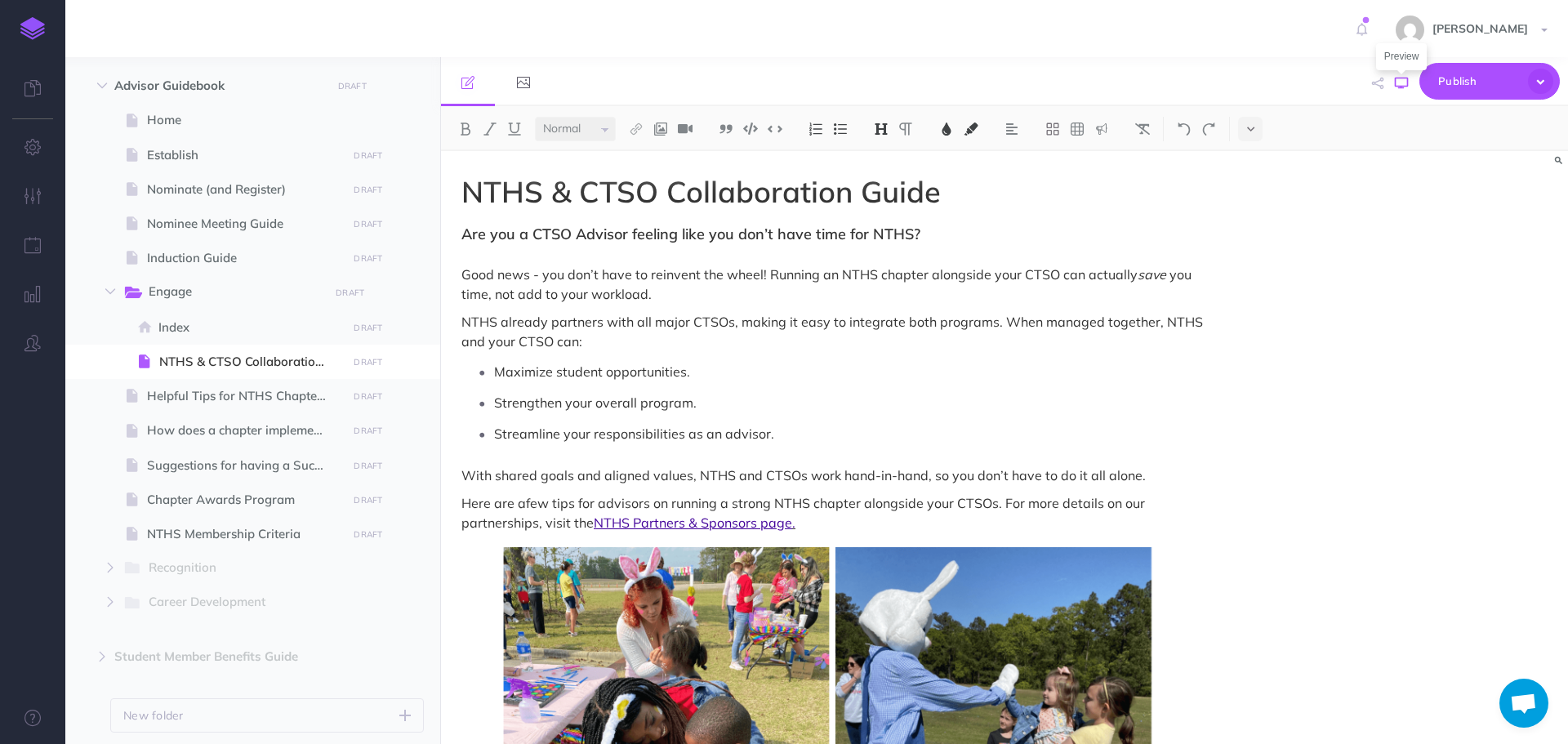
click at [1400, 87] on icon "button" at bounding box center [1402, 83] width 13 height 13
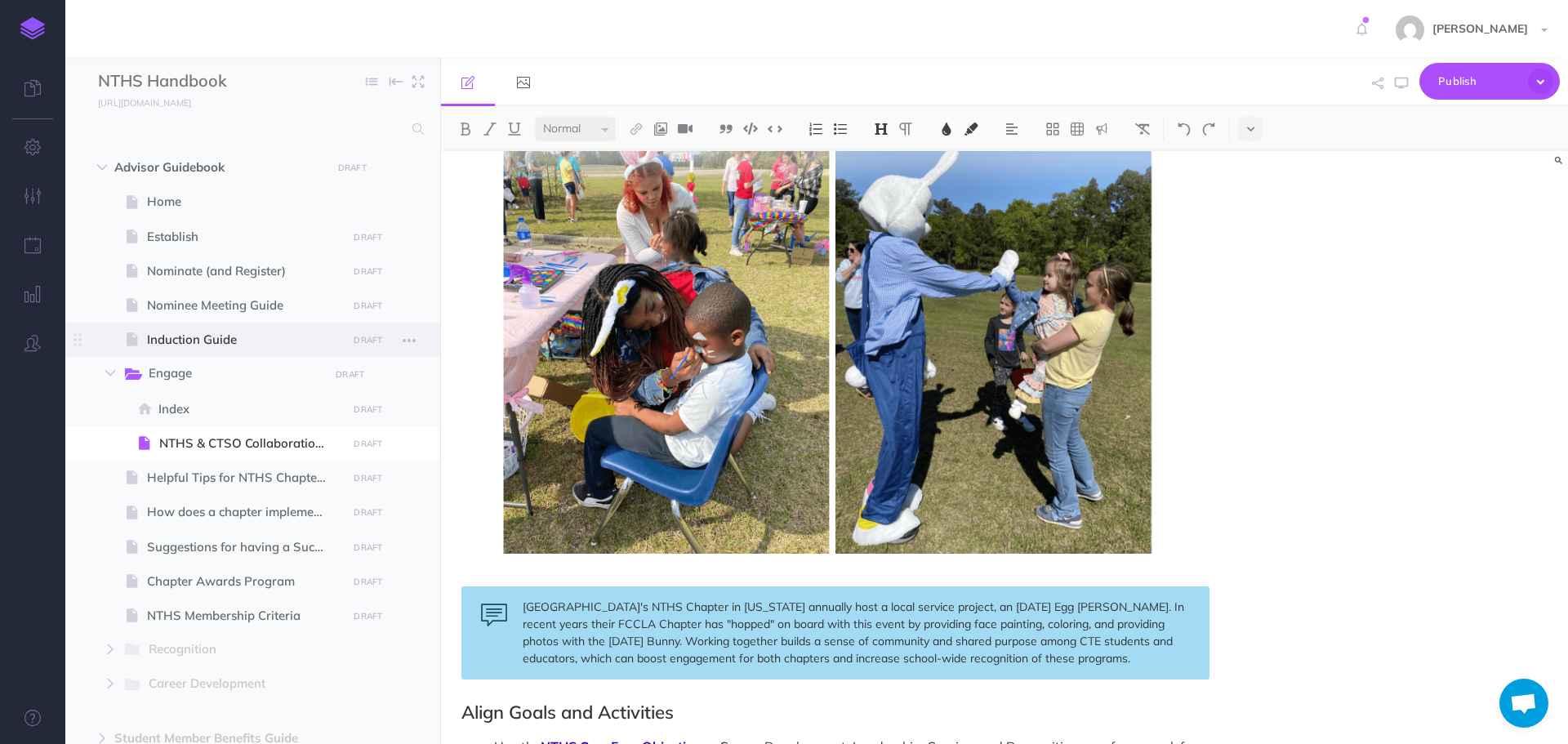
scroll to position [327, 0]
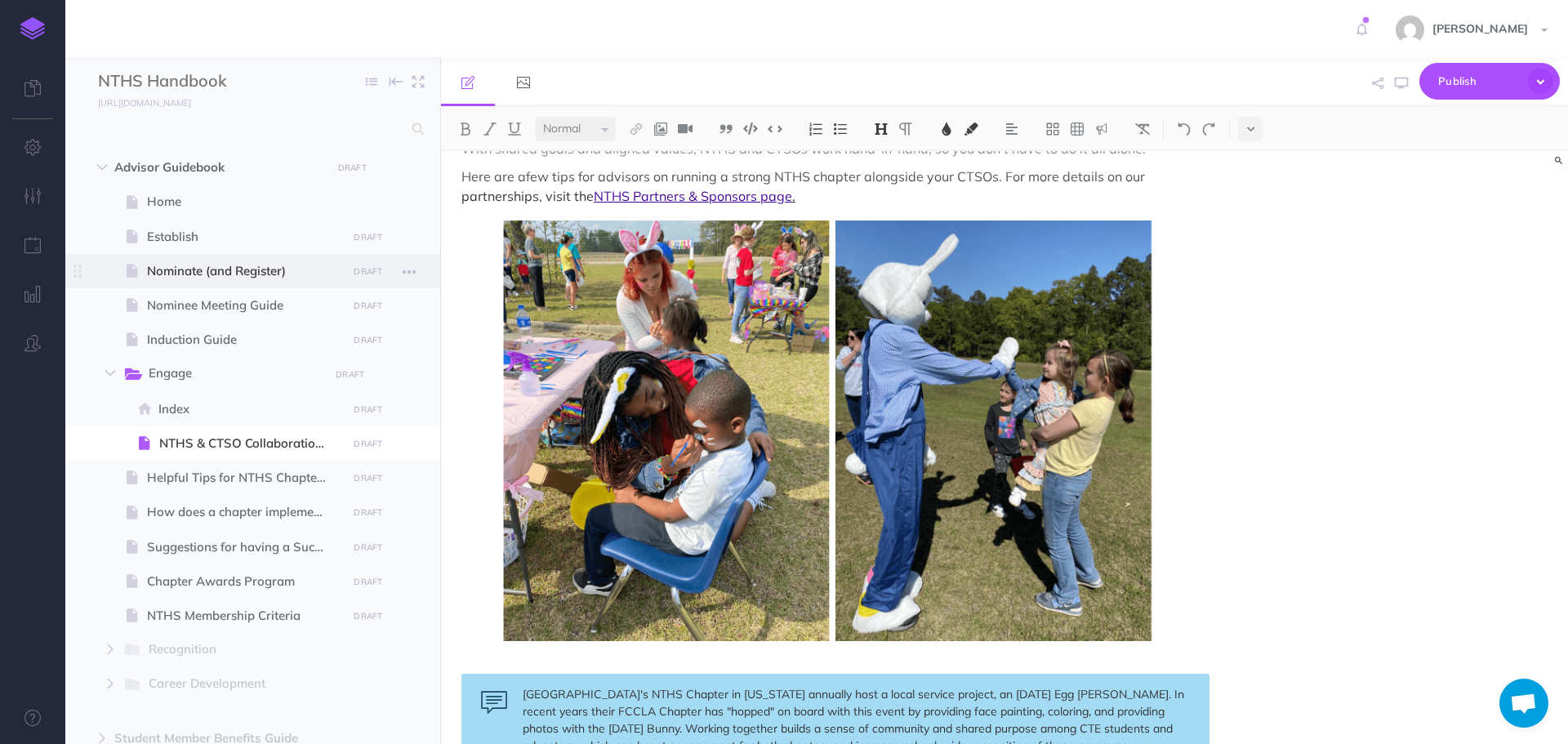
click at [171, 277] on span "Nominate (and Register)" at bounding box center [245, 271] width 196 height 20
select select "null"
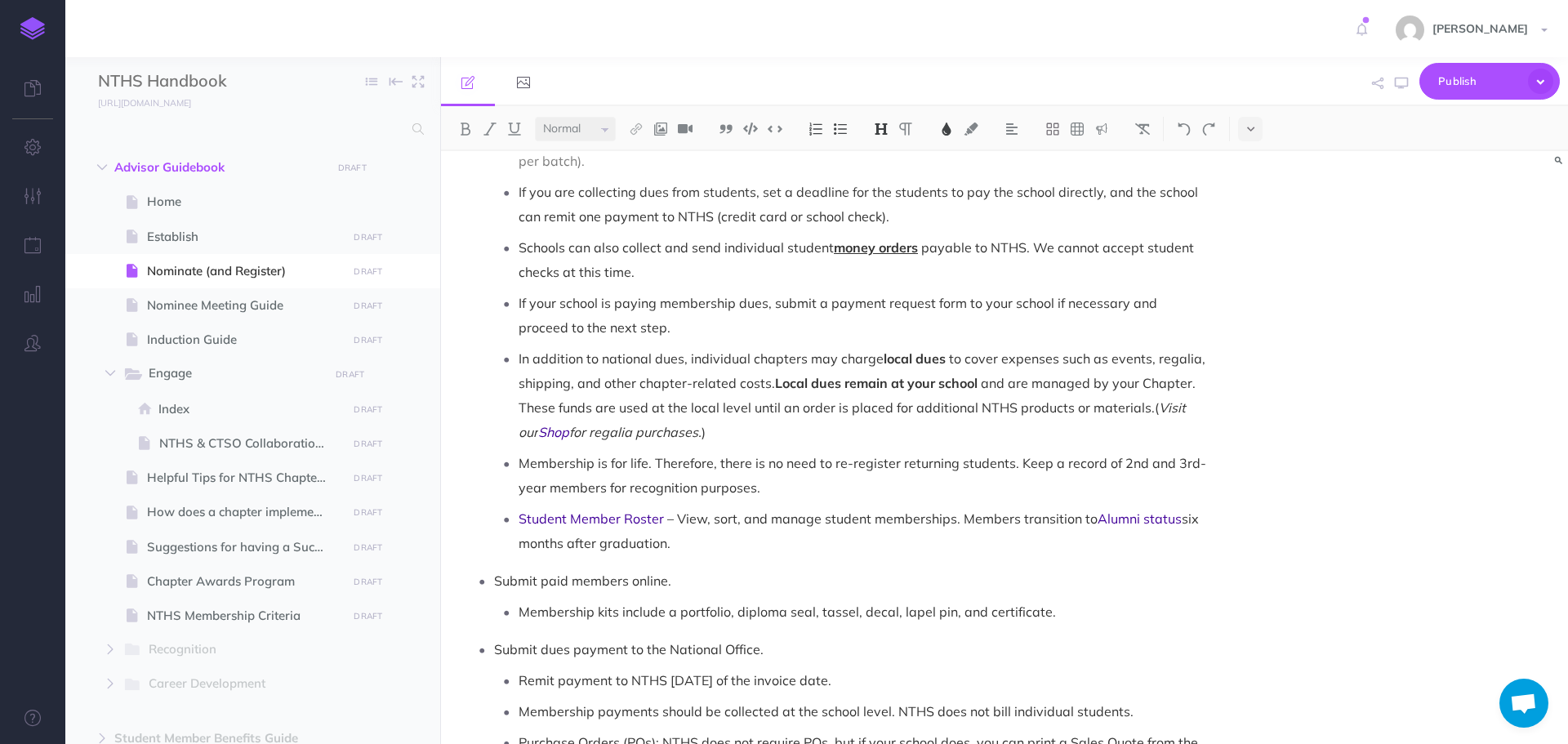
scroll to position [1225, 0]
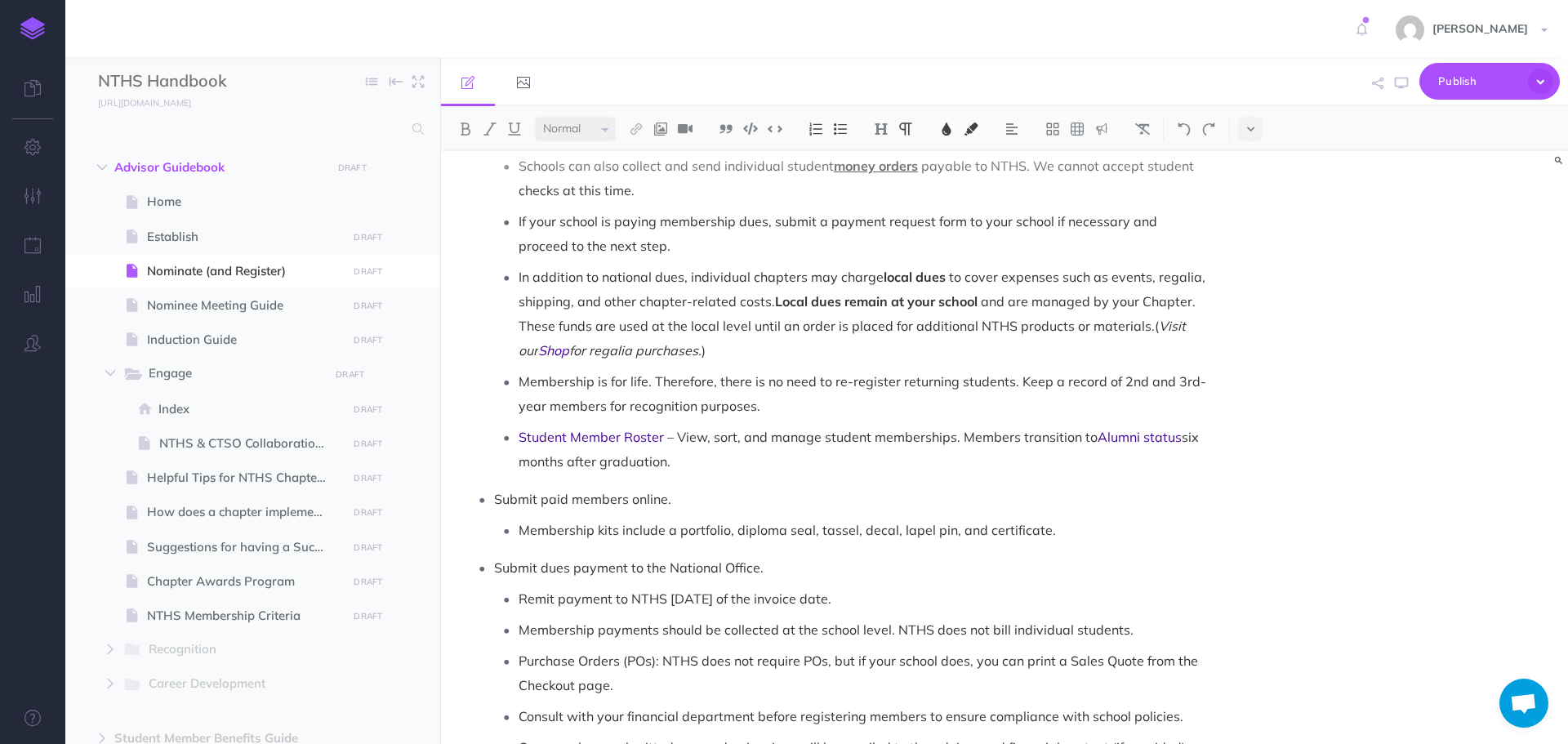
click at [1178, 429] on span "six months after graduation." at bounding box center [861, 448] width 684 height 41
click at [570, 342] on span "for regalia purchases." at bounding box center [636, 349] width 132 height 16
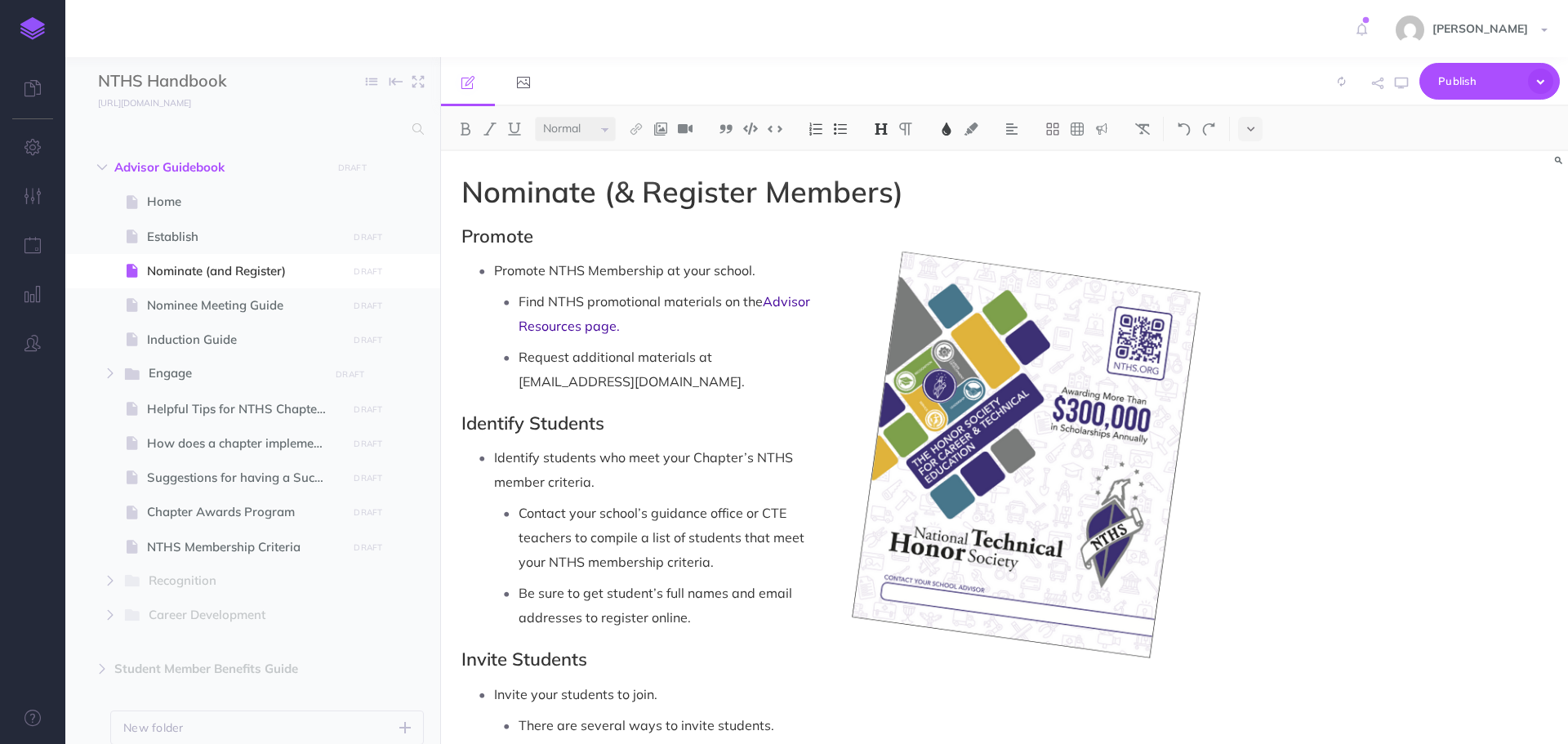
select select "null"
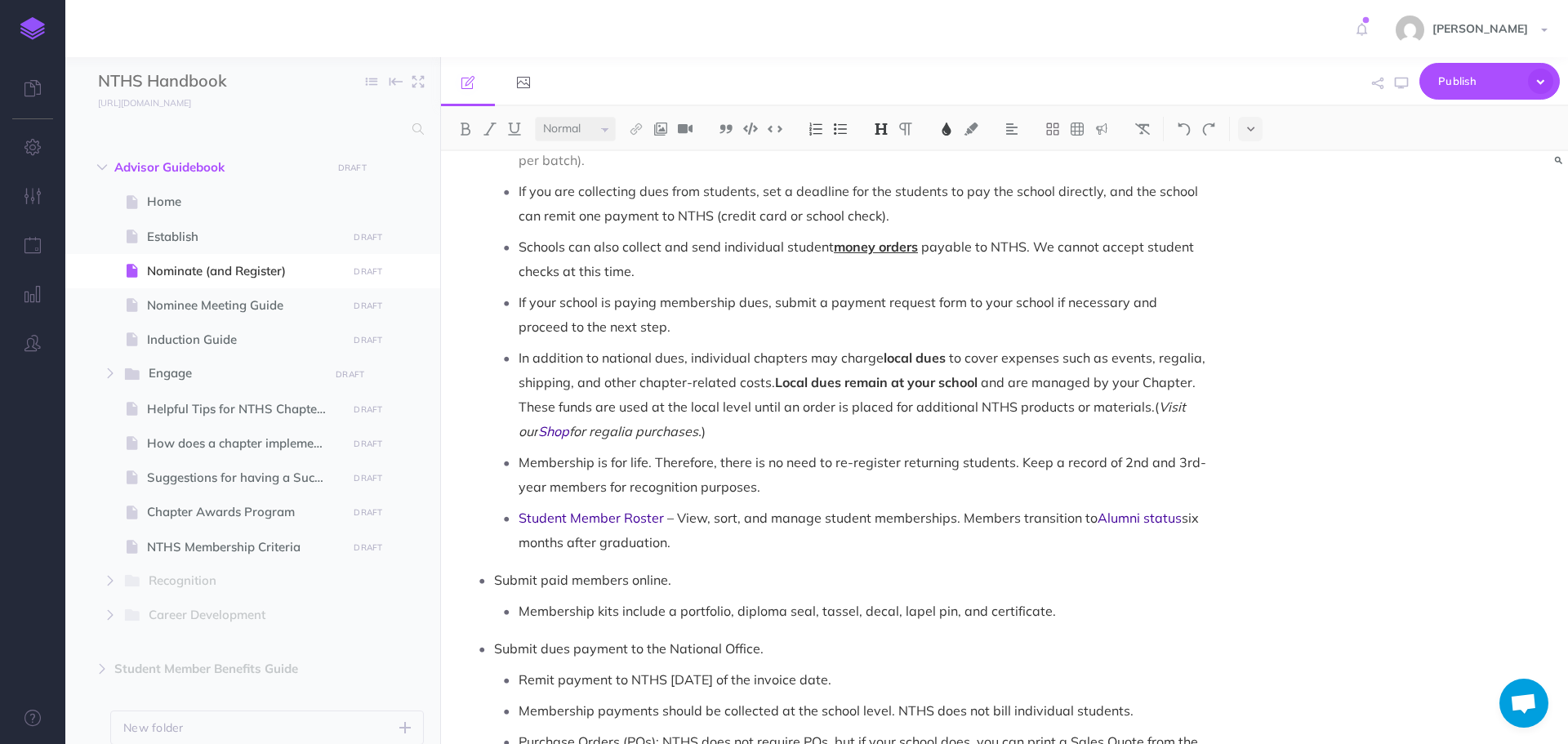
scroll to position [1225, 0]
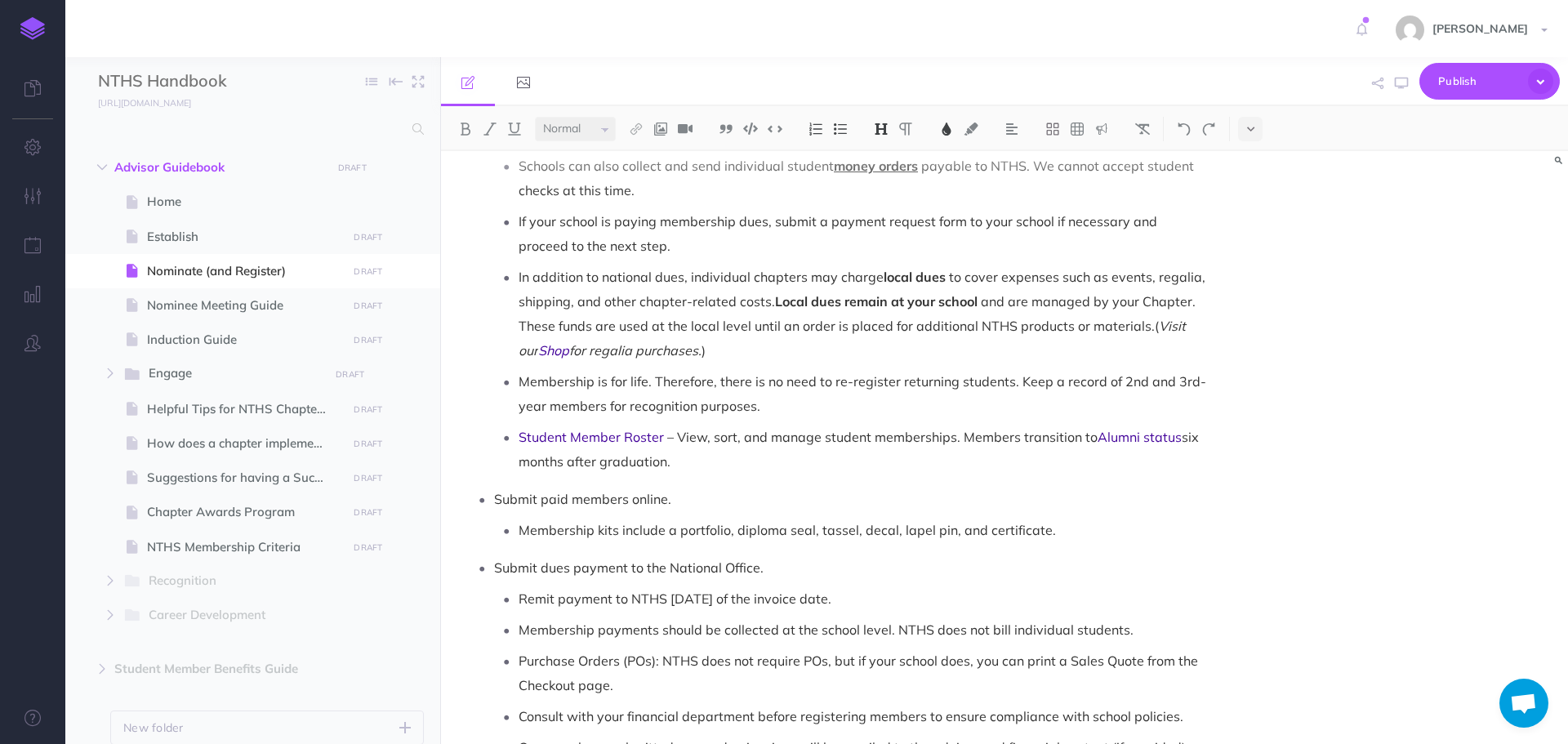
click at [570, 342] on span "for regalia purchases." at bounding box center [636, 349] width 132 height 16
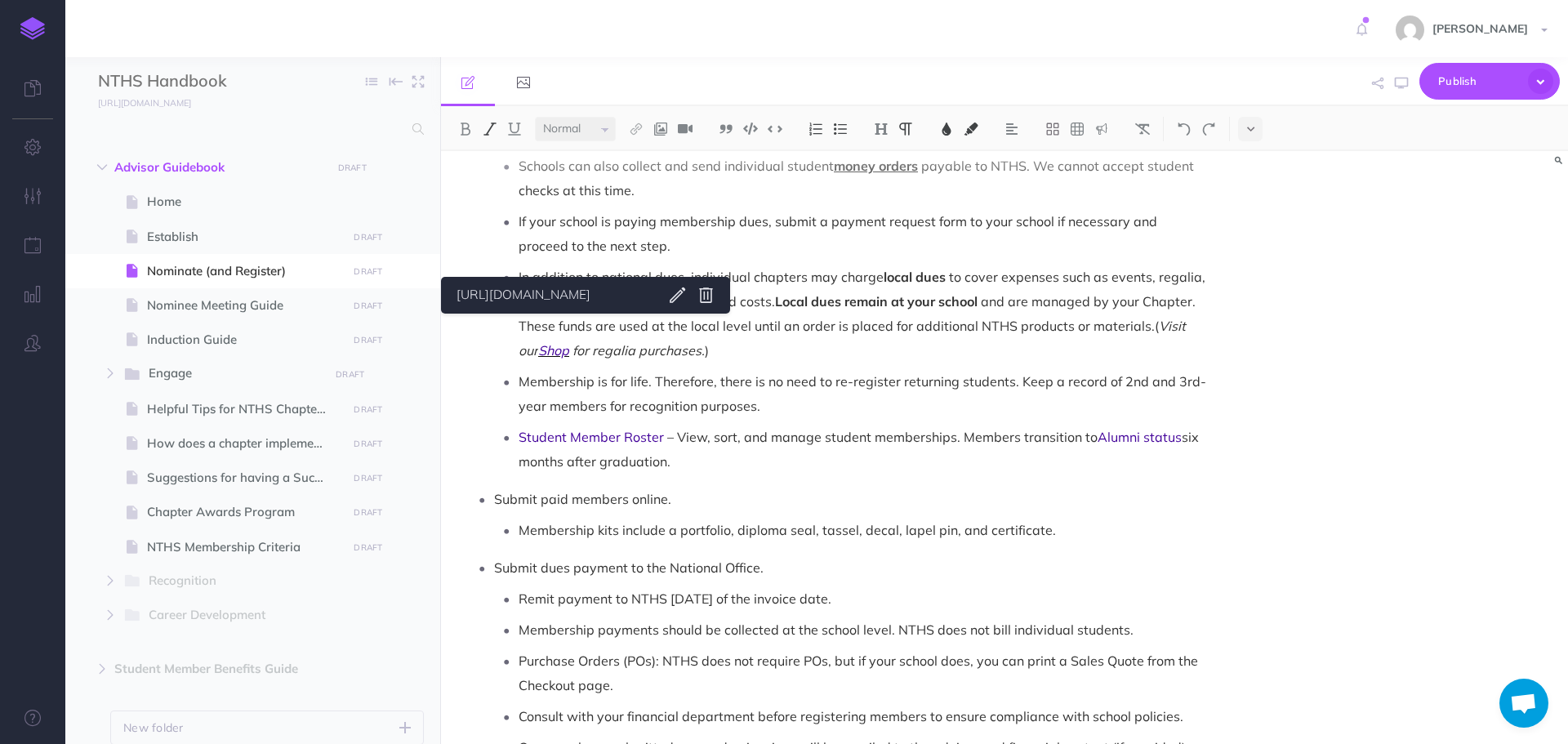
click at [538, 342] on span "Shop" at bounding box center [554, 349] width 31 height 16
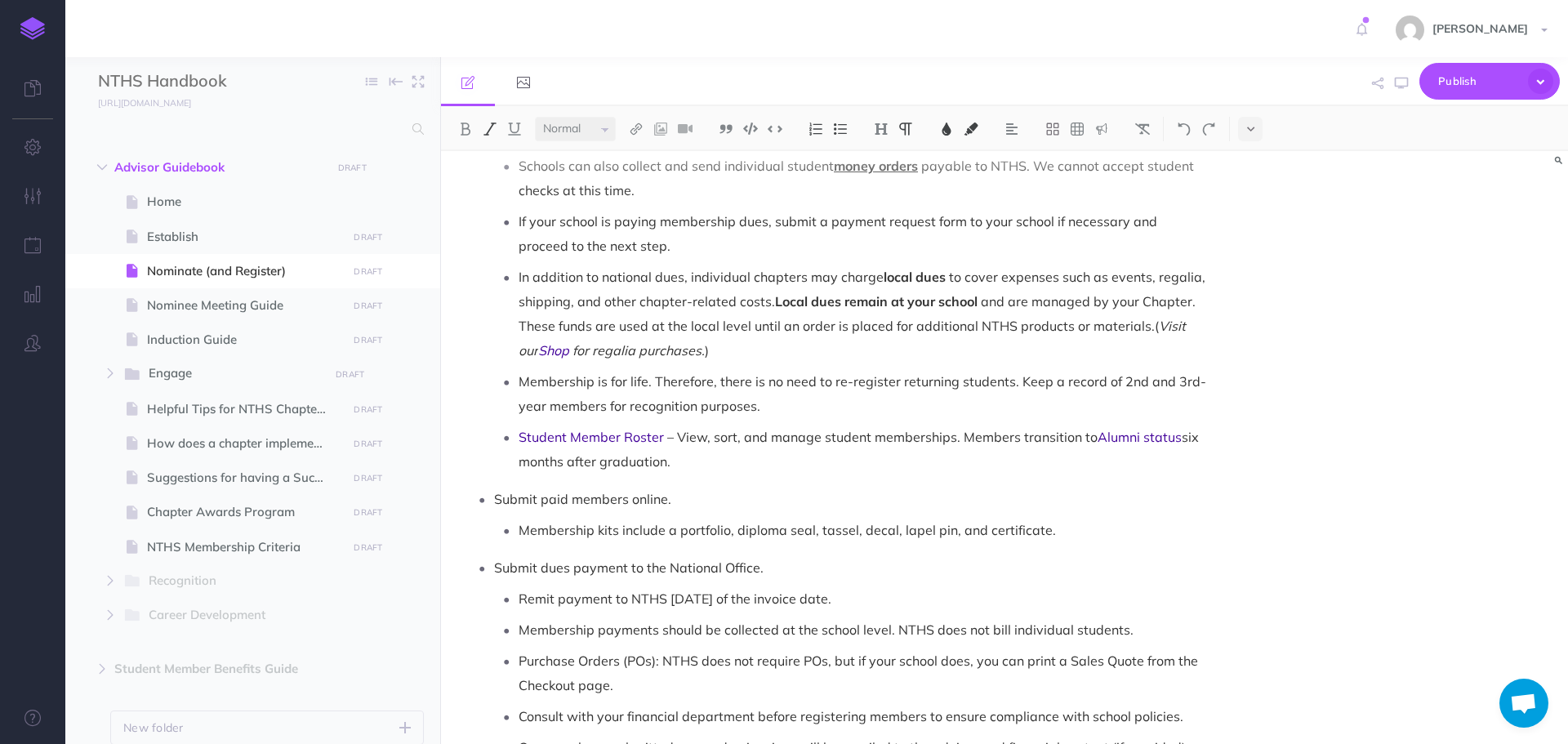
click at [611, 292] on div "Small Normal Large H1 H2 H3 H4 Block container Inline container [URL][DOMAIN_NA…" at bounding box center [1004, 424] width 1127 height 637
click at [539, 342] on span "Shop" at bounding box center [554, 349] width 31 height 16
drag, startPoint x: 1153, startPoint y: 303, endPoint x: 546, endPoint y: 334, distance: 607.8
click at [546, 334] on p "In addition to national dues, individual chapters may charge local dues to cove…" at bounding box center [863, 313] width 690 height 98
click at [1112, 323] on p "In addition to national dues, individual chapters may charge local dues to cove…" at bounding box center [863, 313] width 690 height 98
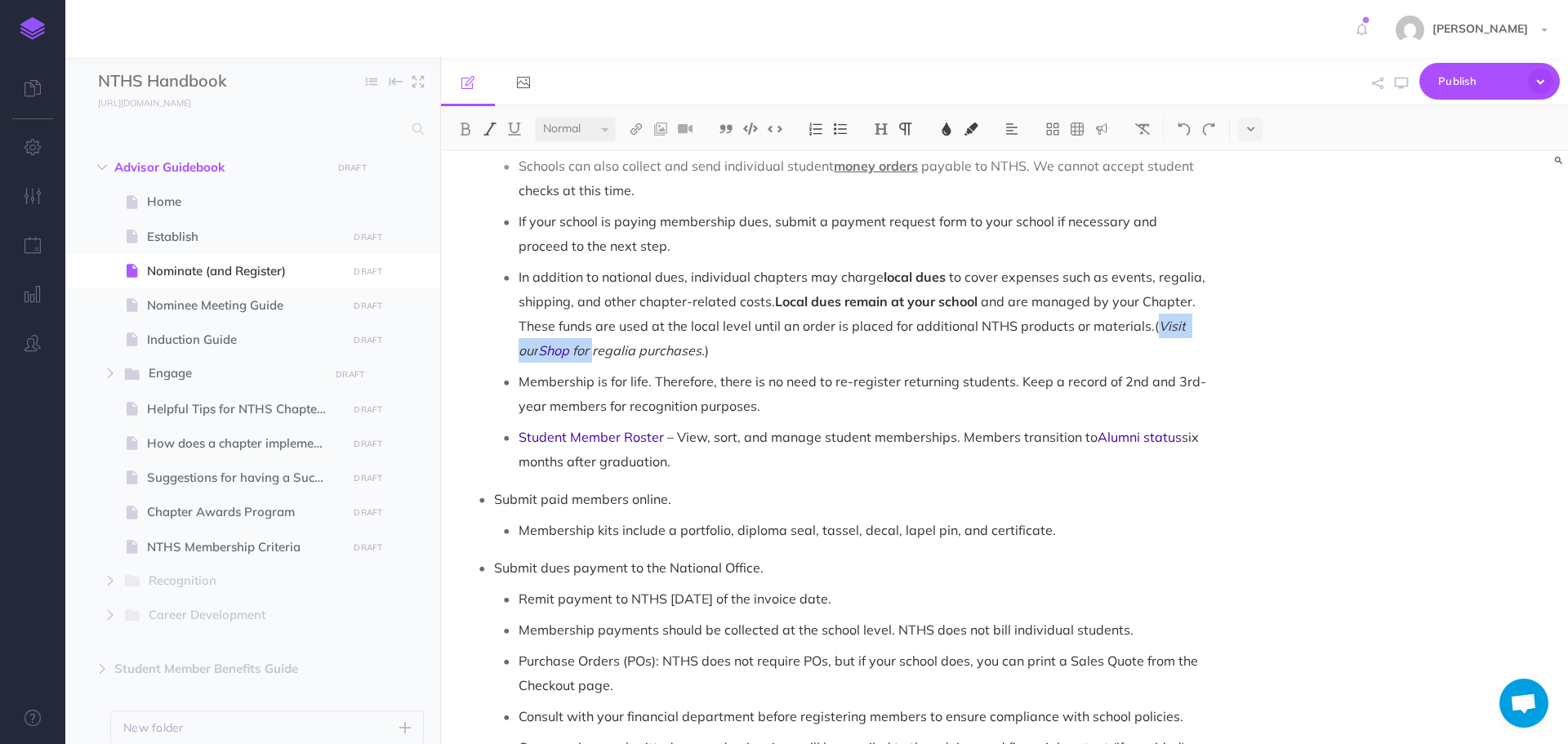
drag, startPoint x: 1154, startPoint y: 300, endPoint x: 573, endPoint y: 330, distance: 581.8
click at [573, 330] on em "Visit our Shop for regalia purchases." at bounding box center [854, 337] width 671 height 41
click at [572, 342] on span "for regalia purchases." at bounding box center [639, 349] width 132 height 16
drag, startPoint x: 1154, startPoint y: 298, endPoint x: 568, endPoint y: 334, distance: 587.1
click at [568, 334] on p "In addition to national dues, individual chapters may charge local dues to cove…" at bounding box center [863, 313] width 690 height 98
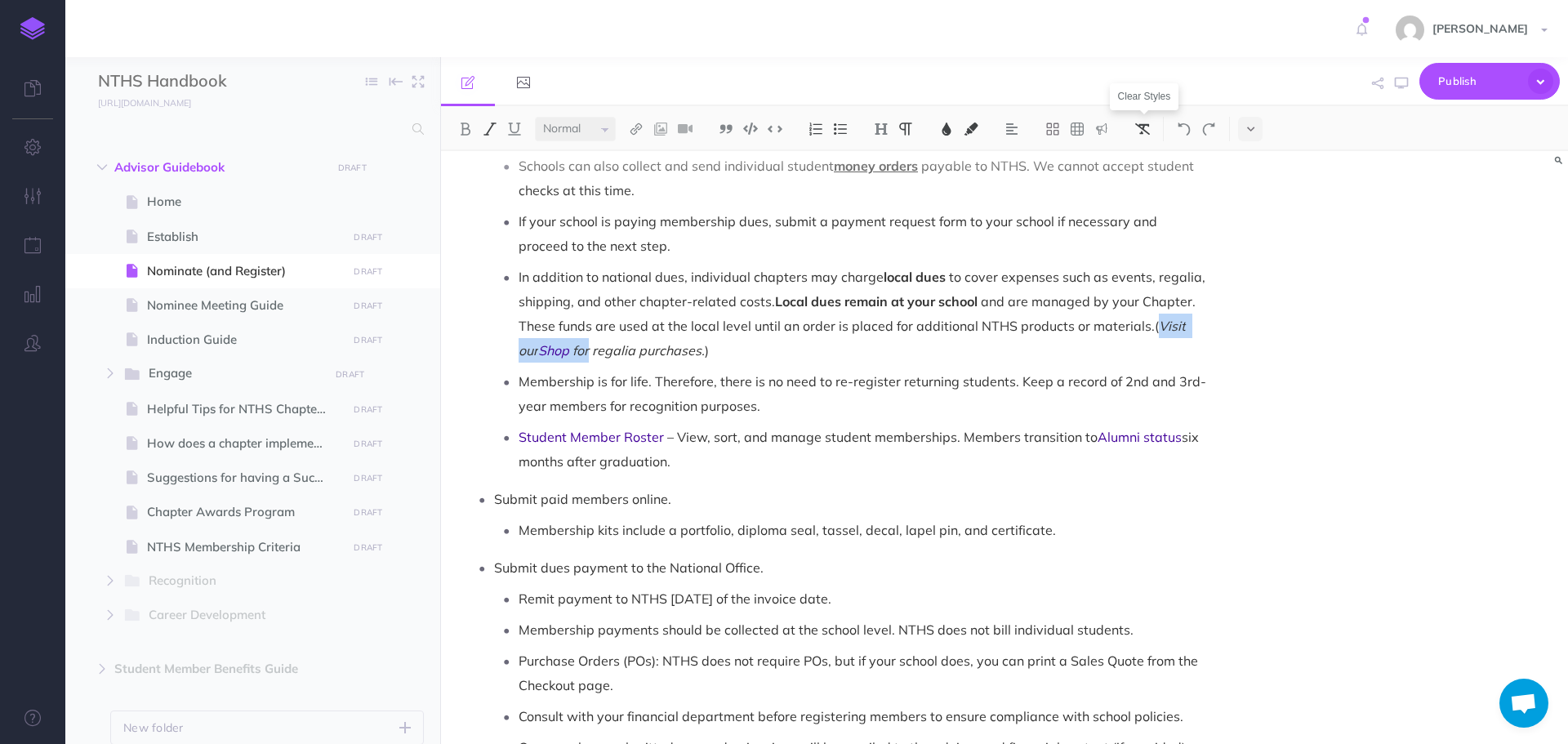
click at [1142, 133] on img at bounding box center [1143, 129] width 15 height 13
click at [853, 326] on p "In addition to national dues, individual chapters may charge local dues to cove…" at bounding box center [863, 313] width 690 height 98
drag, startPoint x: 519, startPoint y: 325, endPoint x: 547, endPoint y: 329, distance: 28.3
click at [547, 329] on p "In addition to national dues, individual chapters may charge local dues to cove…" at bounding box center [863, 313] width 690 height 98
click at [633, 131] on img at bounding box center [637, 129] width 15 height 13
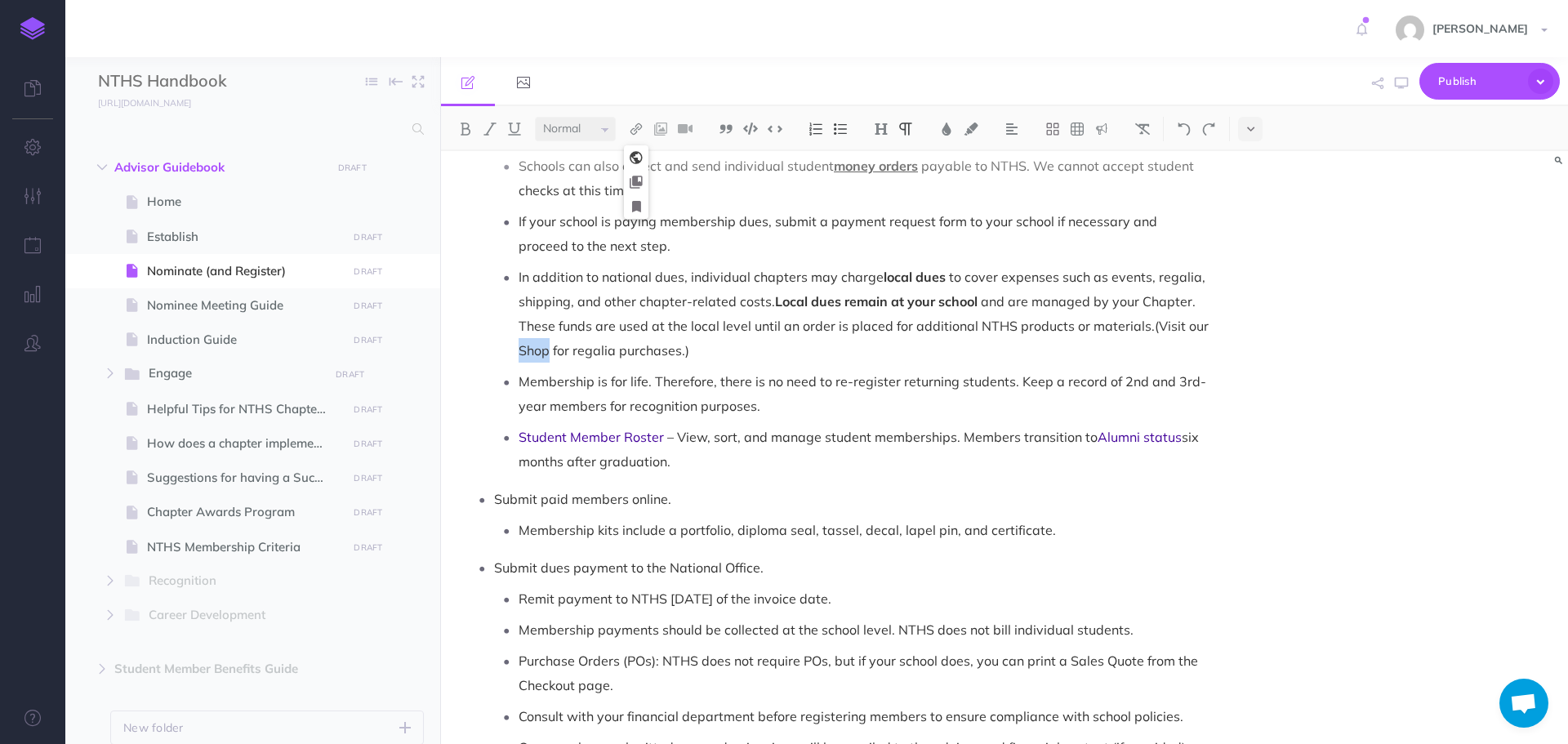
click at [636, 161] on icon at bounding box center [637, 158] width 13 height 11
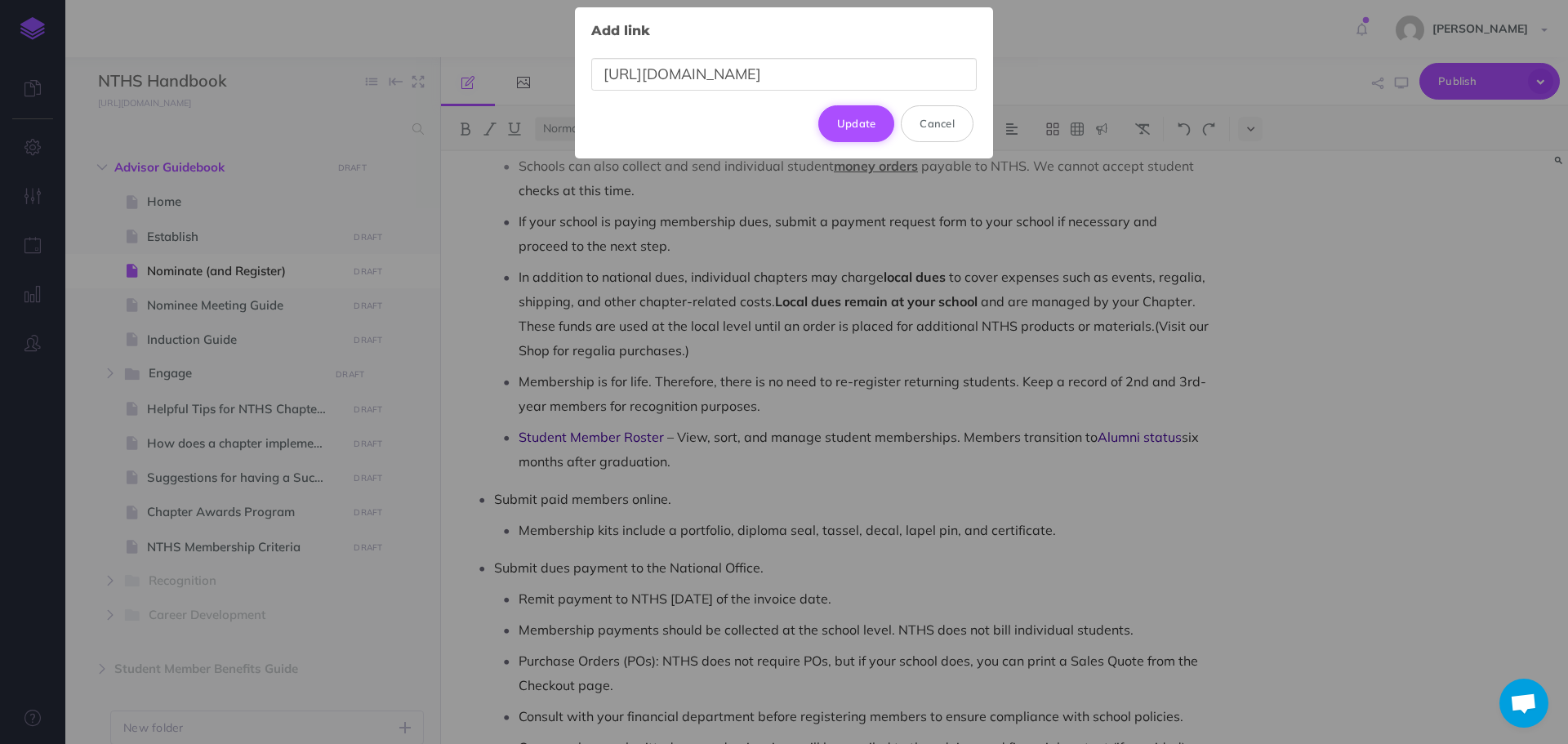
type input "[URL][DOMAIN_NAME]"
click at [865, 127] on button "Update" at bounding box center [856, 124] width 77 height 36
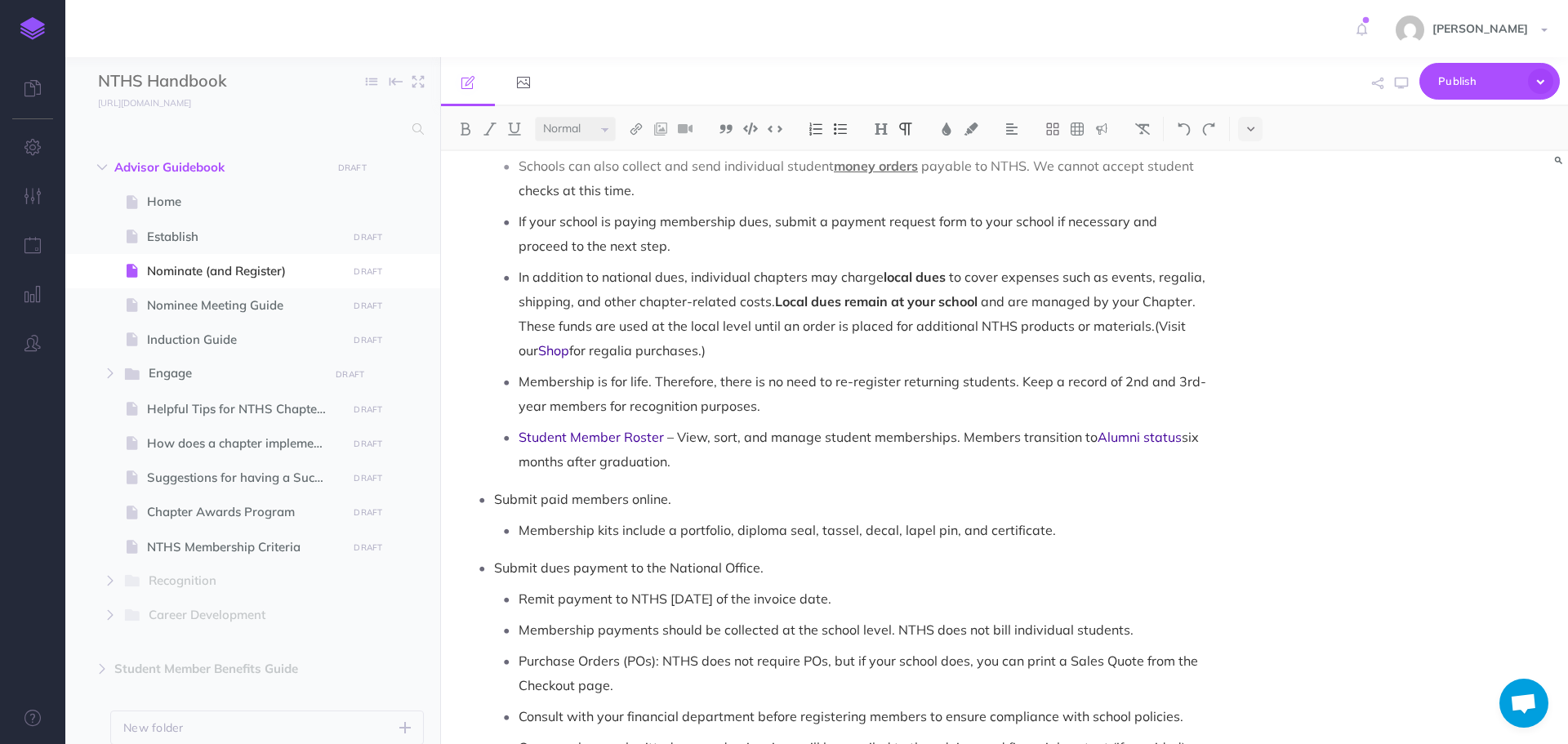
click at [775, 373] on span "Membership is for life. Therefore, there is no need to re-register returning st…" at bounding box center [862, 393] width 688 height 41
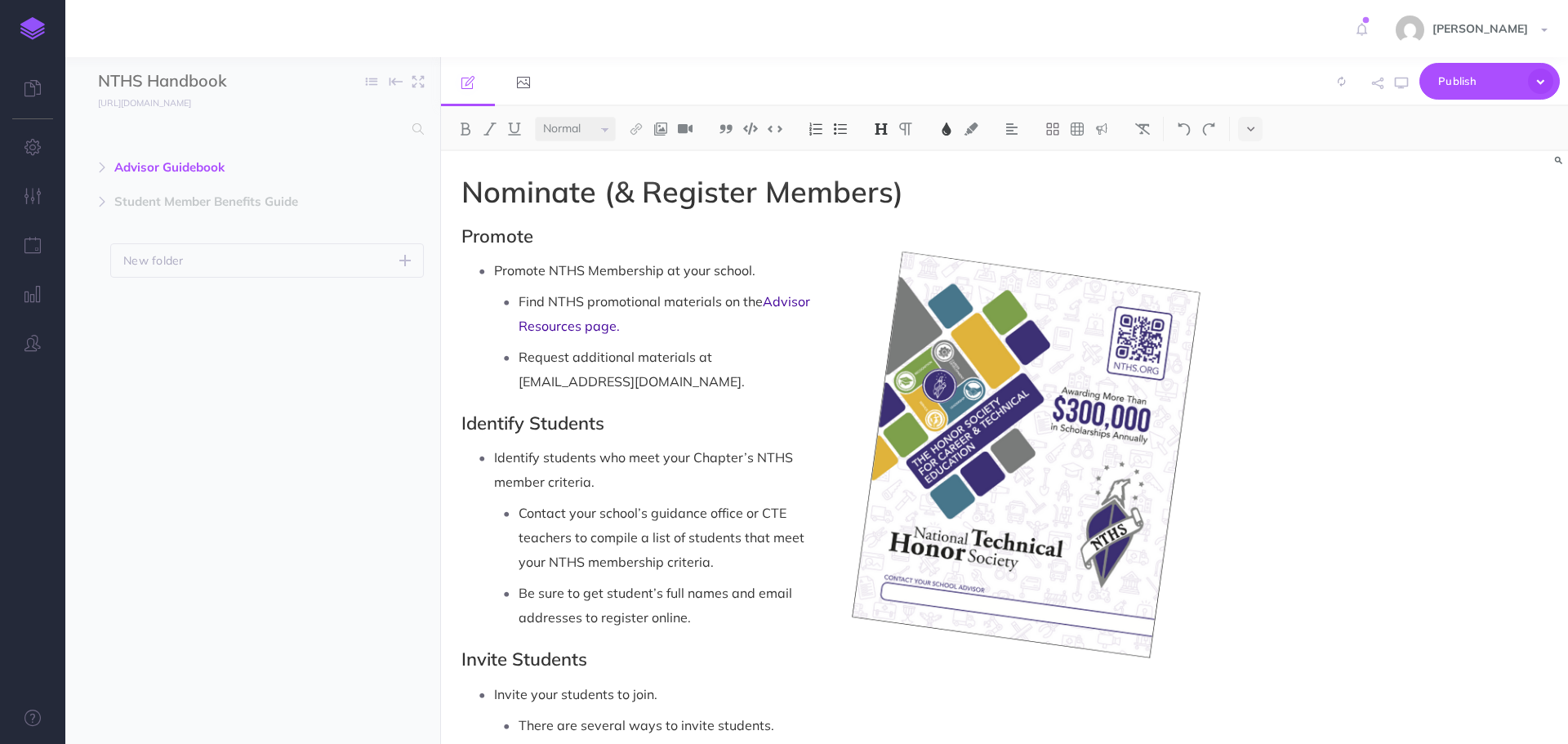
select select "null"
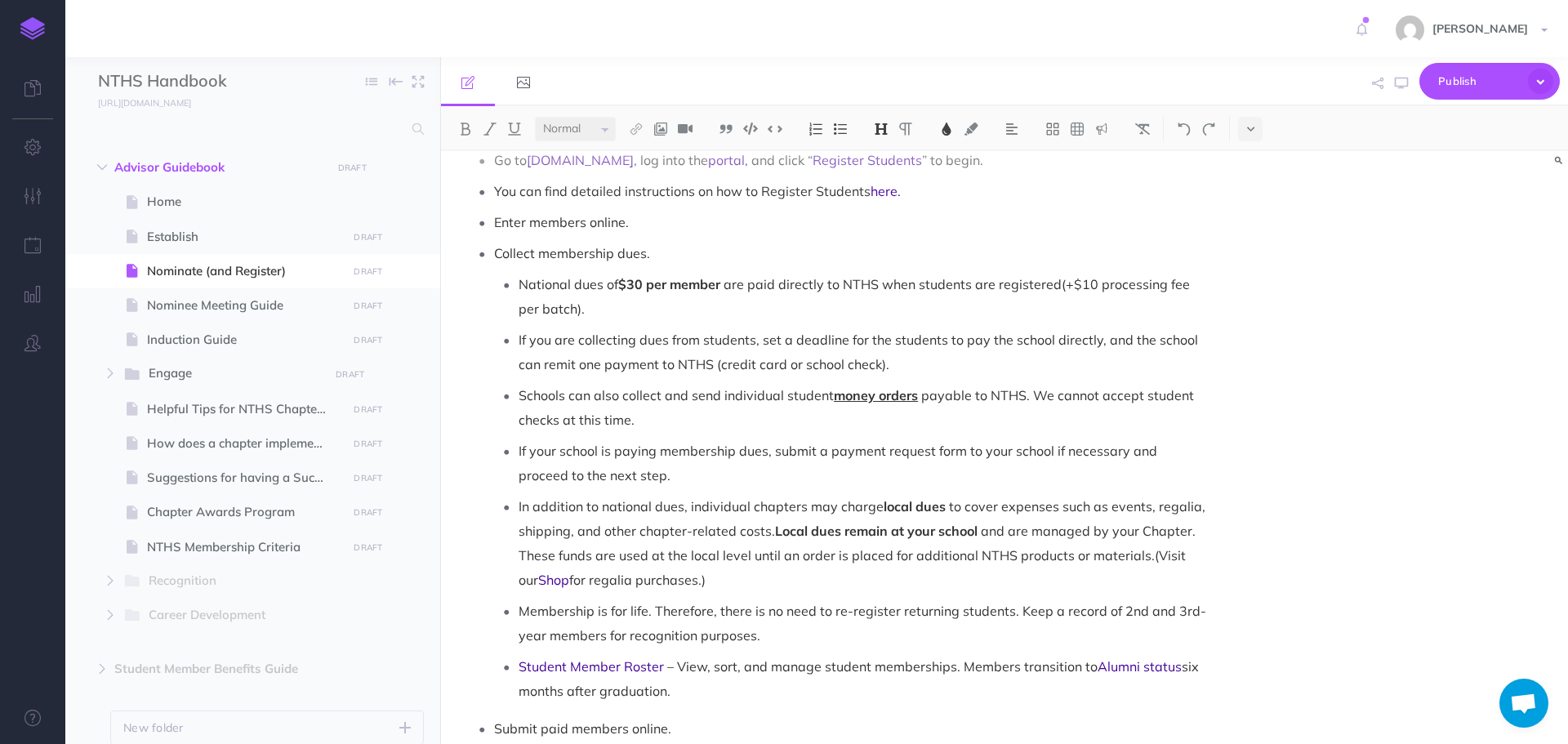
scroll to position [1061, 0]
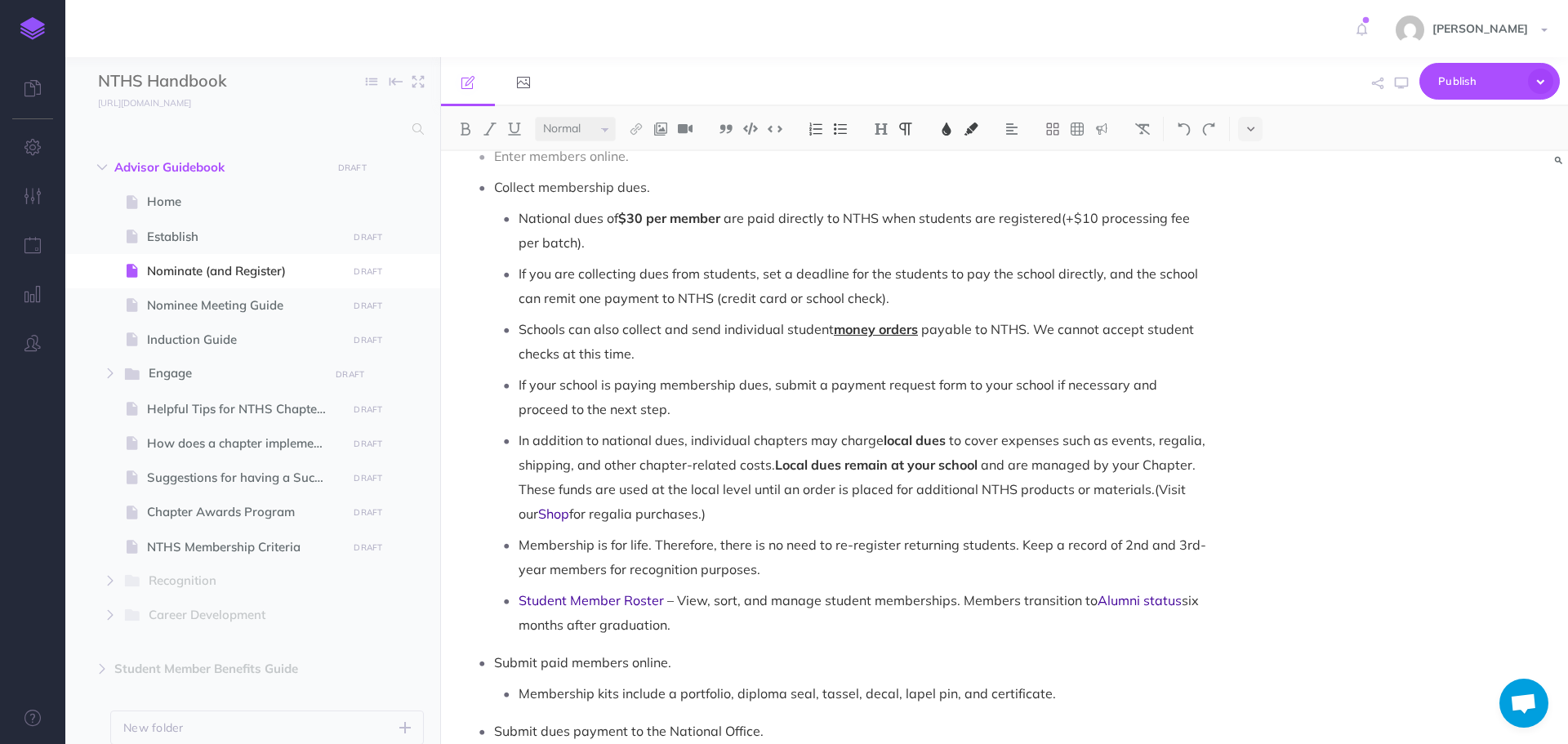
click at [1176, 592] on span "six months after graduation." at bounding box center [861, 612] width 684 height 41
drag, startPoint x: 1072, startPoint y: 574, endPoint x: 1213, endPoint y: 583, distance: 141.3
click at [1213, 583] on div "Nominate (& Register Members) Promote Promote NTHS Membership at your school. F…" at bounding box center [835, 506] width 789 height 2832
click at [1163, 592] on span "Alumni status" at bounding box center [1139, 600] width 84 height 16
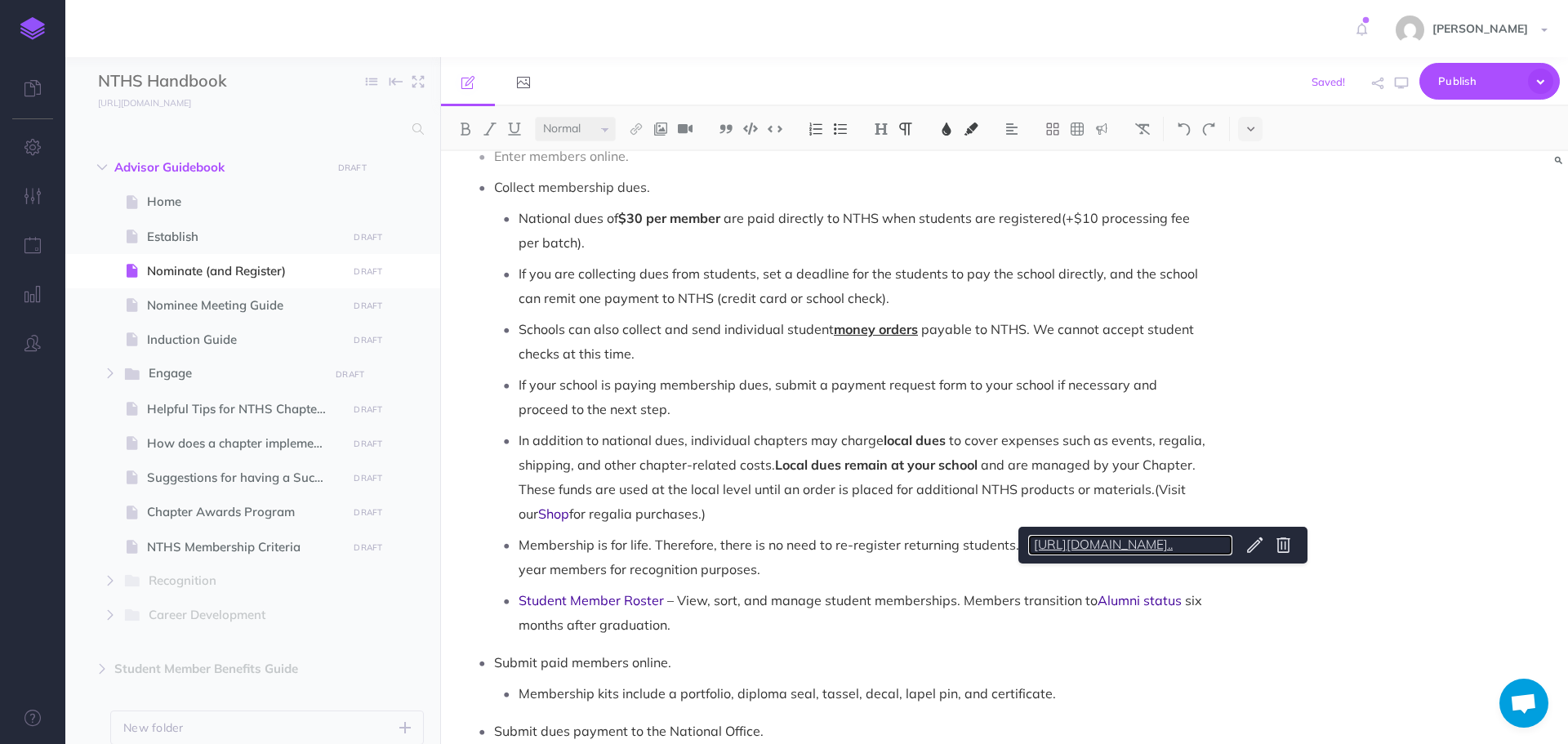
click at [1169, 539] on link "https://nationaltechnicalhonorsociety.tawk.help..." at bounding box center [1130, 545] width 204 height 21
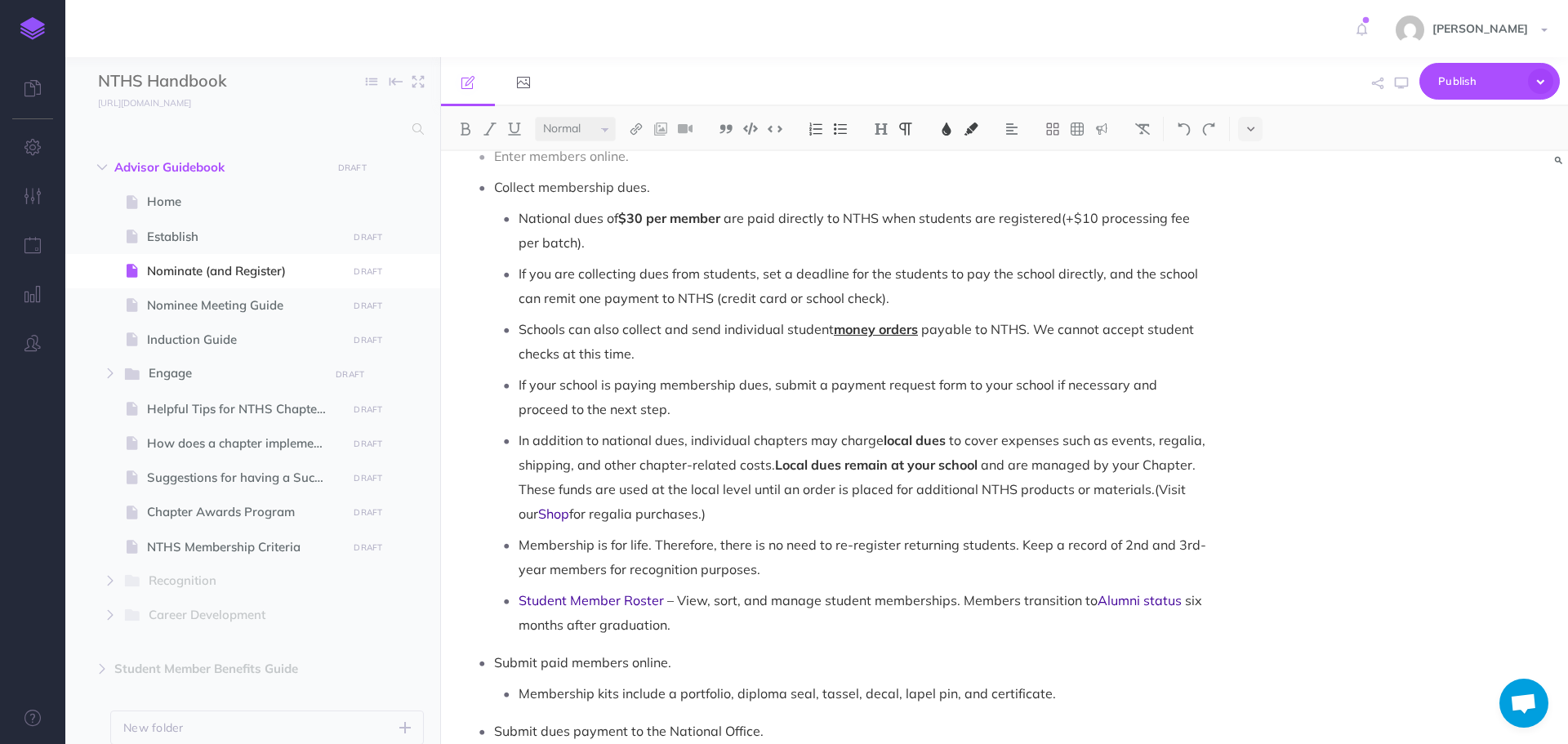
click at [1130, 591] on p "Student Member Roster – View, sort, and manage student memberships. Members tra…" at bounding box center [863, 612] width 690 height 49
drag, startPoint x: 1015, startPoint y: 574, endPoint x: 570, endPoint y: 605, distance: 446.1
click at [570, 605] on p "Student Member Roster – View, sort, and manage student memberships. Members tra…" at bounding box center [863, 612] width 690 height 49
click at [1137, 125] on img at bounding box center [1143, 129] width 15 height 13
click at [1127, 536] on p "Membership is for life. Therefore, there is no need to re-register returning st…" at bounding box center [863, 557] width 690 height 49
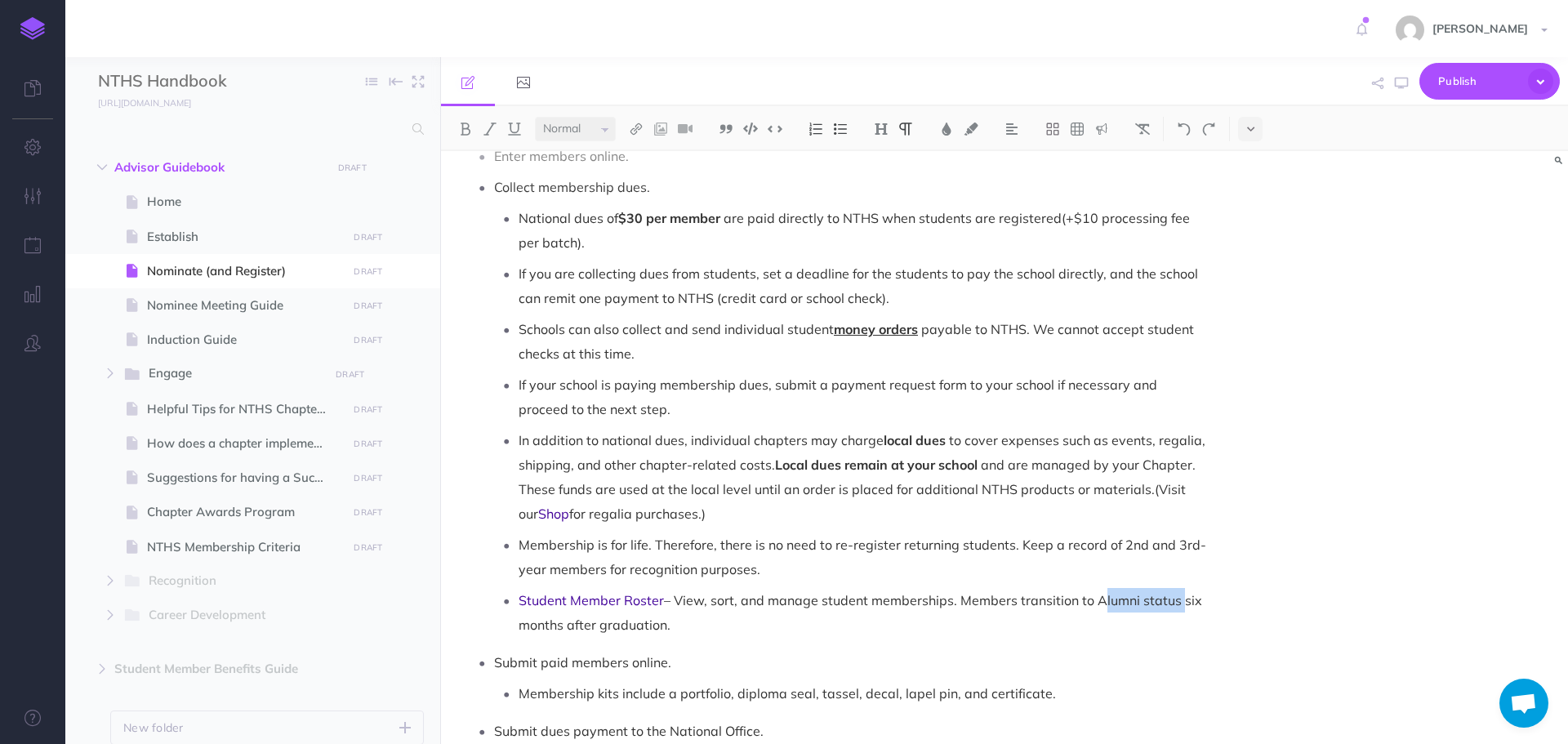
drag, startPoint x: 1095, startPoint y: 574, endPoint x: 1166, endPoint y: 537, distance: 80.1
click at [1177, 587] on p "Student Member Roster – View, sort, and manage student memberships. Members tra…" at bounding box center [863, 612] width 690 height 49
click at [636, 131] on img at bounding box center [637, 129] width 15 height 13
click at [636, 157] on icon at bounding box center [637, 158] width 13 height 11
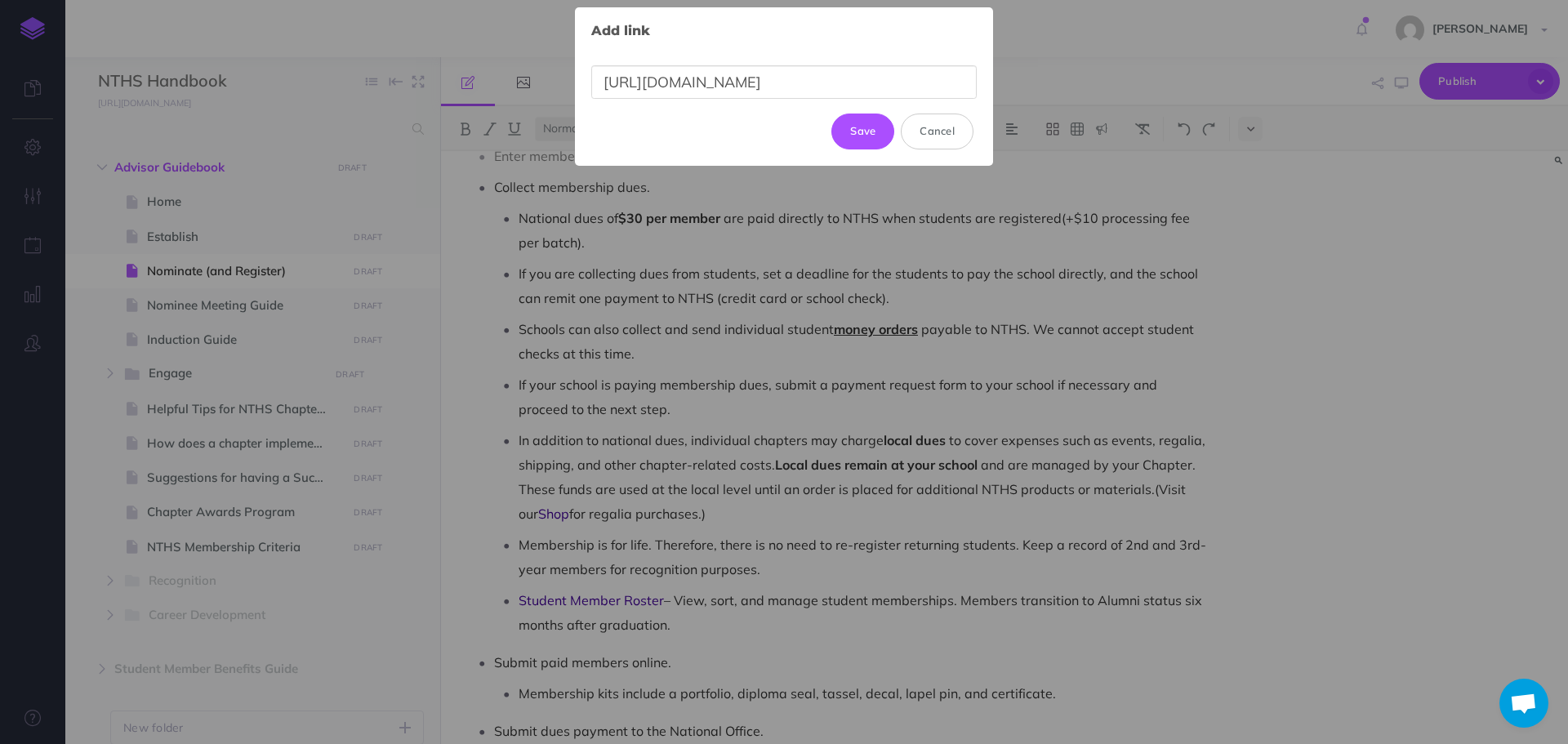
scroll to position [0, 141]
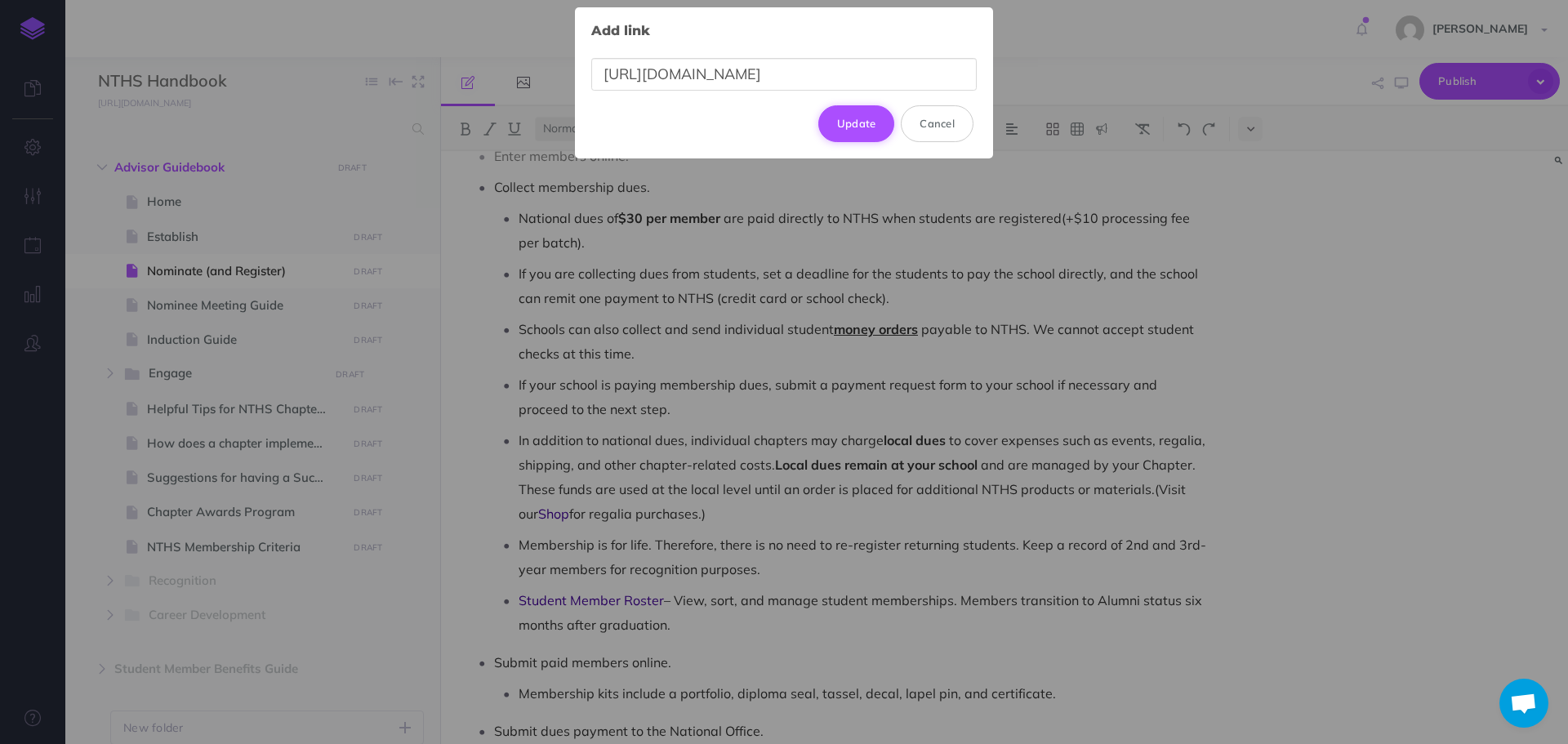
type input "https://nationaltechnicalhonorsociety.tawk.help/article/alumni-membership"
click at [864, 124] on button "Update" at bounding box center [856, 124] width 77 height 36
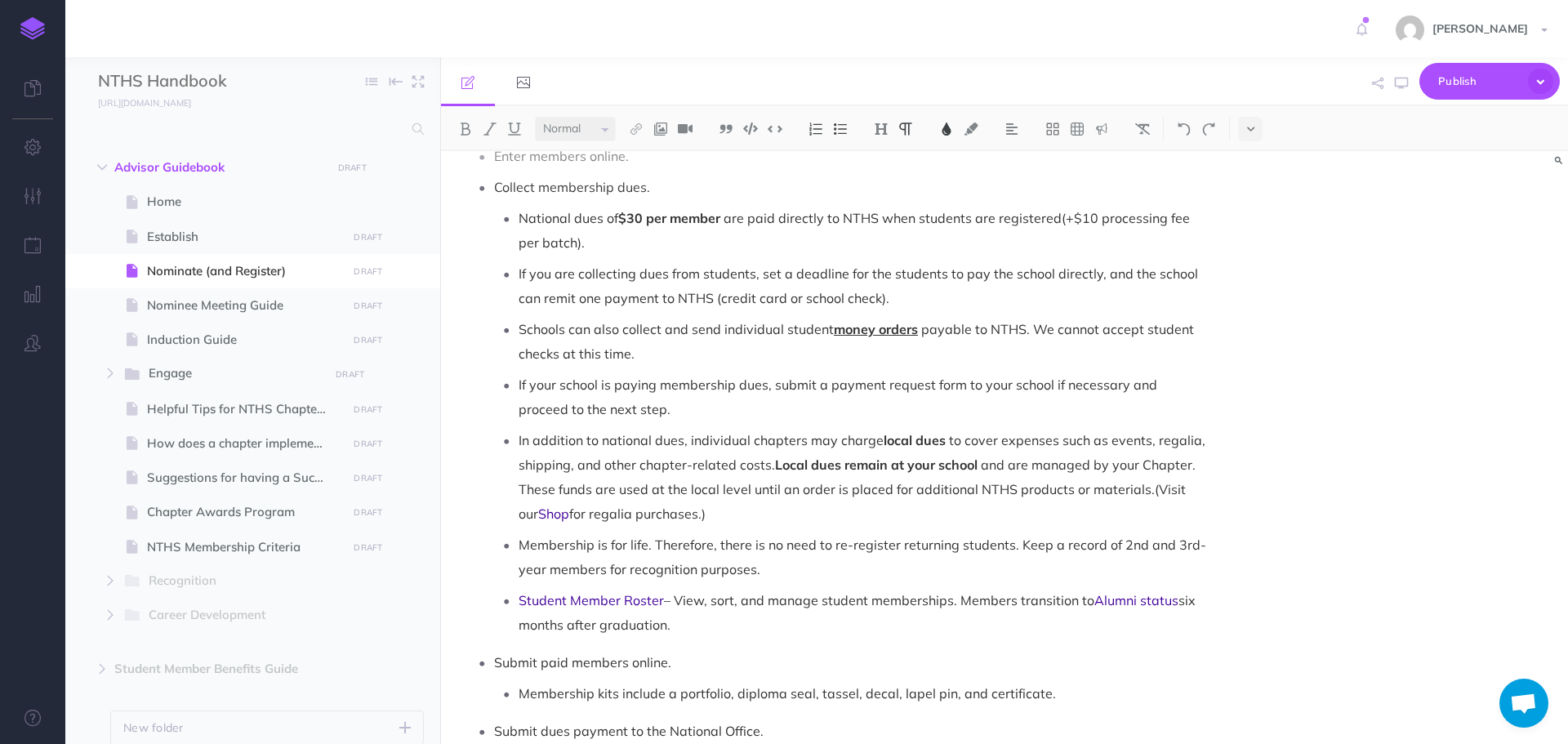
click at [864, 265] on span "If you are collecting dues from students, set a deadline for the students to pa…" at bounding box center [860, 285] width 683 height 41
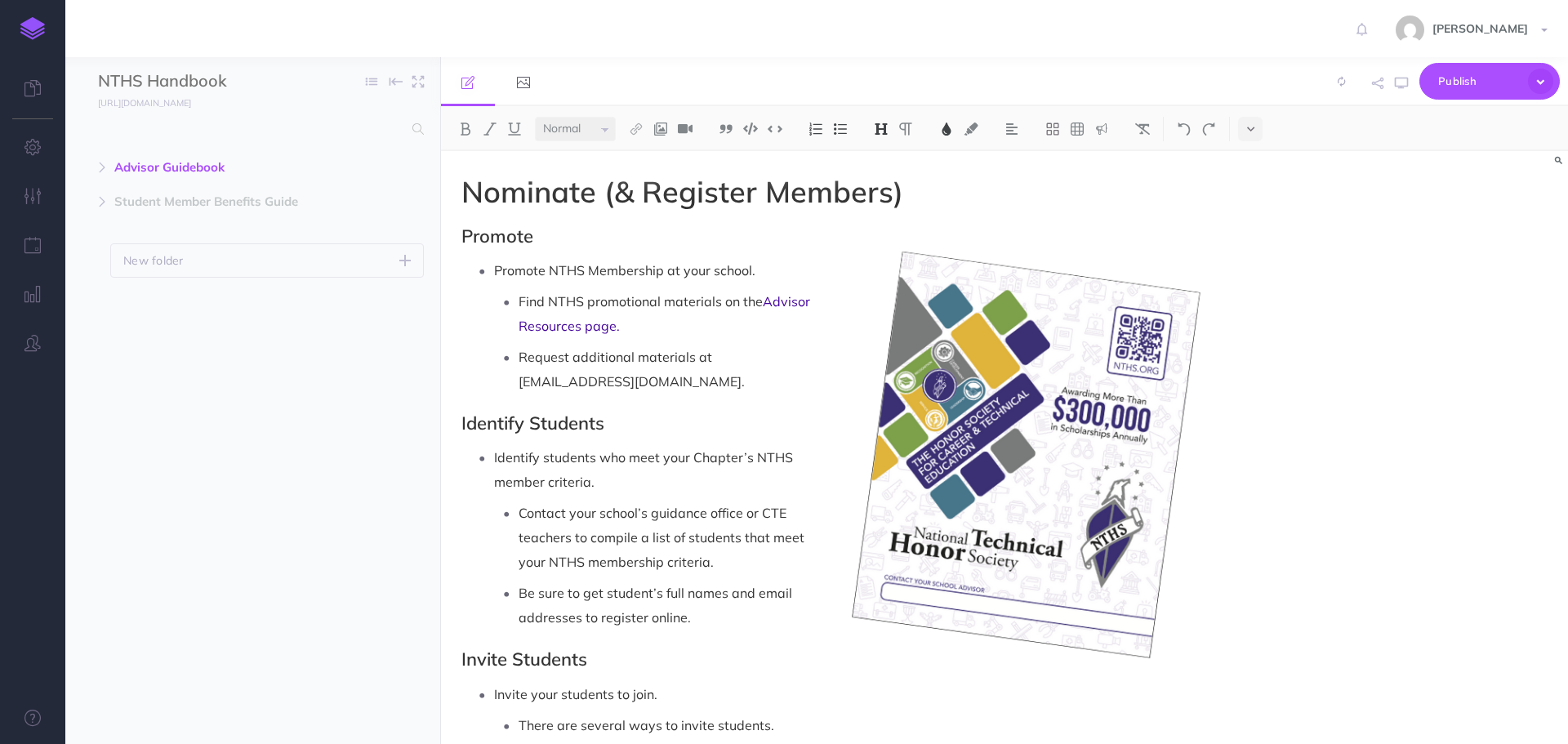
select select "null"
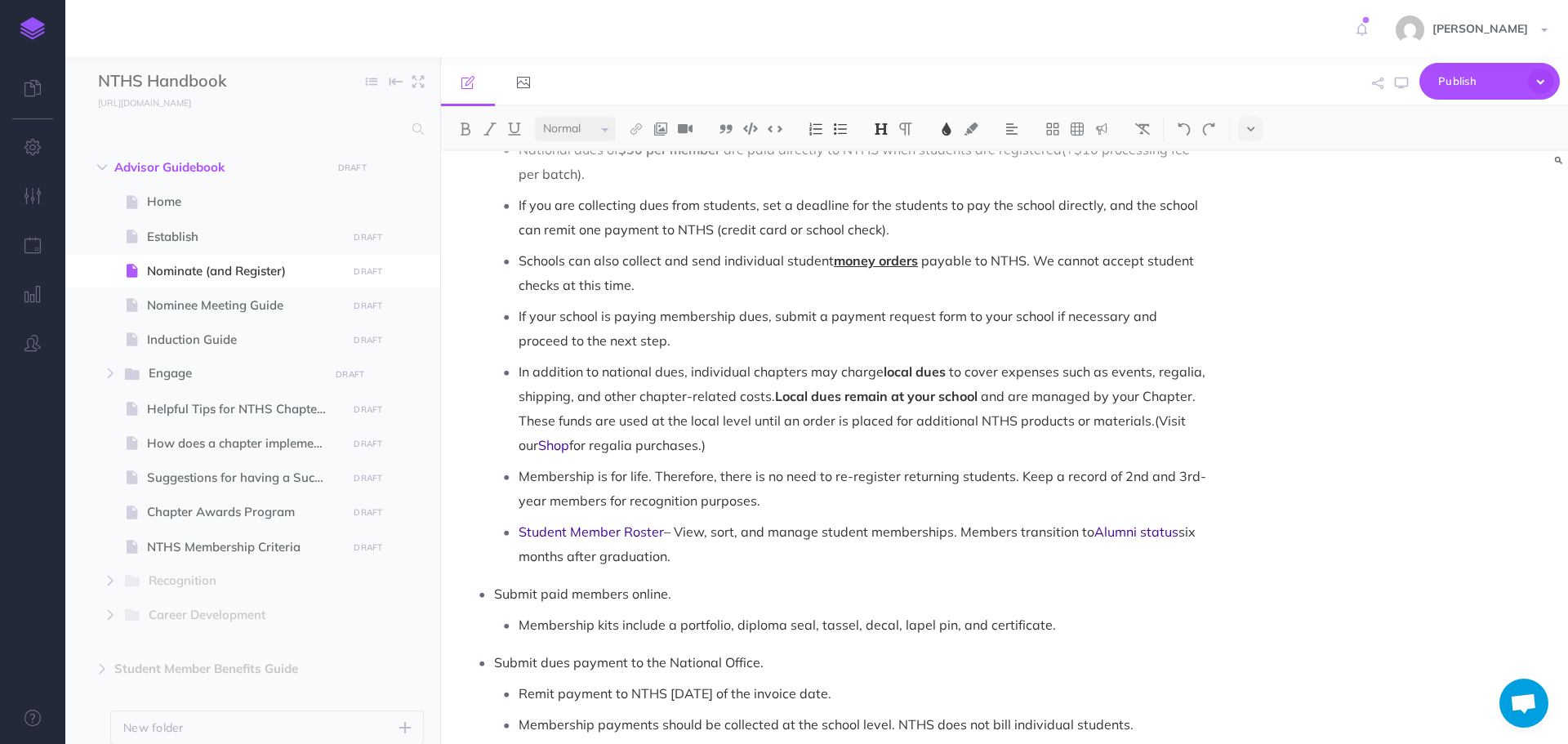
scroll to position [1225, 0]
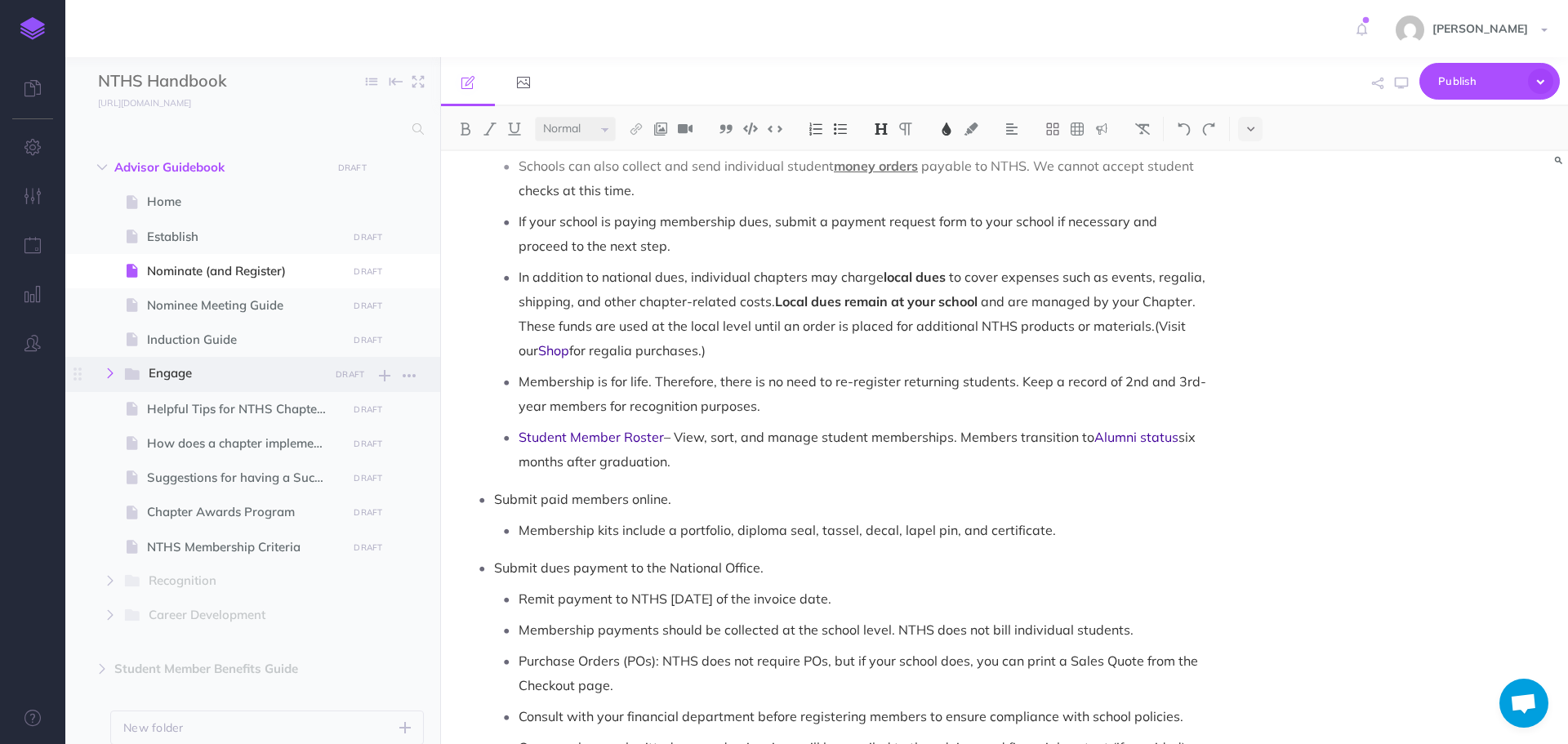
click at [111, 366] on button "button" at bounding box center [110, 373] width 29 height 20
